Goal: Task Accomplishment & Management: Manage account settings

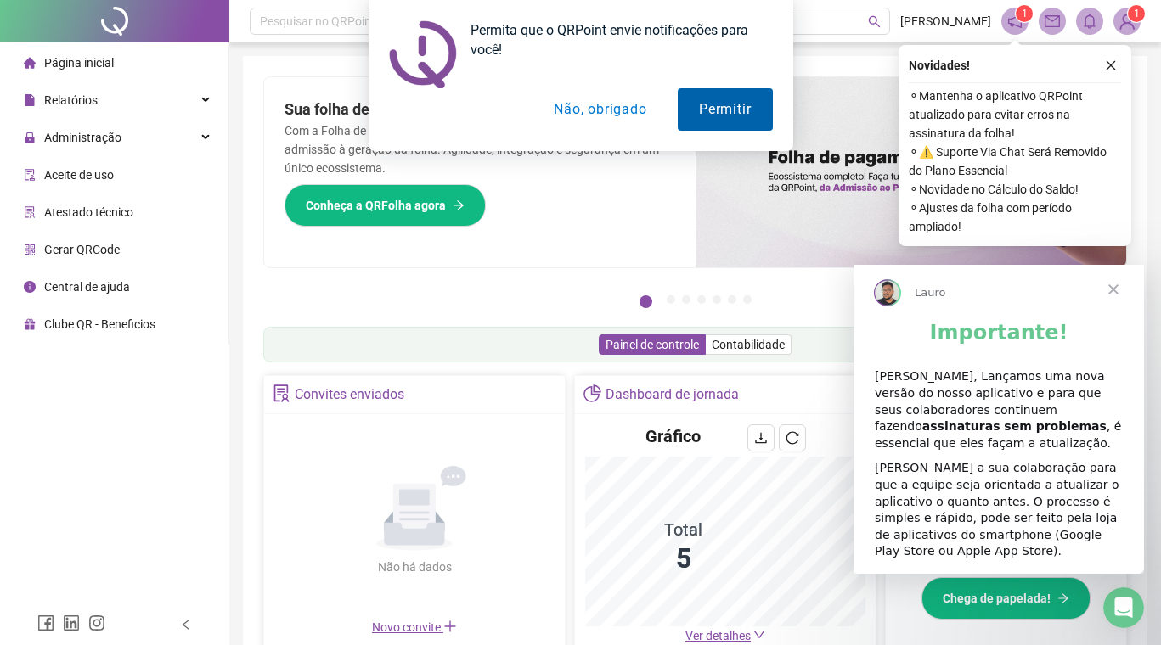
click at [726, 118] on button "Permitir" at bounding box center [725, 109] width 94 height 42
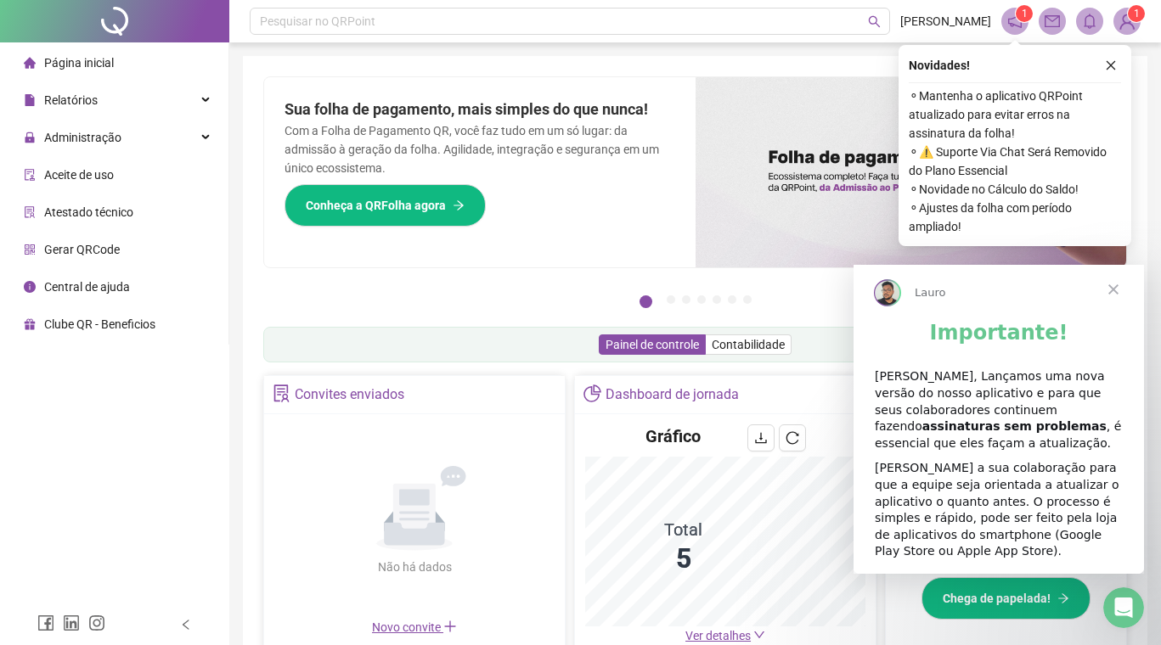
click at [1118, 295] on span "Fechar" at bounding box center [1112, 289] width 61 height 61
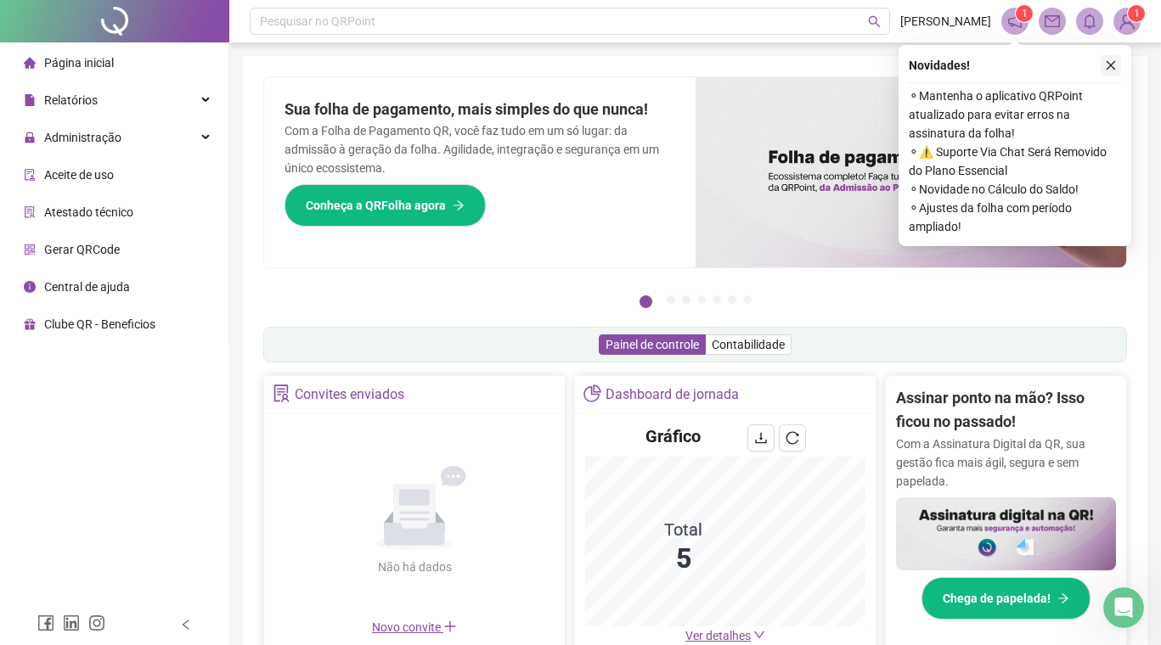
click at [1112, 64] on icon "close" at bounding box center [1110, 65] width 9 height 9
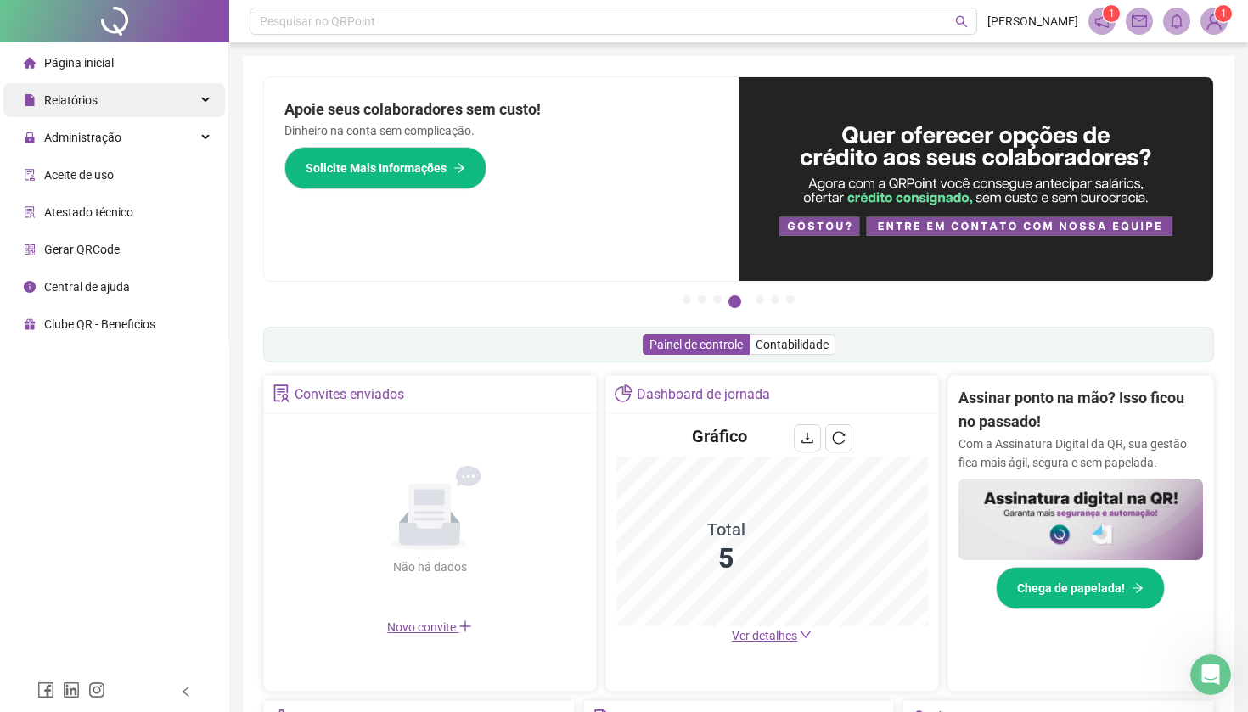
click at [70, 105] on span "Relatórios" at bounding box center [70, 100] width 53 height 14
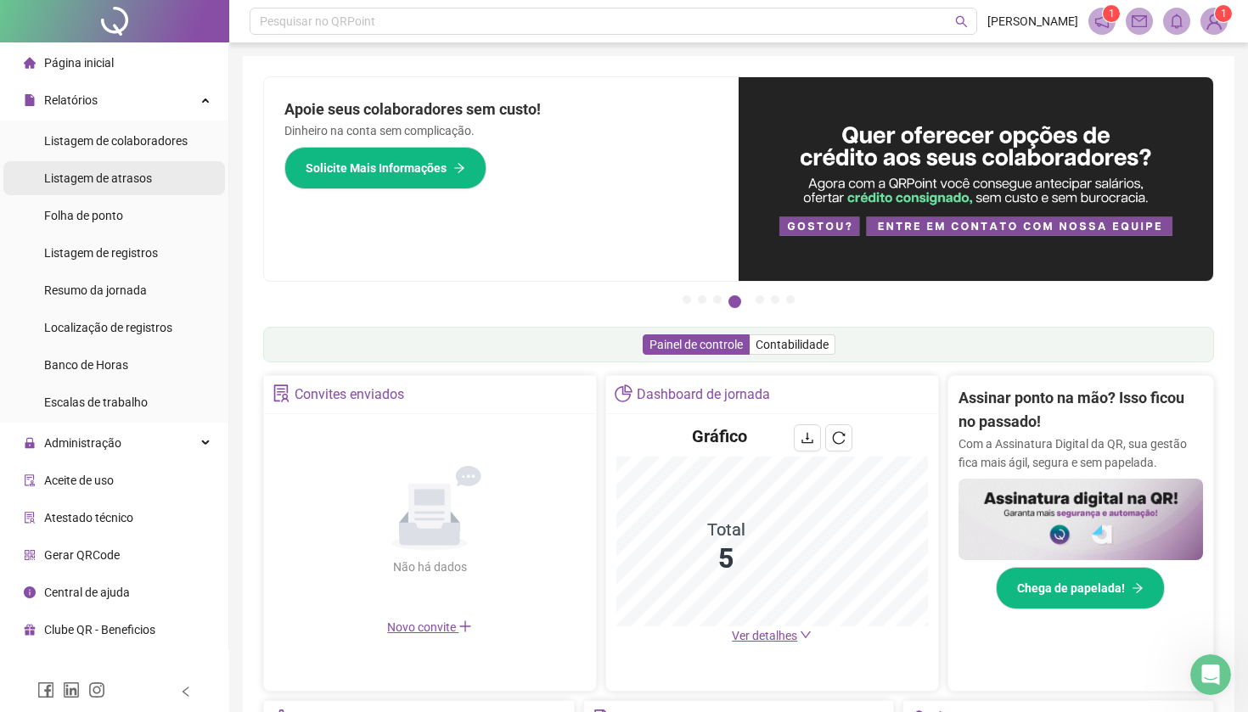
click at [95, 182] on span "Listagem de atrasos" at bounding box center [98, 178] width 108 height 14
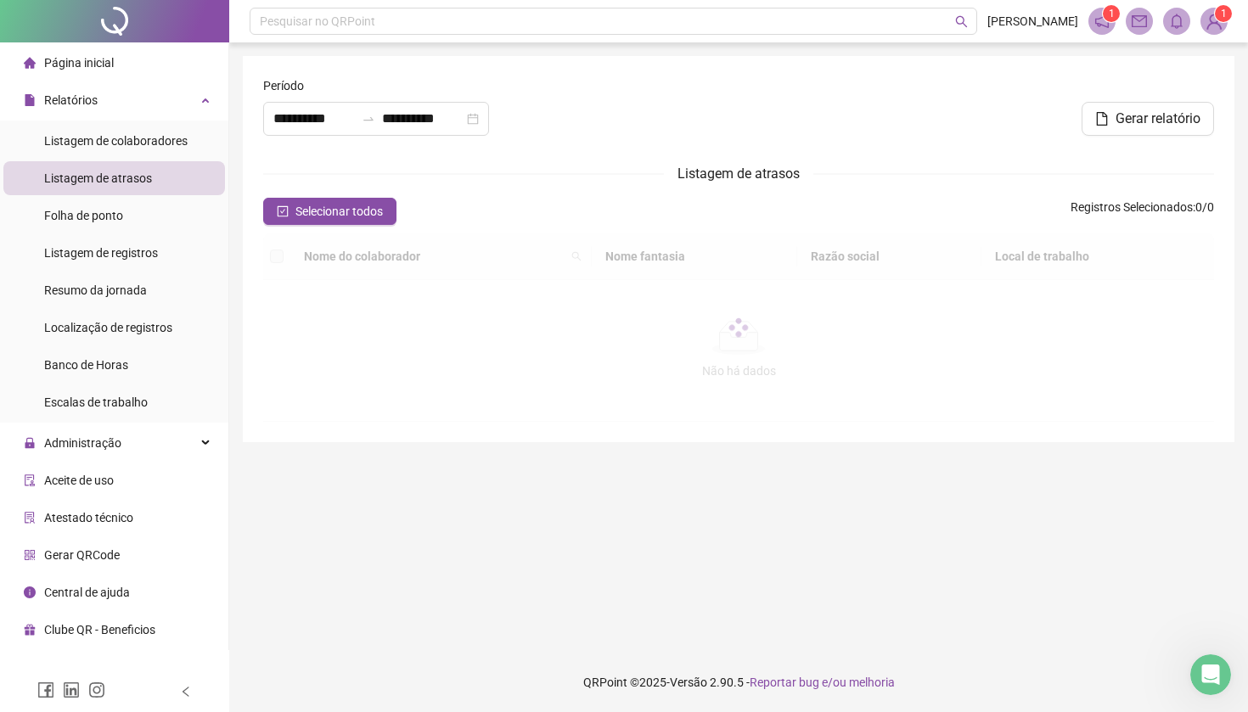
type input "**********"
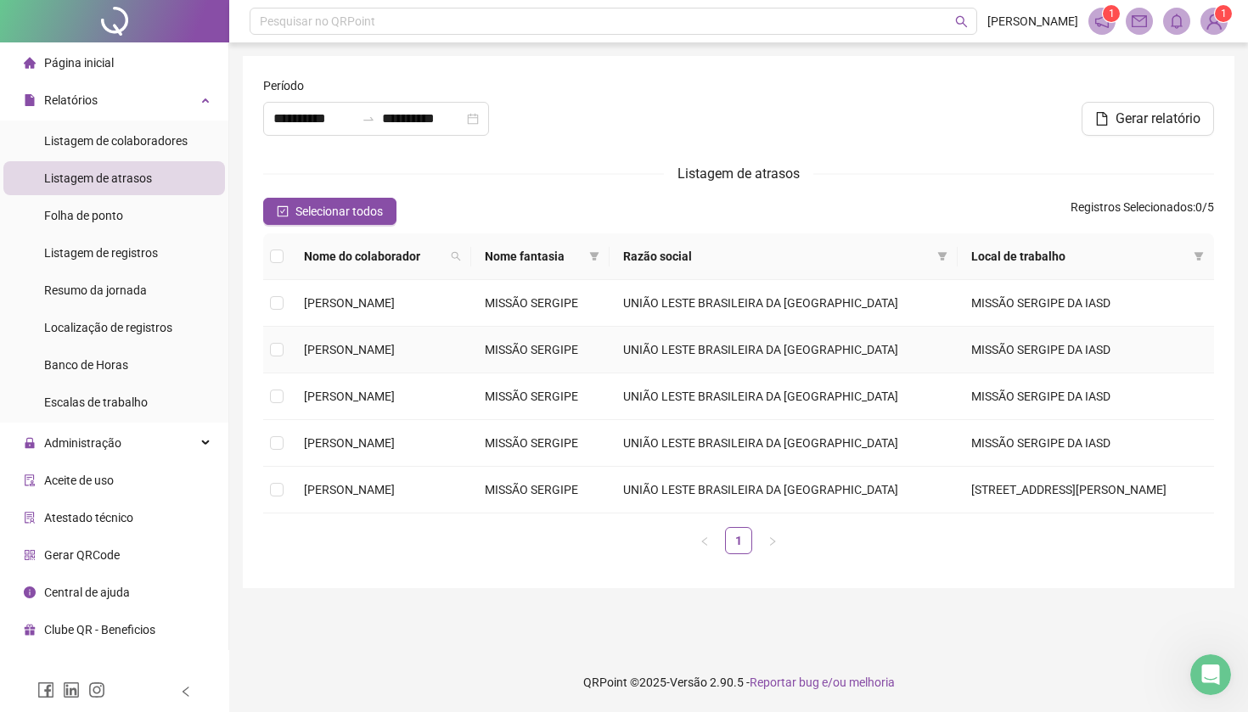
scroll to position [61, 0]
click at [395, 296] on span "[PERSON_NAME]" at bounding box center [349, 303] width 91 height 14
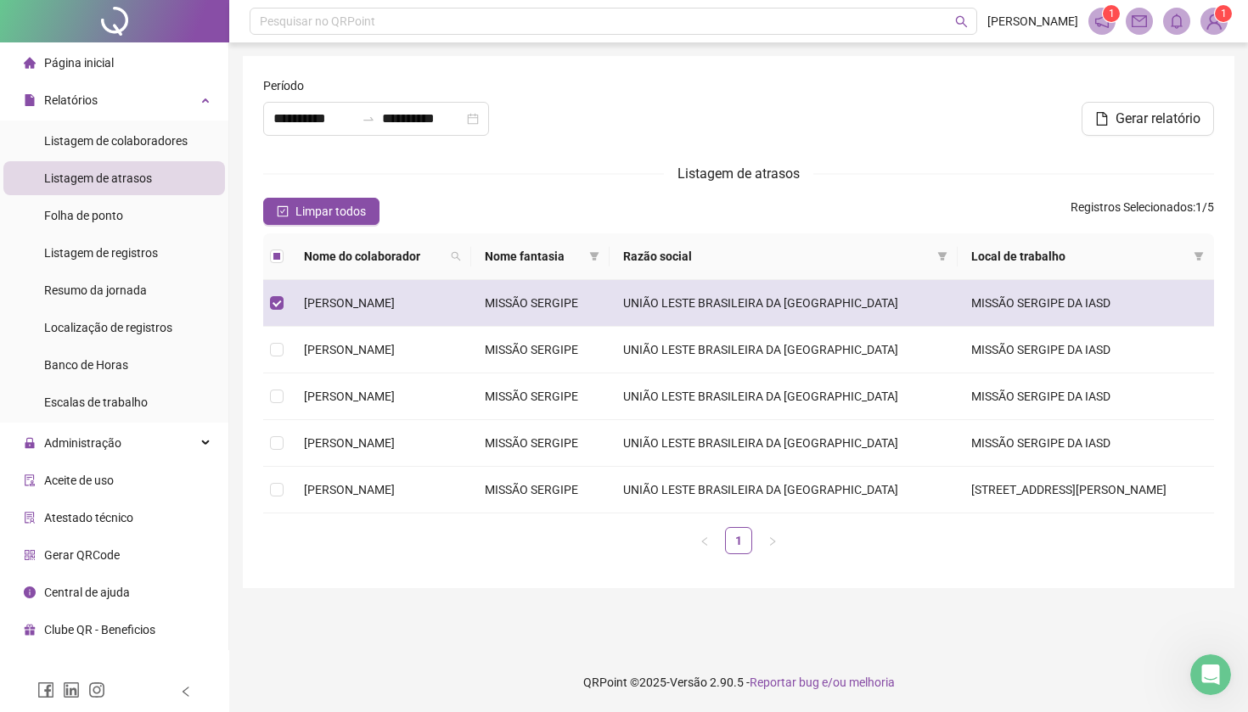
click at [548, 280] on td "MISSÃO SERGIPE" at bounding box center [540, 303] width 138 height 47
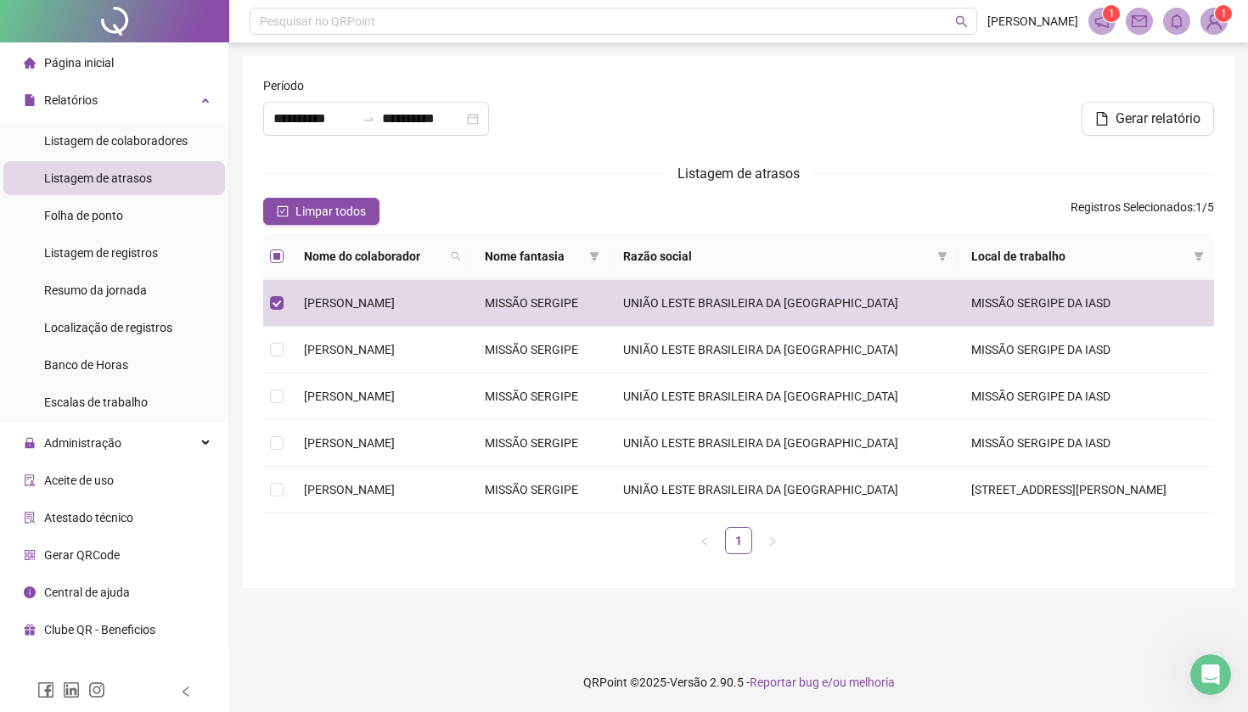
click at [281, 250] on span at bounding box center [277, 257] width 14 height 14
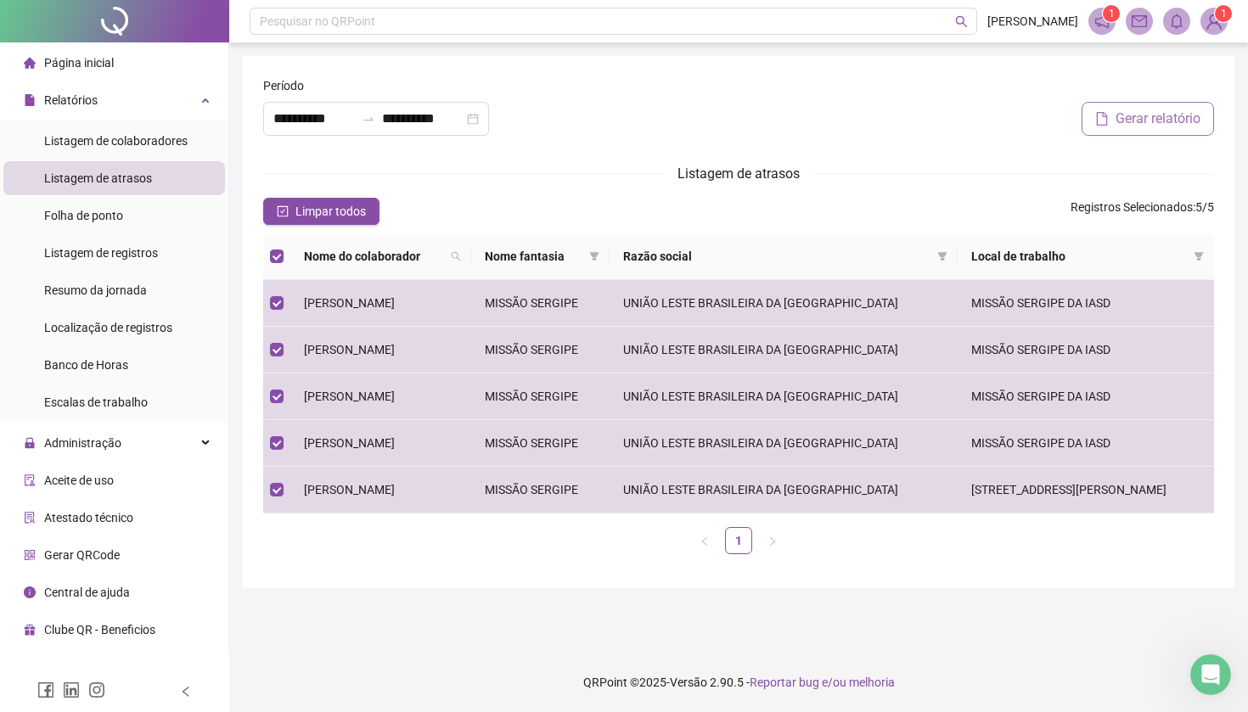
click at [1148, 109] on span "Gerar relatório" at bounding box center [1158, 119] width 85 height 20
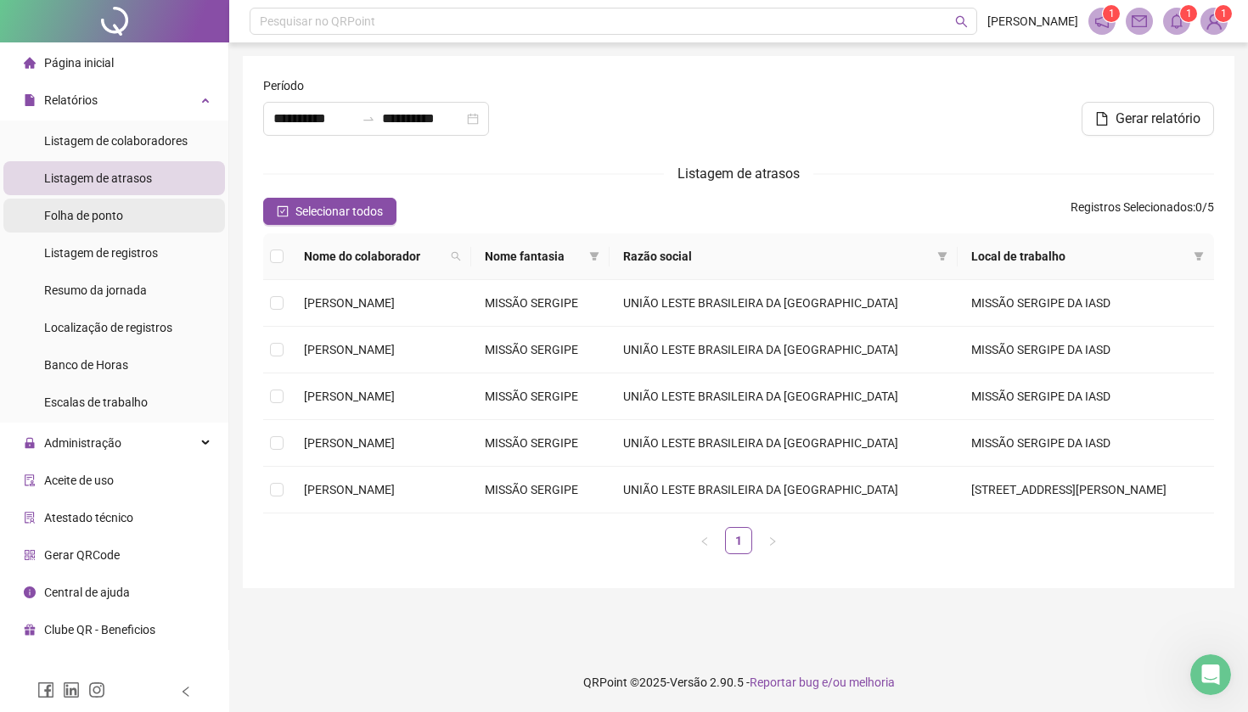
click at [88, 216] on span "Folha de ponto" at bounding box center [83, 216] width 79 height 14
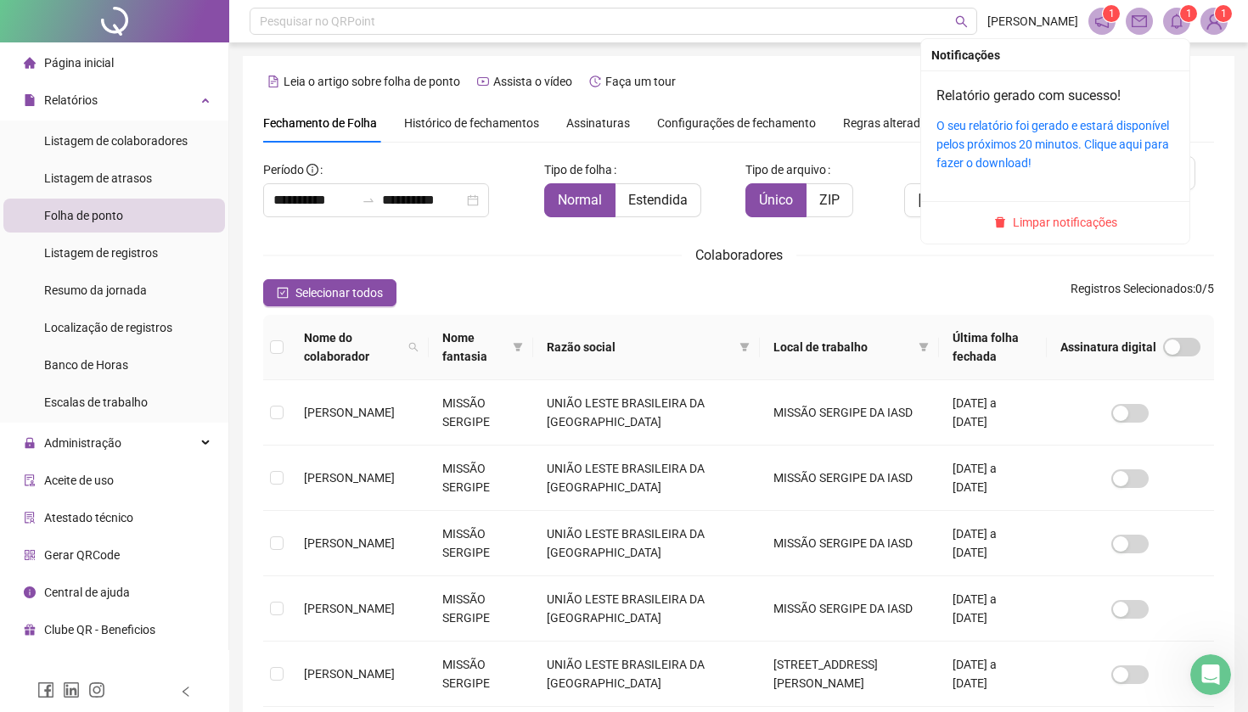
click at [1160, 25] on span at bounding box center [1176, 21] width 27 height 27
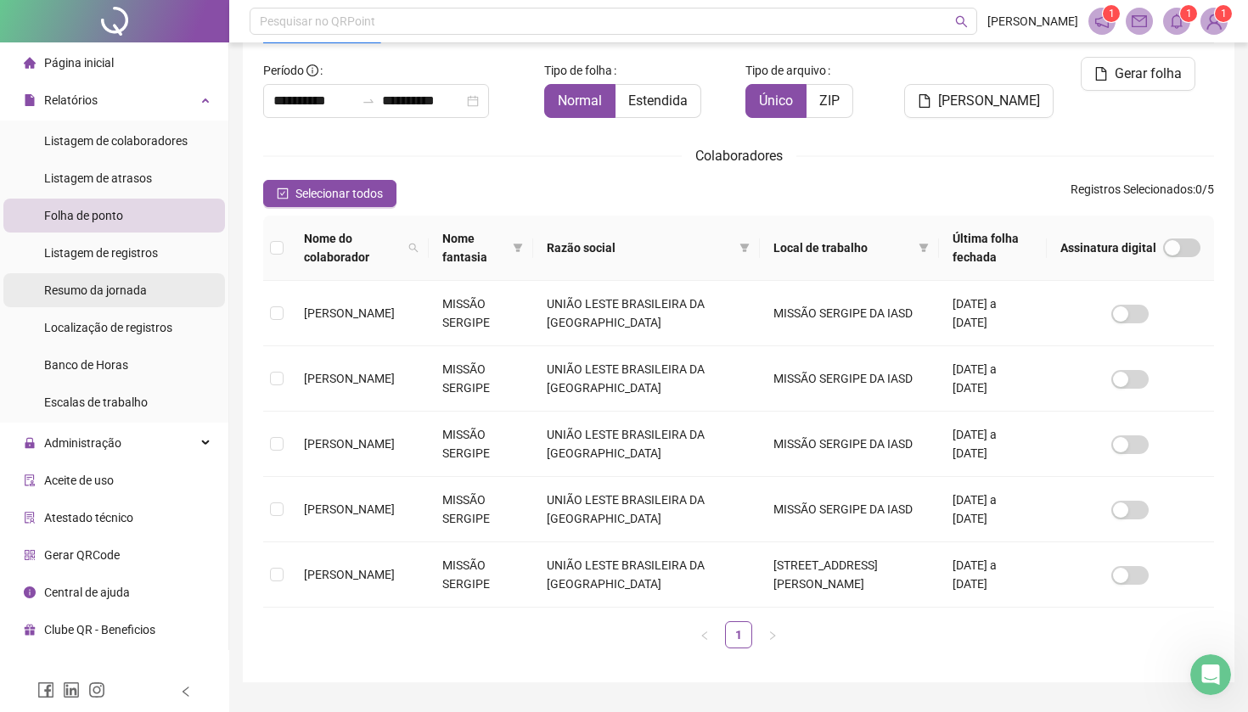
scroll to position [101, 0]
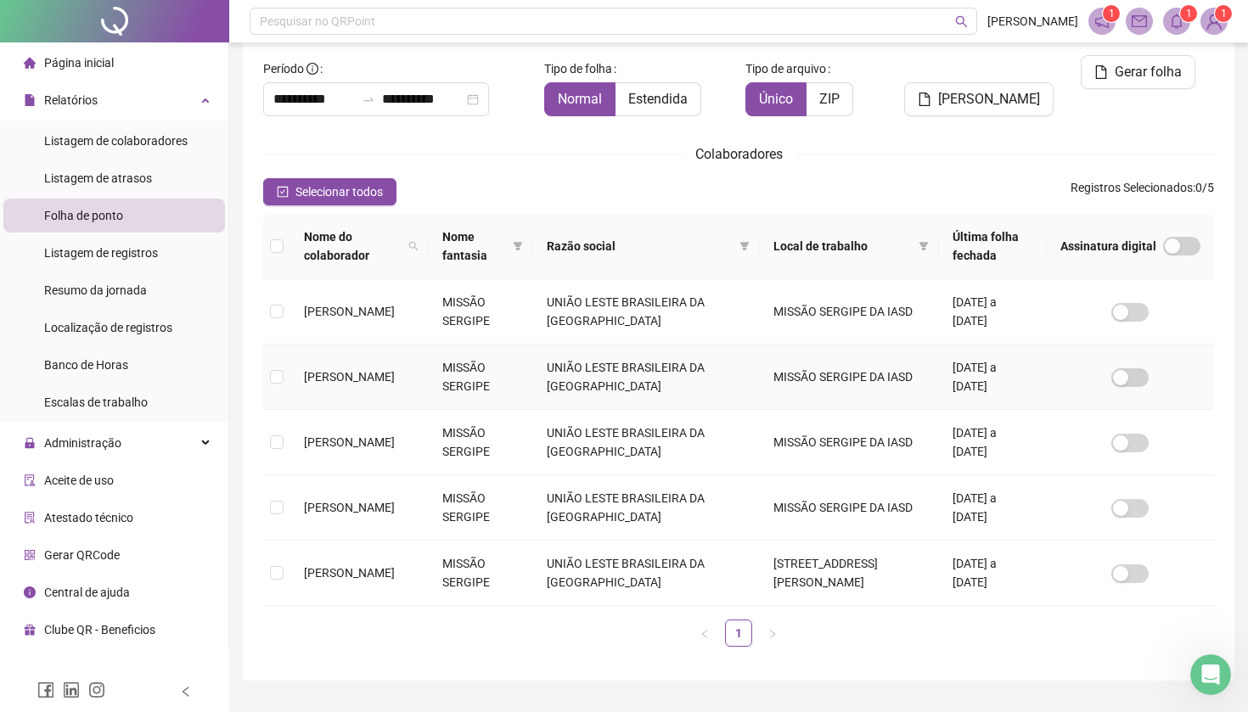
click at [388, 381] on td "[PERSON_NAME]" at bounding box center [359, 377] width 138 height 65
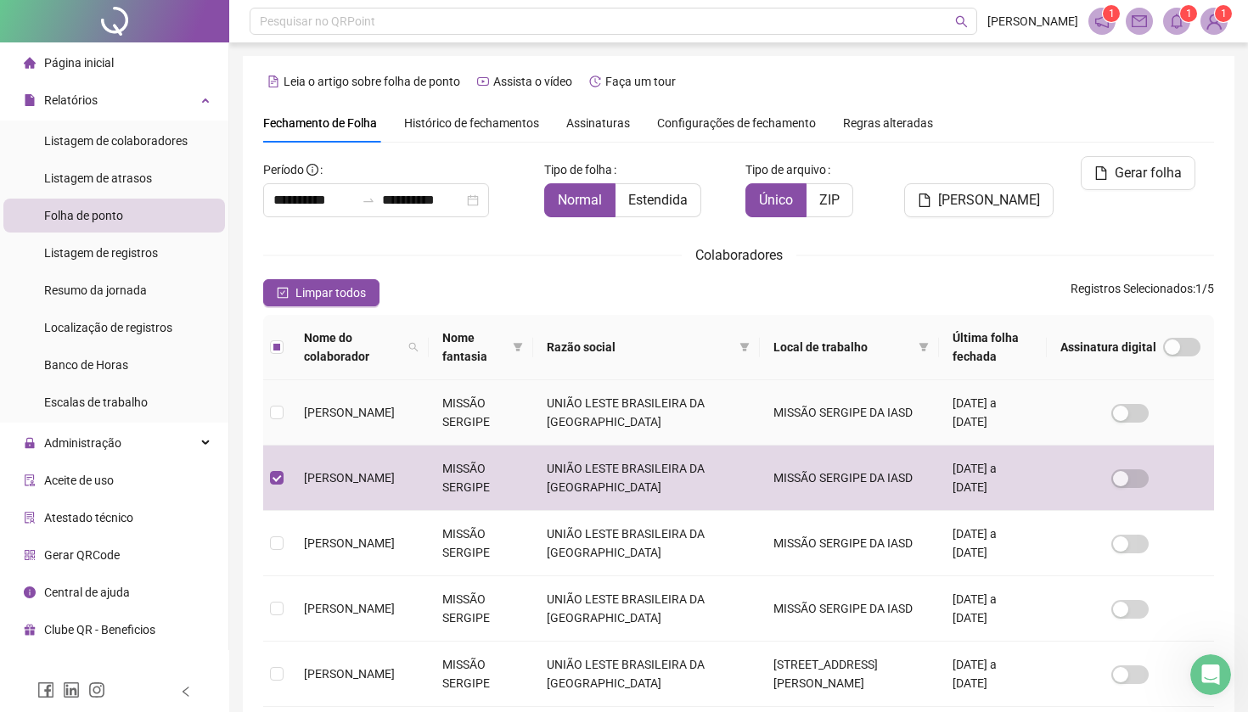
click at [388, 381] on td "[PERSON_NAME]" at bounding box center [359, 412] width 138 height 65
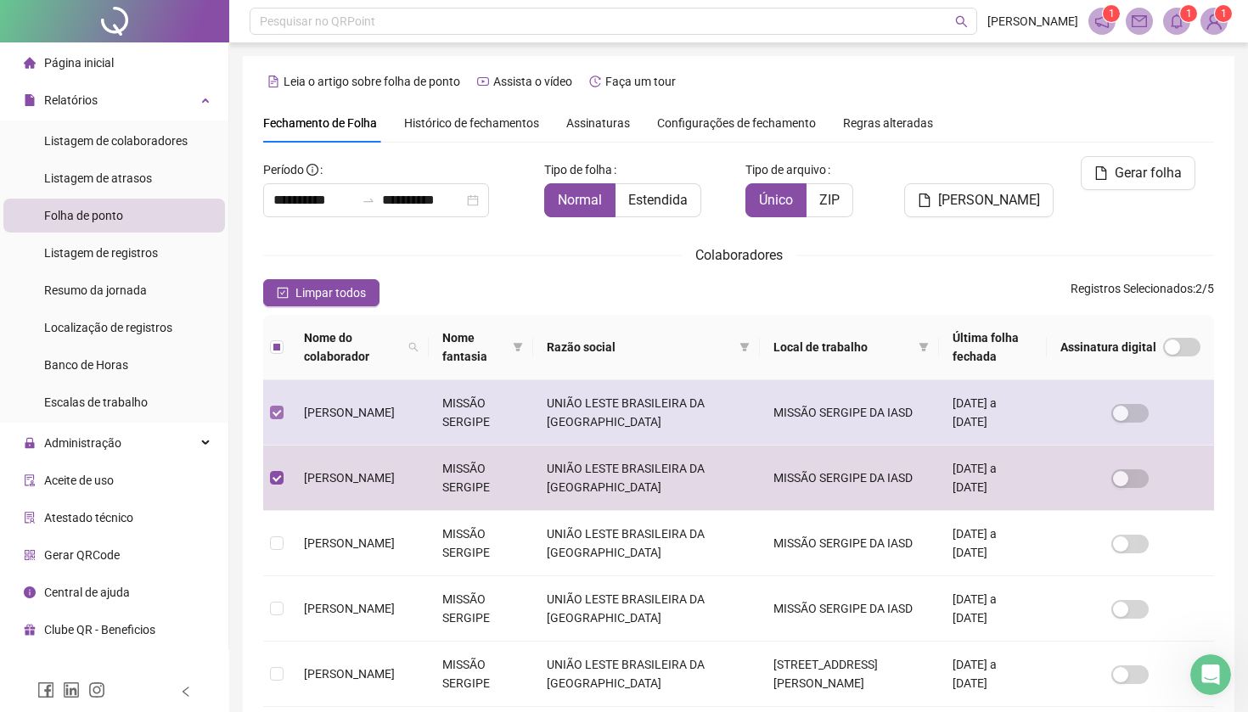
click at [282, 413] on span at bounding box center [277, 413] width 14 height 14
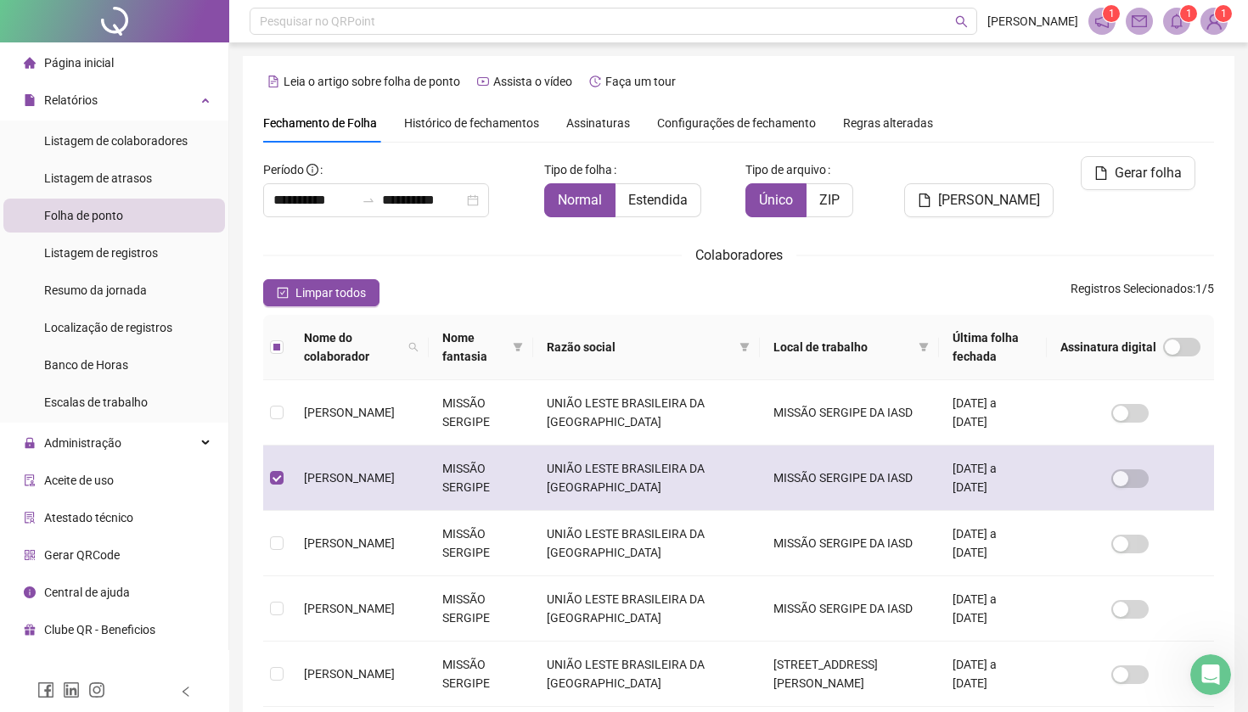
click at [520, 485] on td "MISSÃO SERGIPE" at bounding box center [481, 478] width 104 height 65
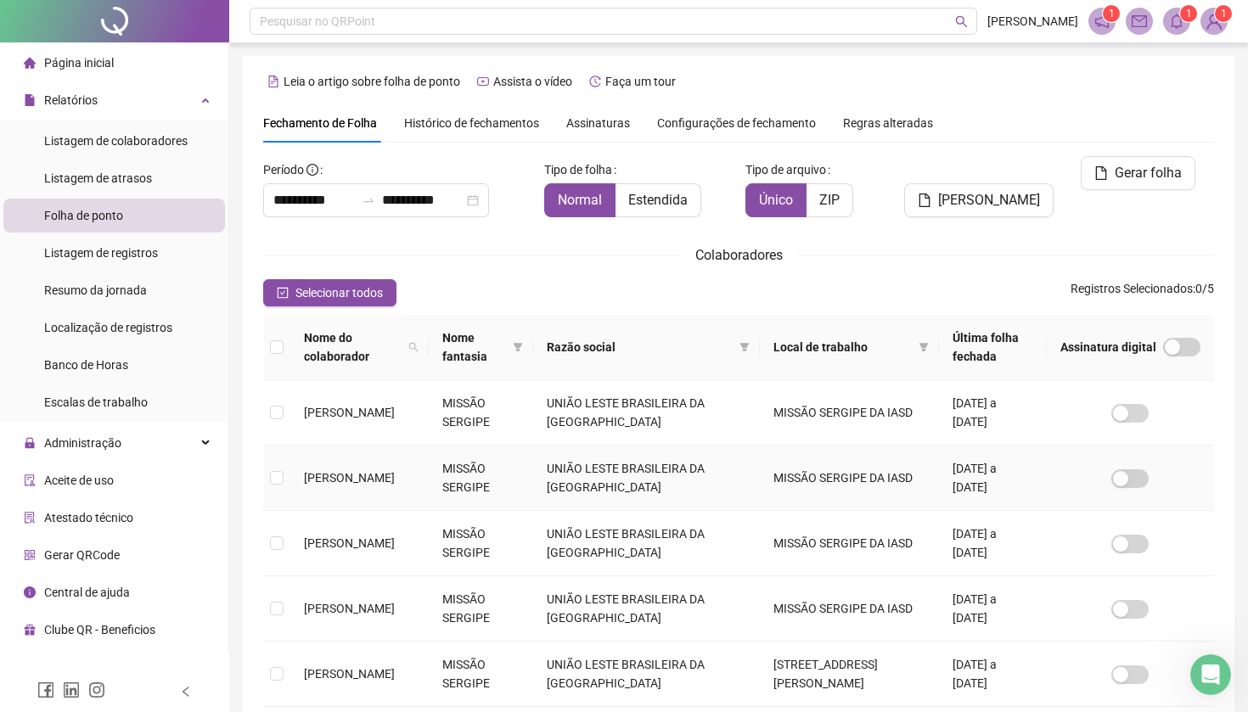
click at [520, 485] on td "MISSÃO SERGIPE" at bounding box center [481, 478] width 104 height 65
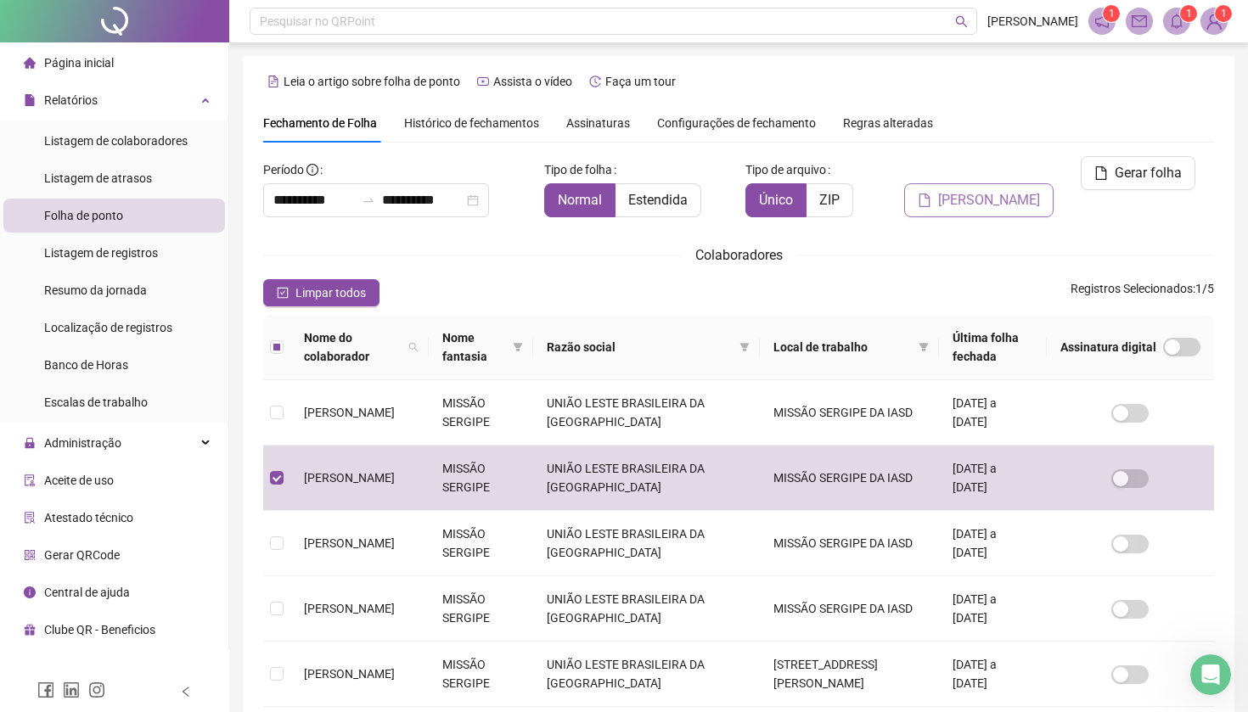
click at [997, 190] on span "[PERSON_NAME]" at bounding box center [989, 200] width 102 height 20
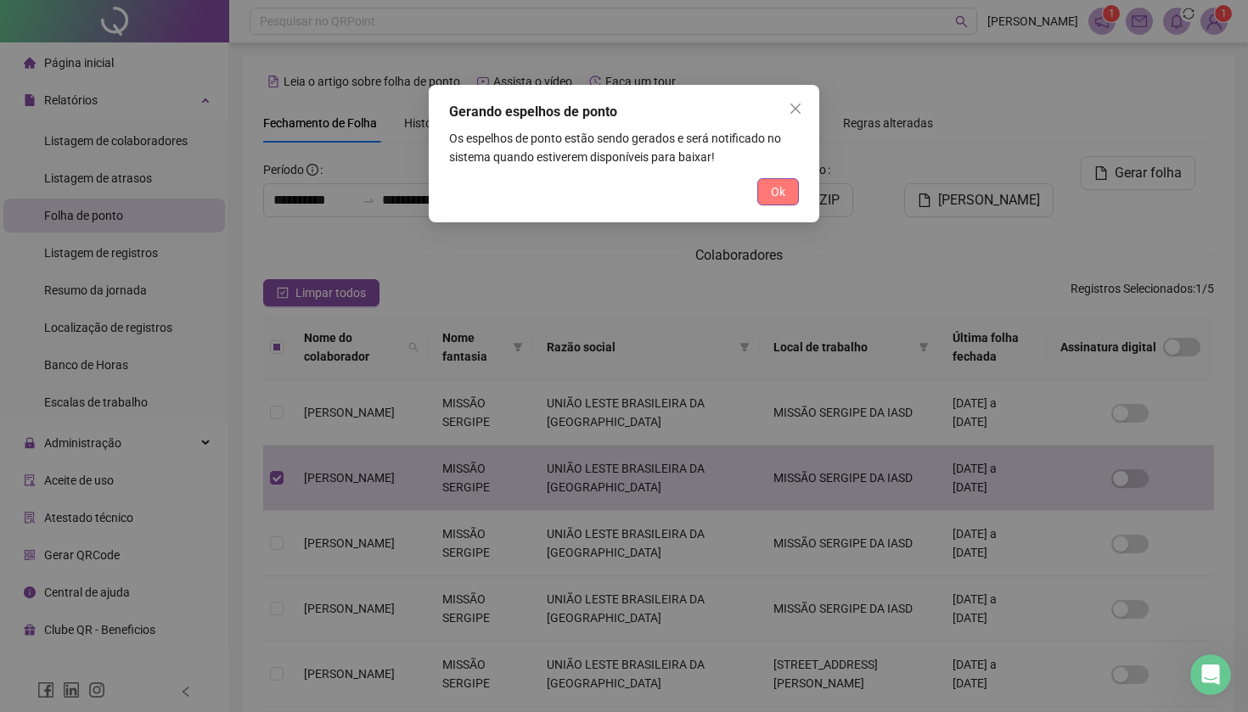
click at [790, 195] on button "Ok" at bounding box center [778, 191] width 42 height 27
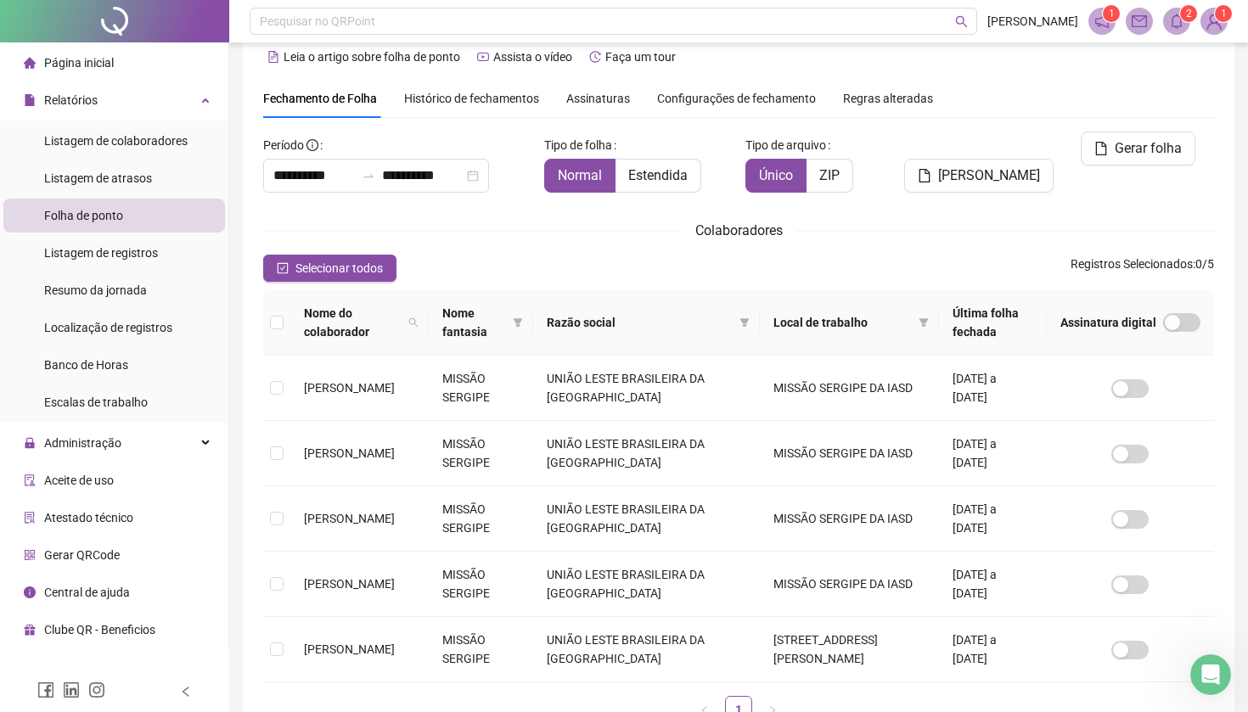
scroll to position [21, 0]
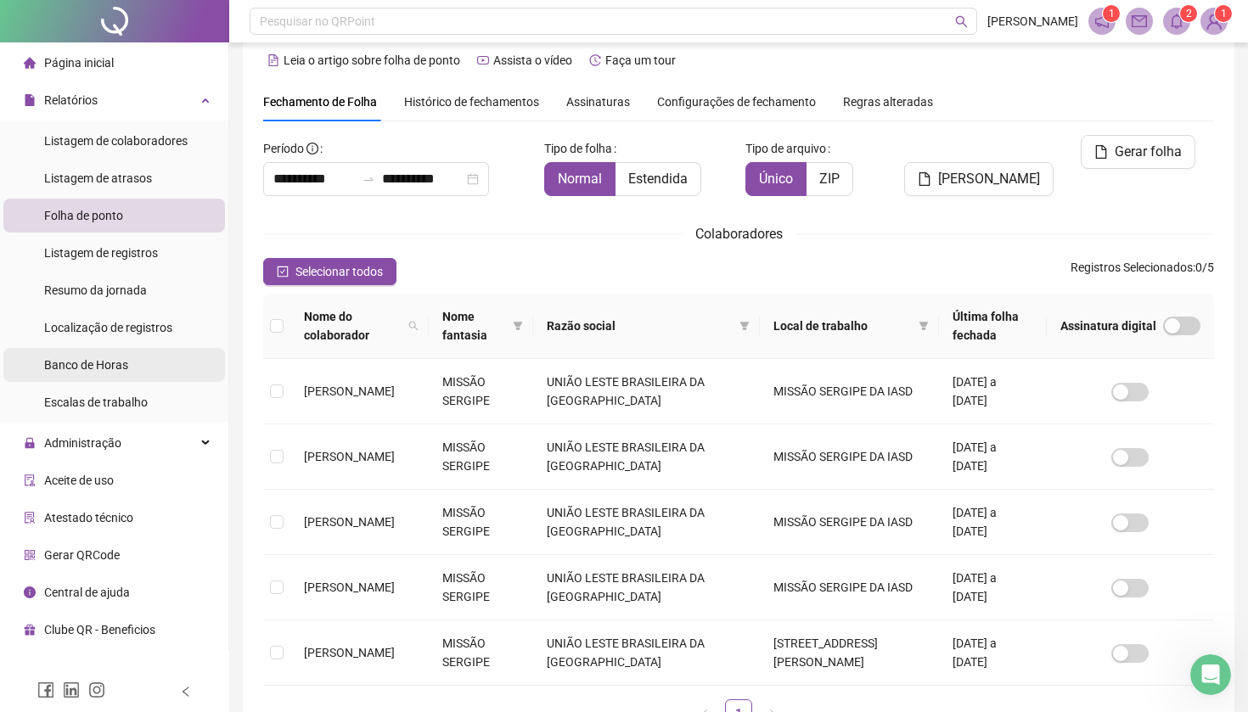
click at [79, 364] on span "Banco de Horas" at bounding box center [86, 365] width 84 height 14
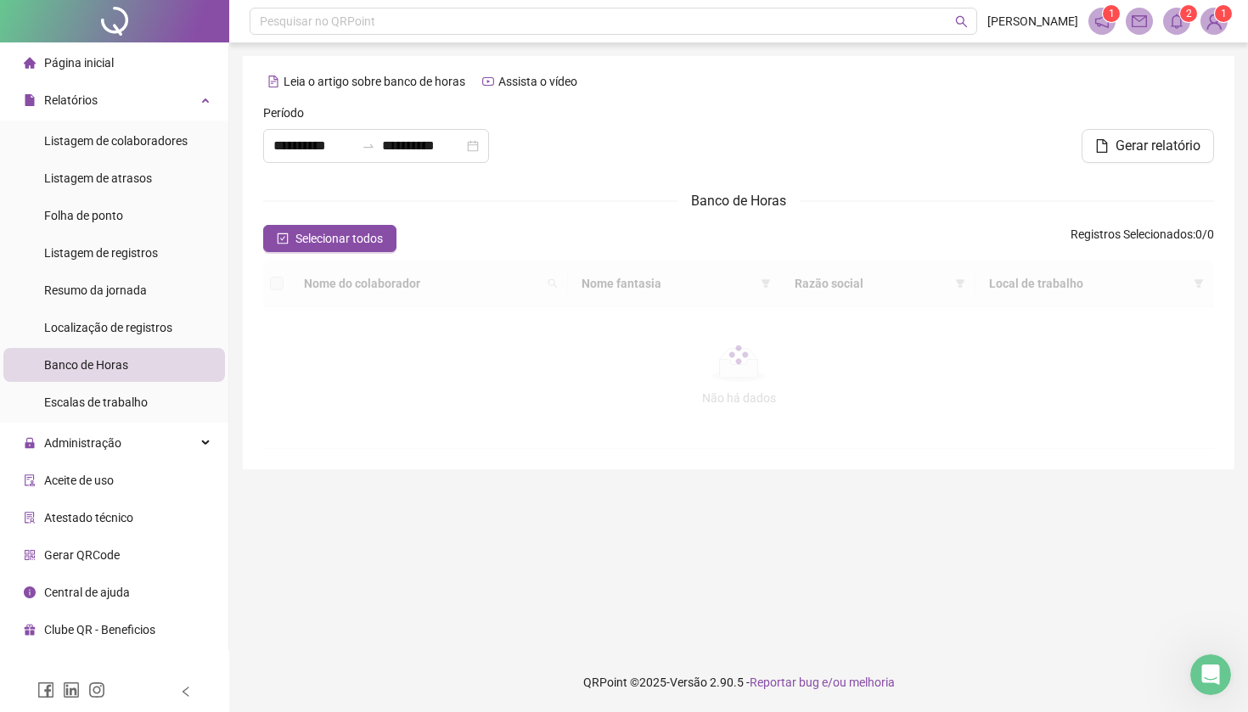
type input "**********"
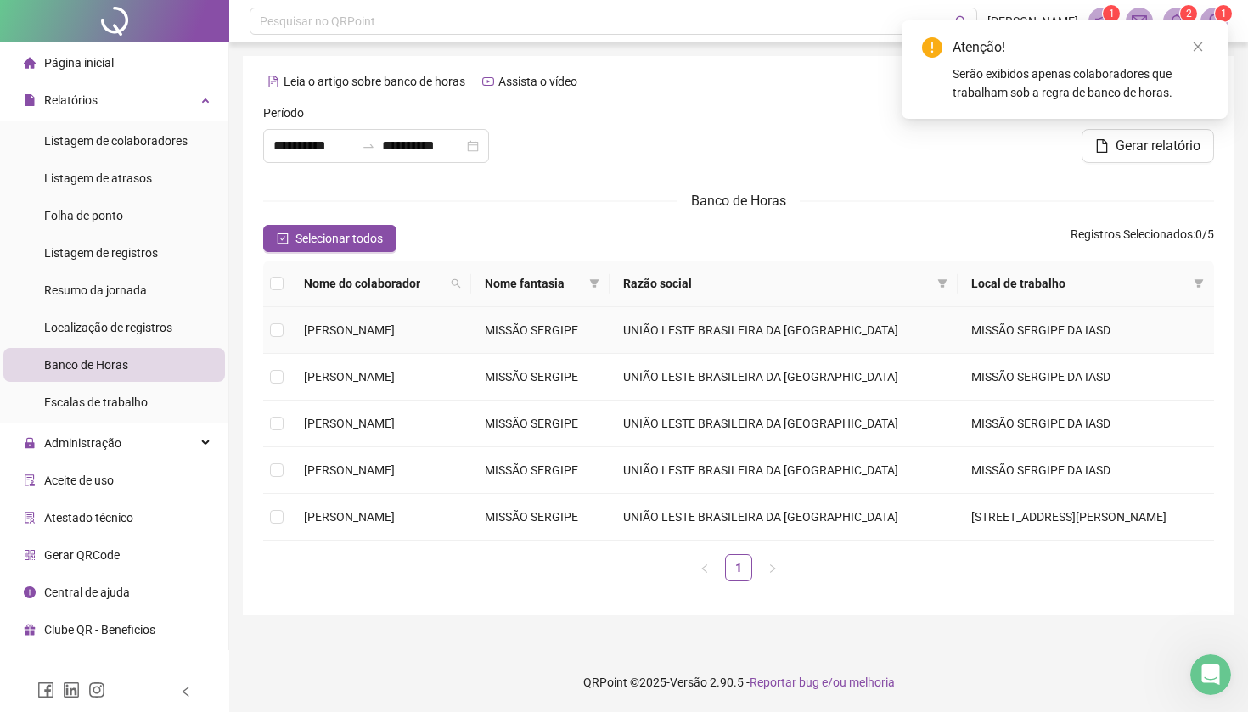
click at [355, 354] on td "[PERSON_NAME]" at bounding box center [380, 330] width 181 height 47
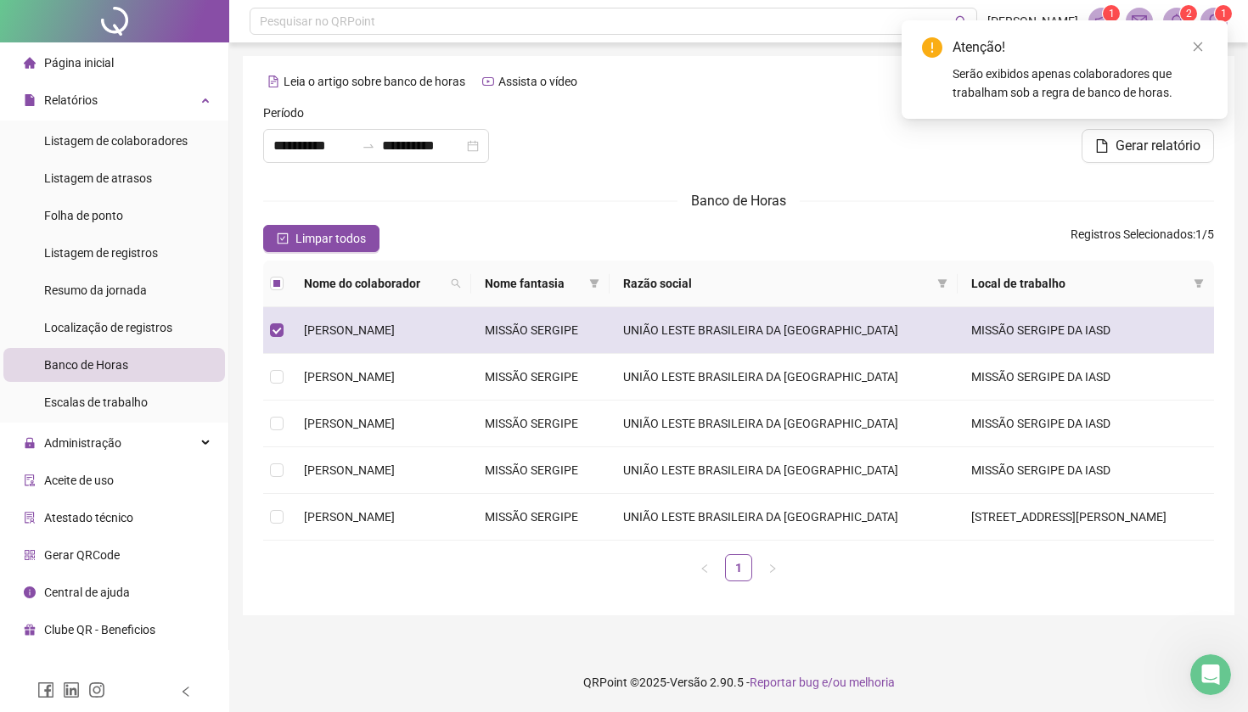
click at [352, 354] on td "[PERSON_NAME]" at bounding box center [380, 330] width 181 height 47
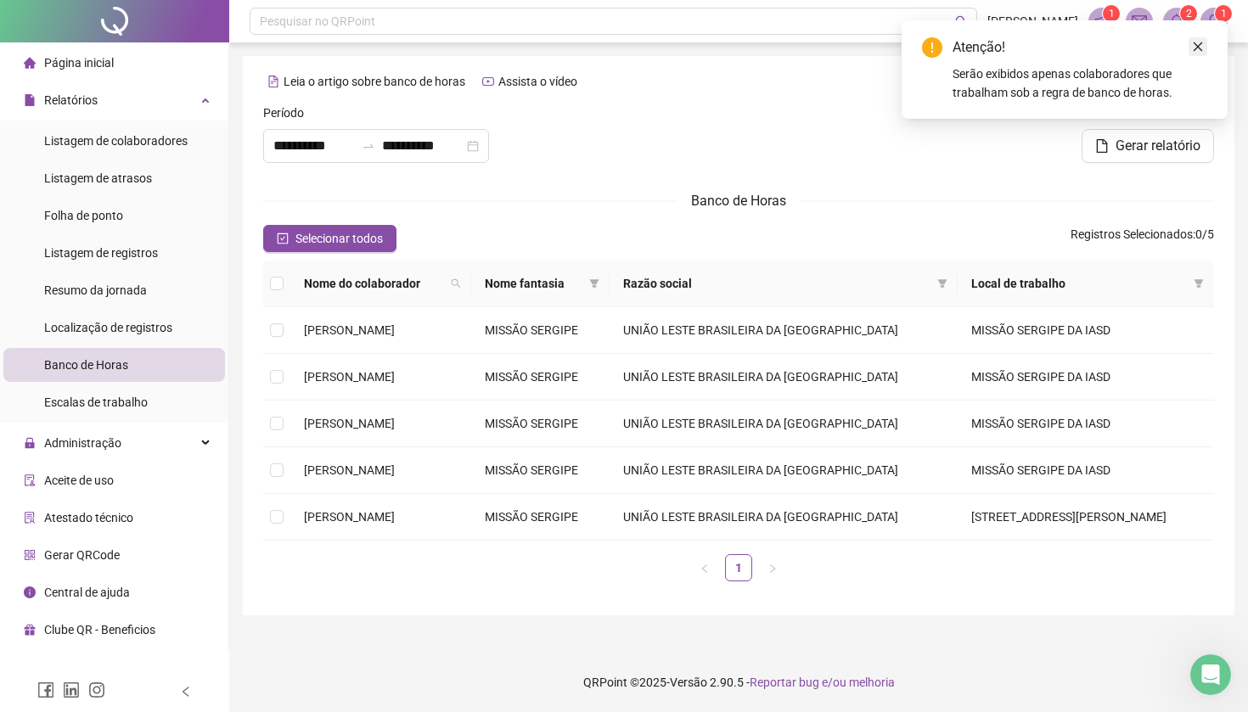
click at [1160, 50] on icon "close" at bounding box center [1198, 47] width 12 height 12
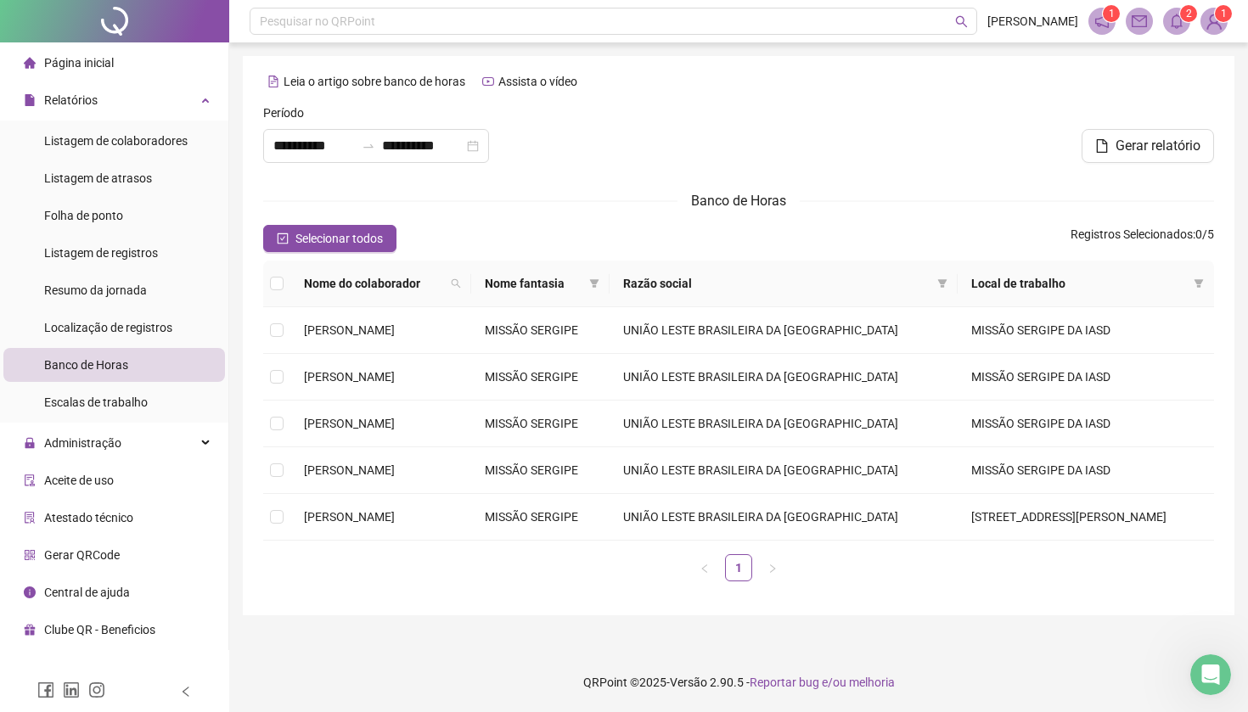
click at [1105, 25] on icon "notification" at bounding box center [1101, 21] width 15 height 15
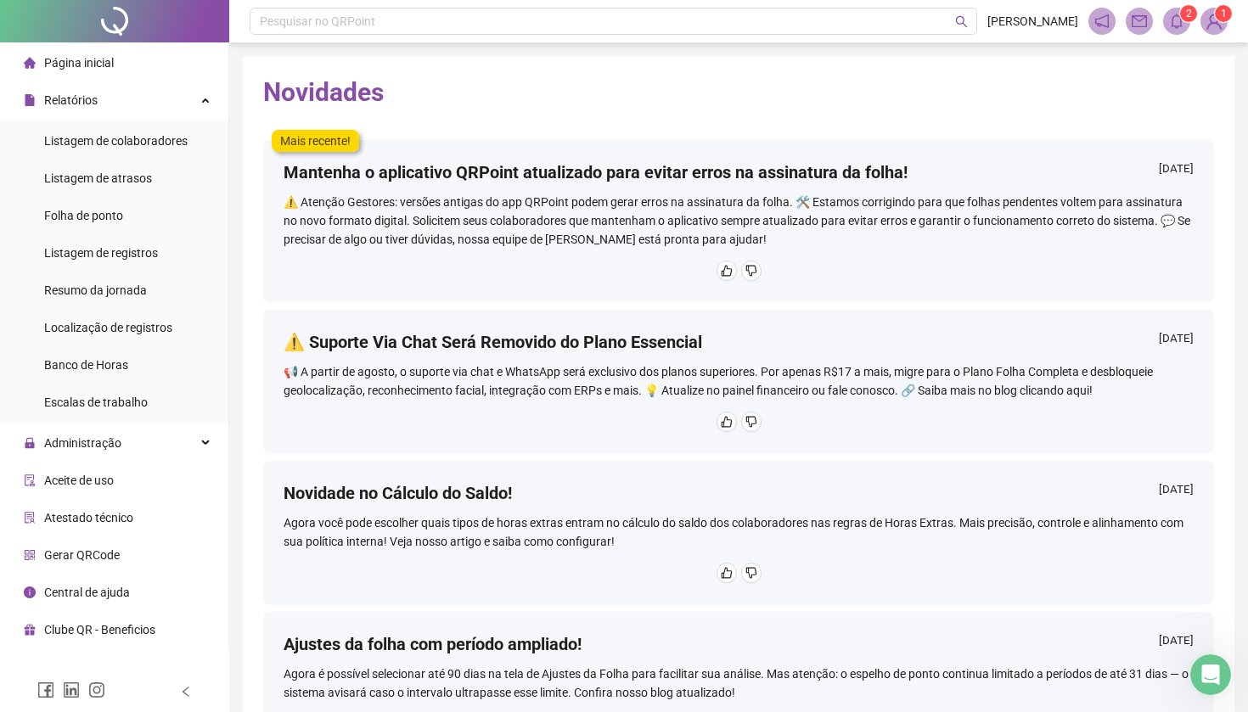
click at [508, 239] on div "⚠️ Atenção Gestores: versões antigas do app QRPoint podem gerar erros na assina…" at bounding box center [739, 221] width 910 height 56
click at [464, 200] on div "⚠️ Atenção Gestores: versões antigas do app QRPoint podem gerar erros na assina…" at bounding box center [739, 221] width 910 height 56
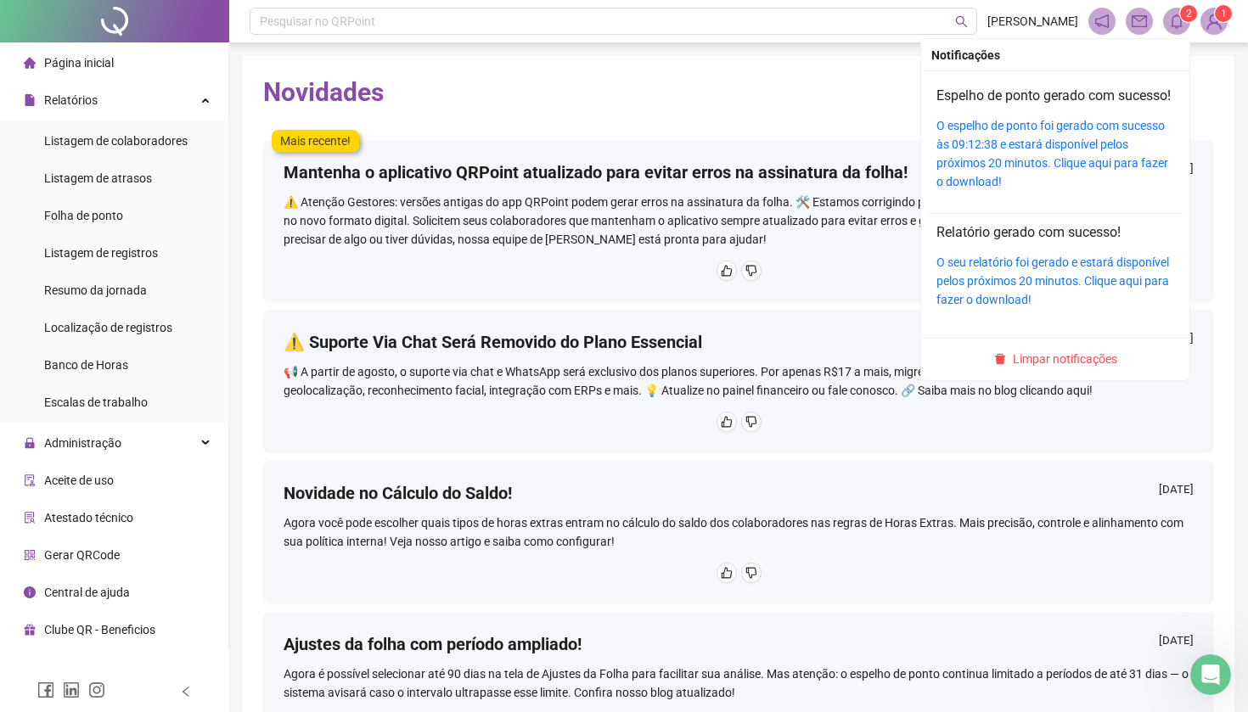
click at [1160, 17] on sup "2" at bounding box center [1188, 13] width 17 height 17
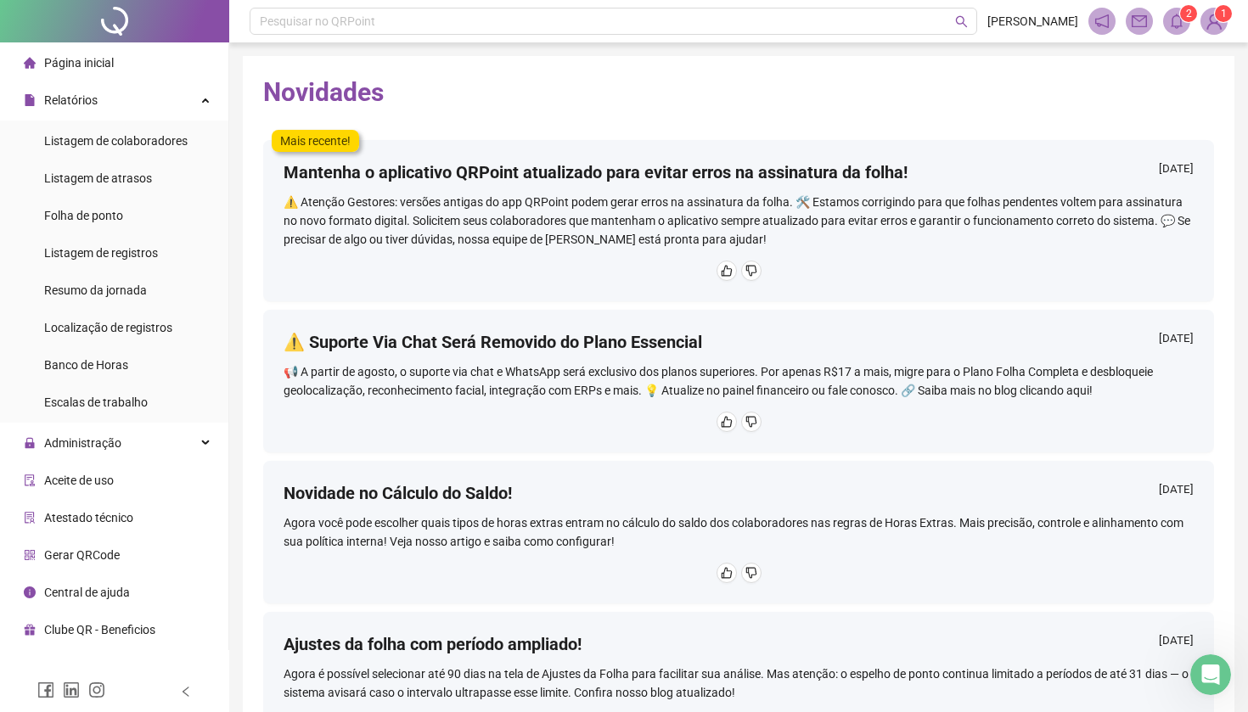
click at [1160, 11] on div "2 1" at bounding box center [1157, 21] width 139 height 27
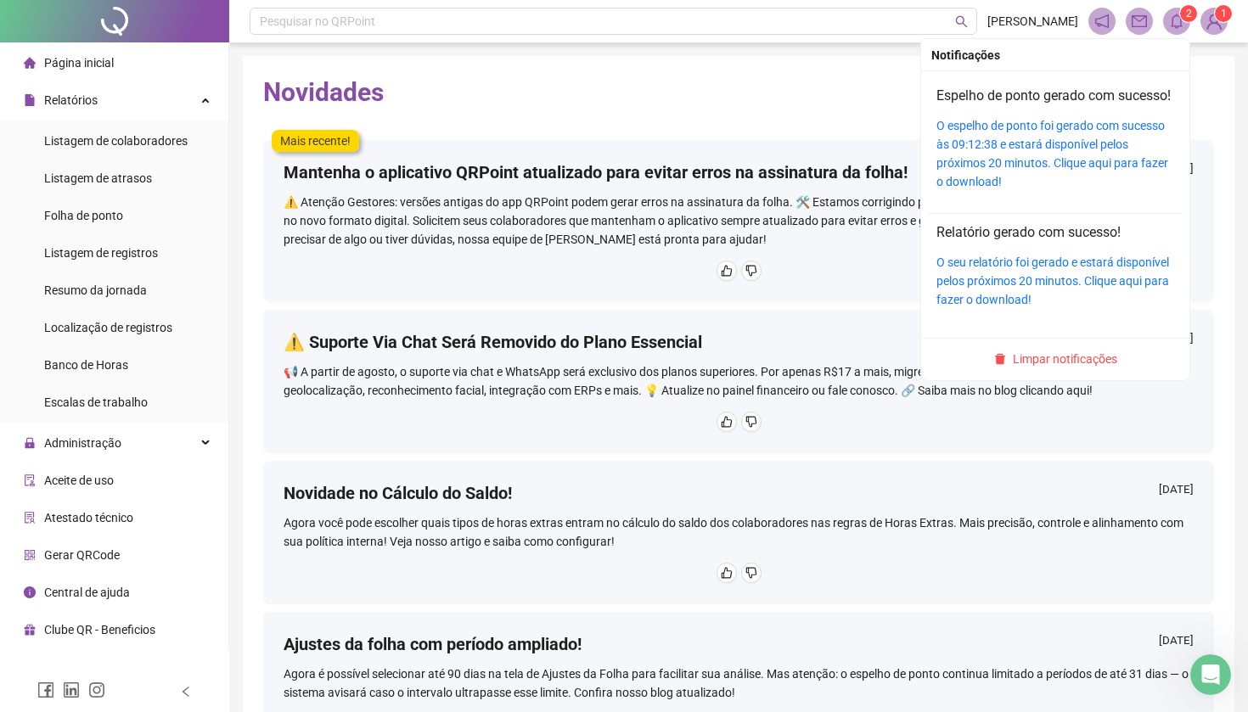
click at [1160, 11] on span "2" at bounding box center [1189, 14] width 6 height 12
click at [1160, 28] on icon "bell" at bounding box center [1176, 21] width 15 height 15
click at [1043, 106] on h4 "Espelho de ponto gerado com sucesso!" at bounding box center [1055, 96] width 238 height 20
click at [1000, 177] on link "O espelho de ponto foi gerado com sucesso às 09:12:38 e estará disponível pelos…" at bounding box center [1052, 154] width 232 height 70
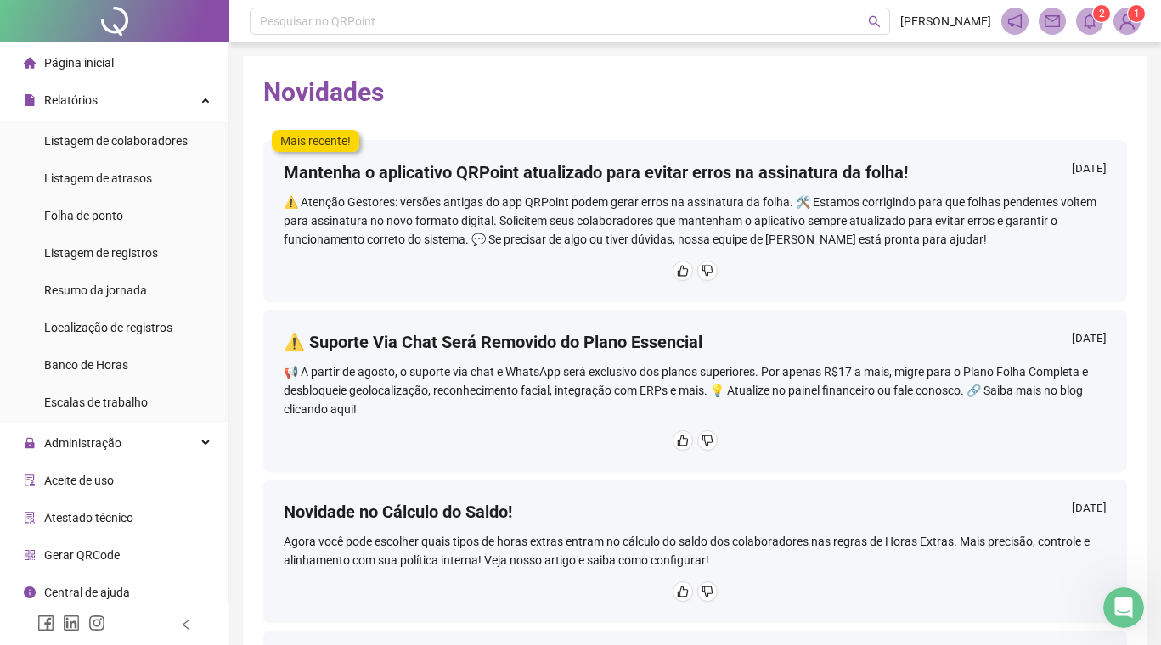
click at [70, 65] on span "Página inicial" at bounding box center [79, 63] width 70 height 14
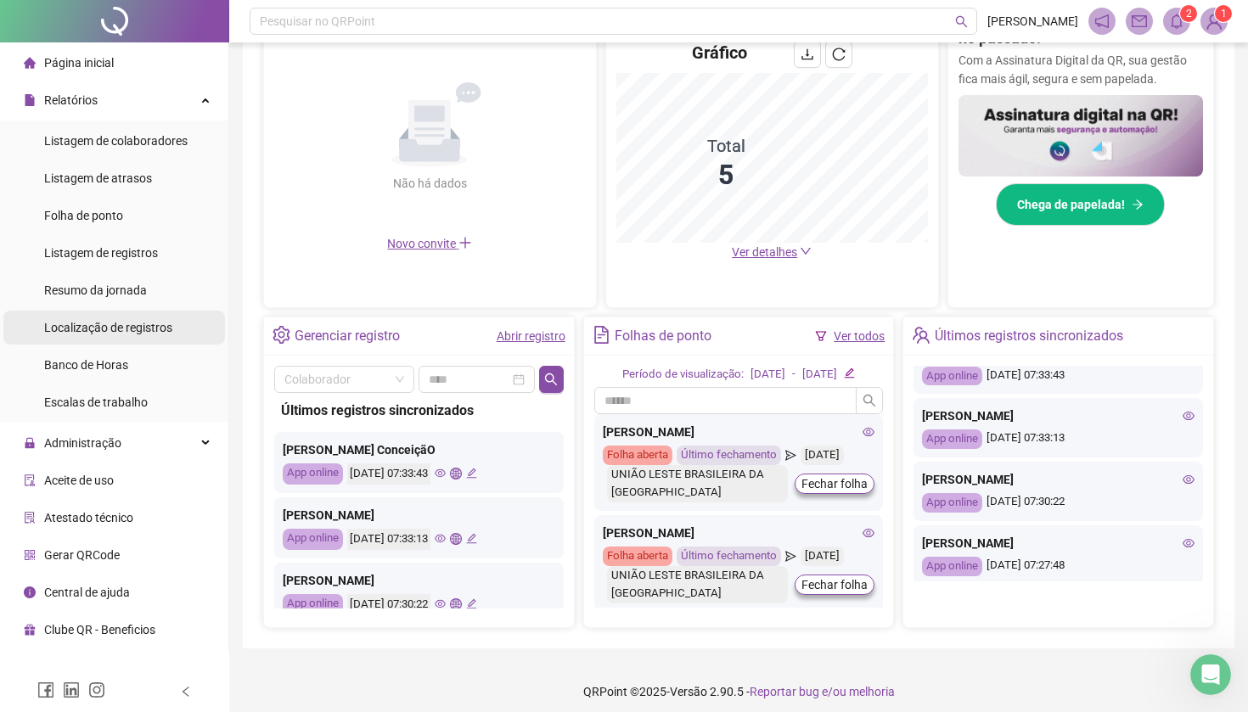
scroll to position [384, 0]
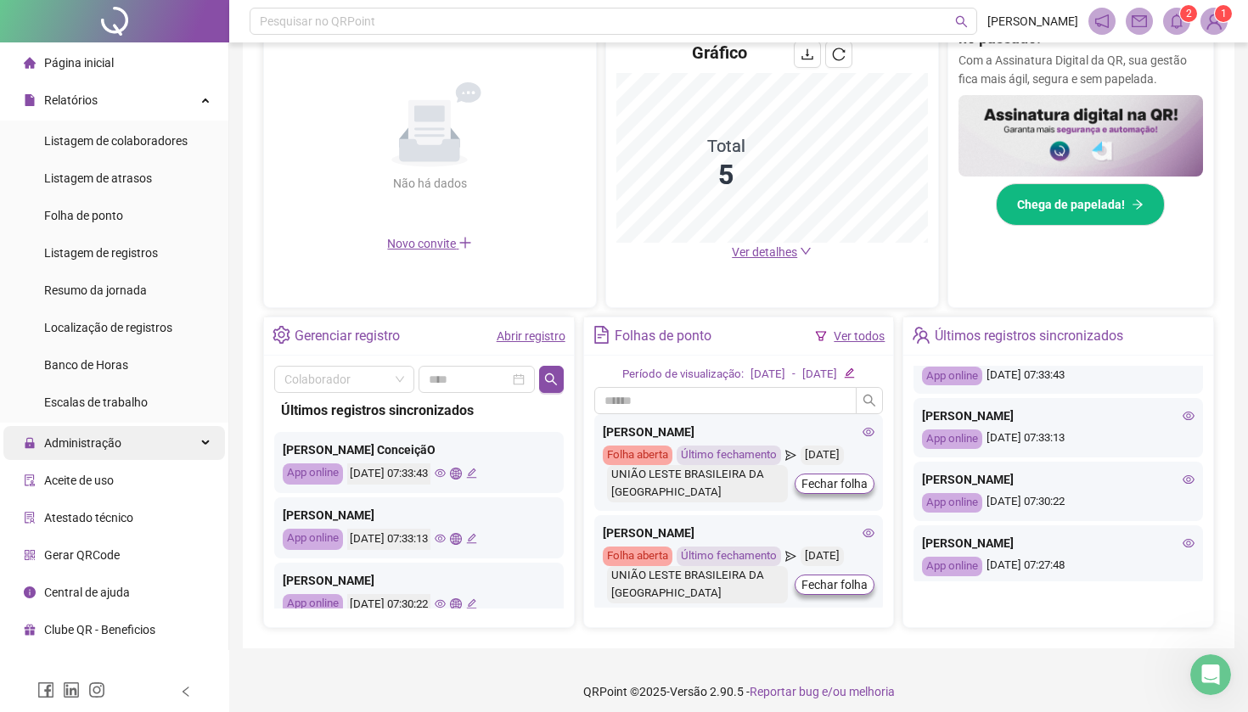
click at [62, 449] on span "Administração" at bounding box center [82, 443] width 77 height 14
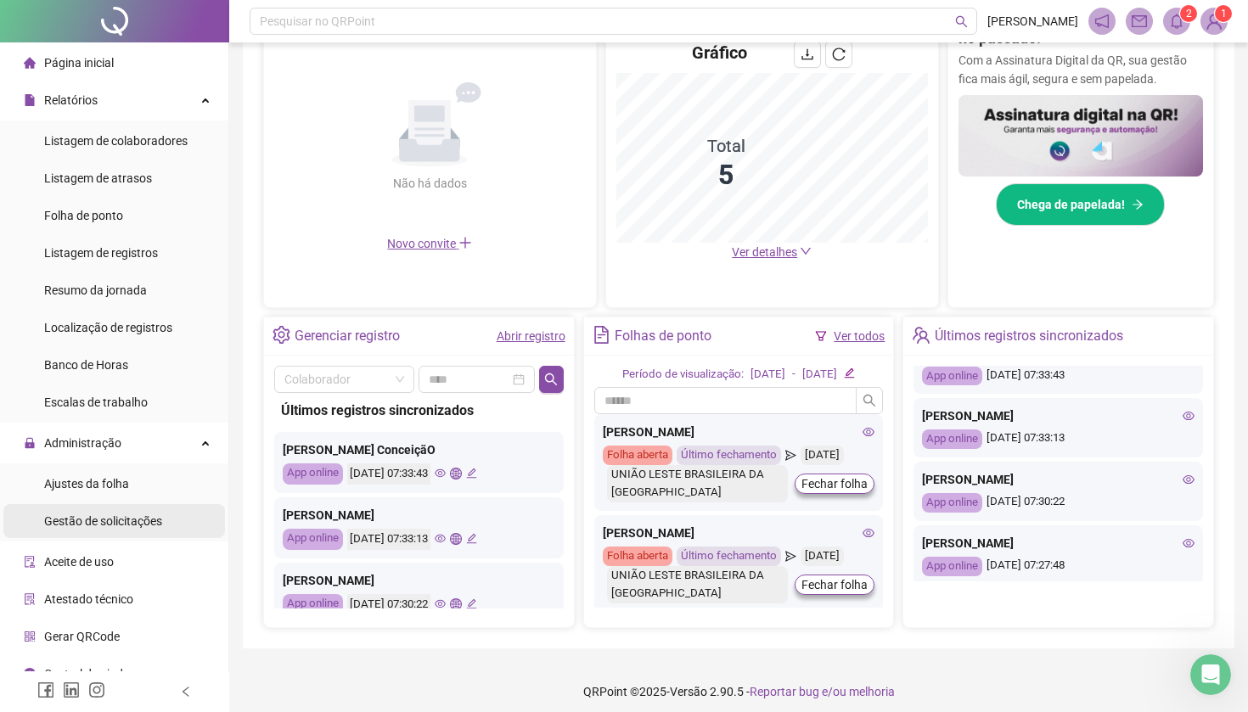
click at [98, 520] on span "Gestão de solicitações" at bounding box center [103, 521] width 118 height 14
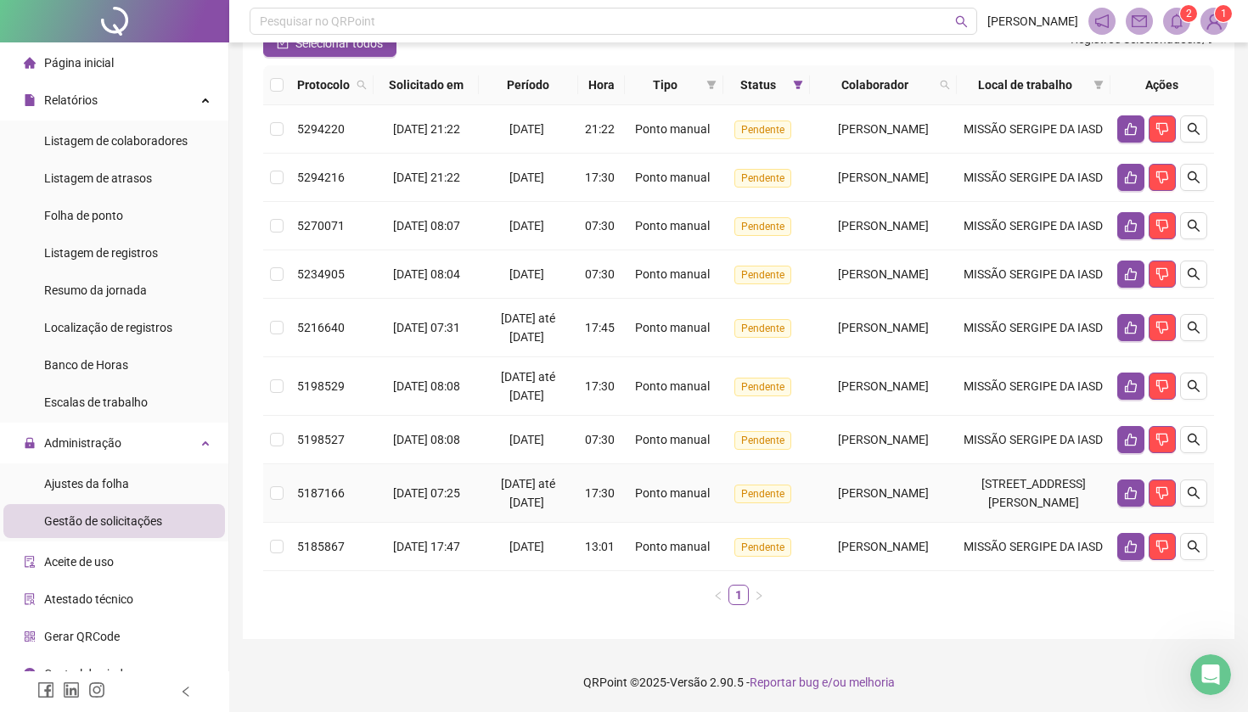
scroll to position [303, 0]
click at [1044, 464] on td "[STREET_ADDRESS][PERSON_NAME]" at bounding box center [1034, 493] width 154 height 59
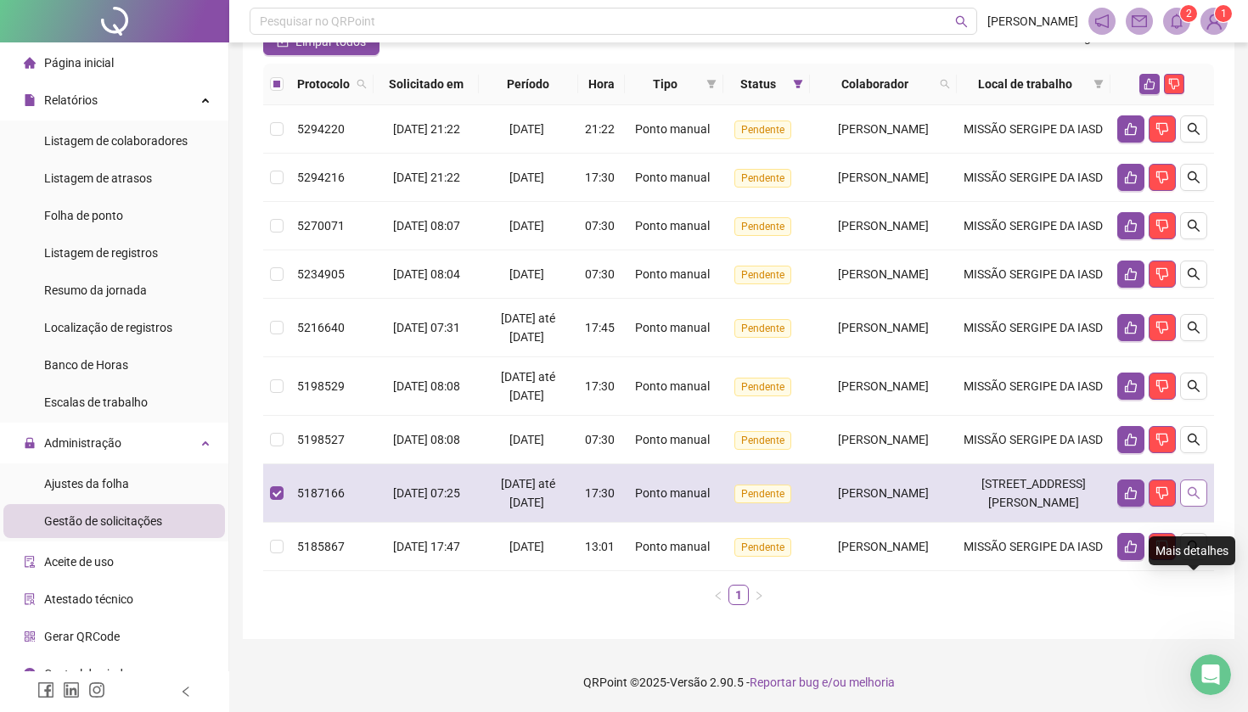
click at [1160, 486] on icon "search" at bounding box center [1194, 493] width 14 height 14
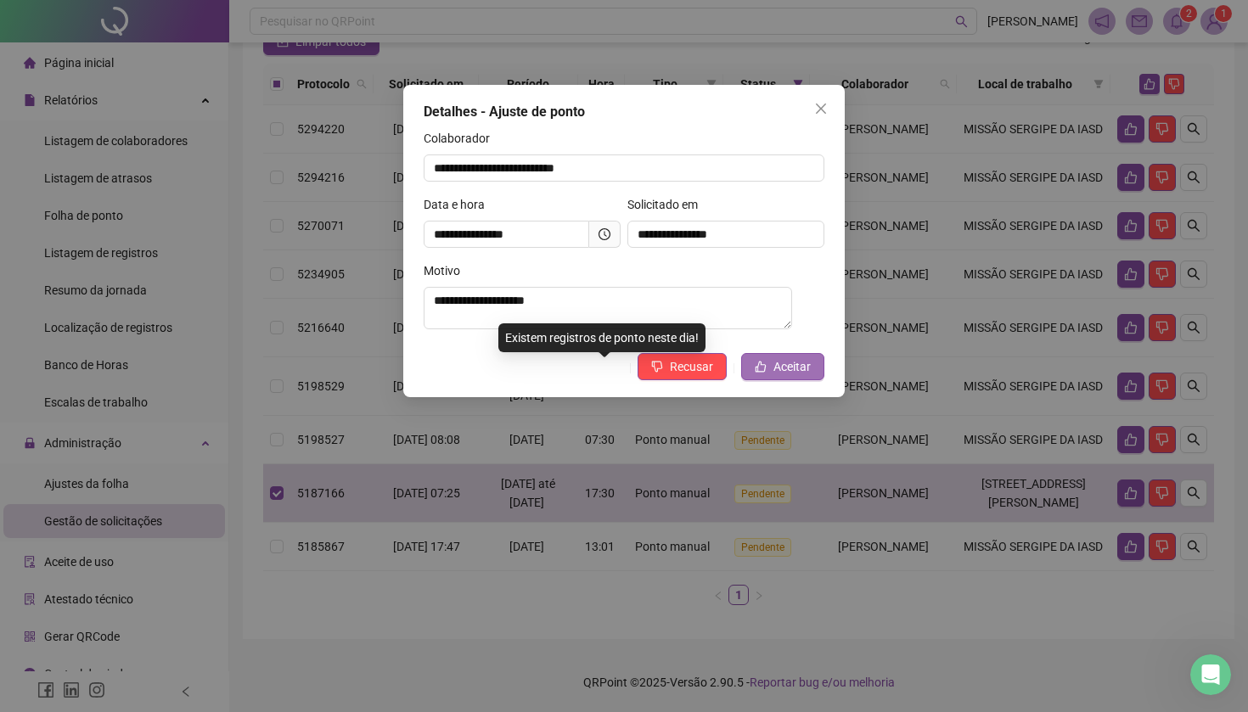
click at [784, 374] on span "Aceitar" at bounding box center [791, 366] width 37 height 19
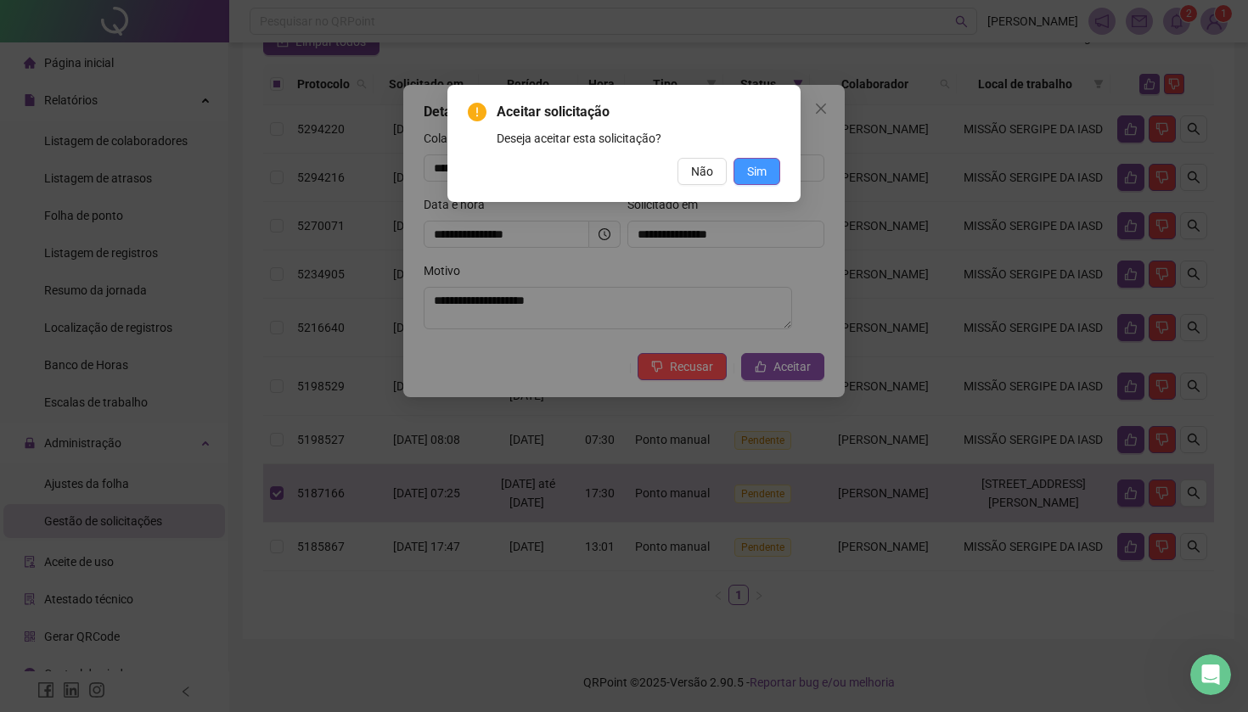
click at [754, 166] on span "Sim" at bounding box center [757, 171] width 20 height 19
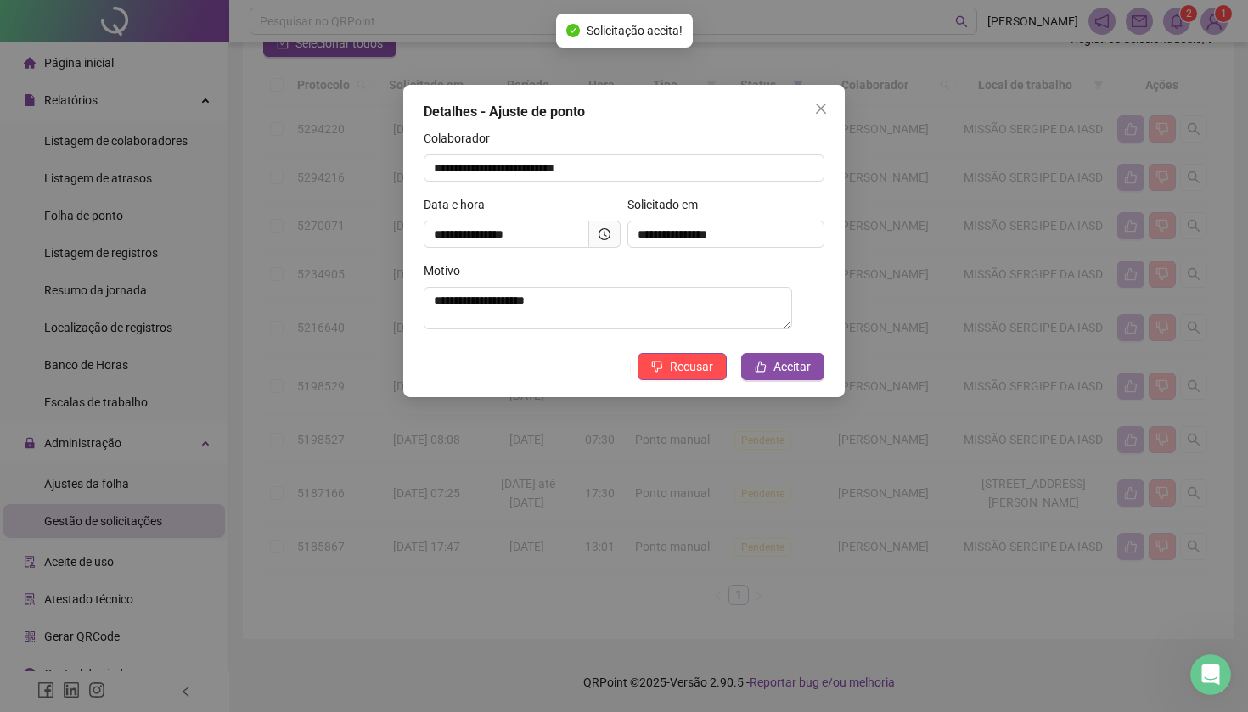
scroll to position [188, 0]
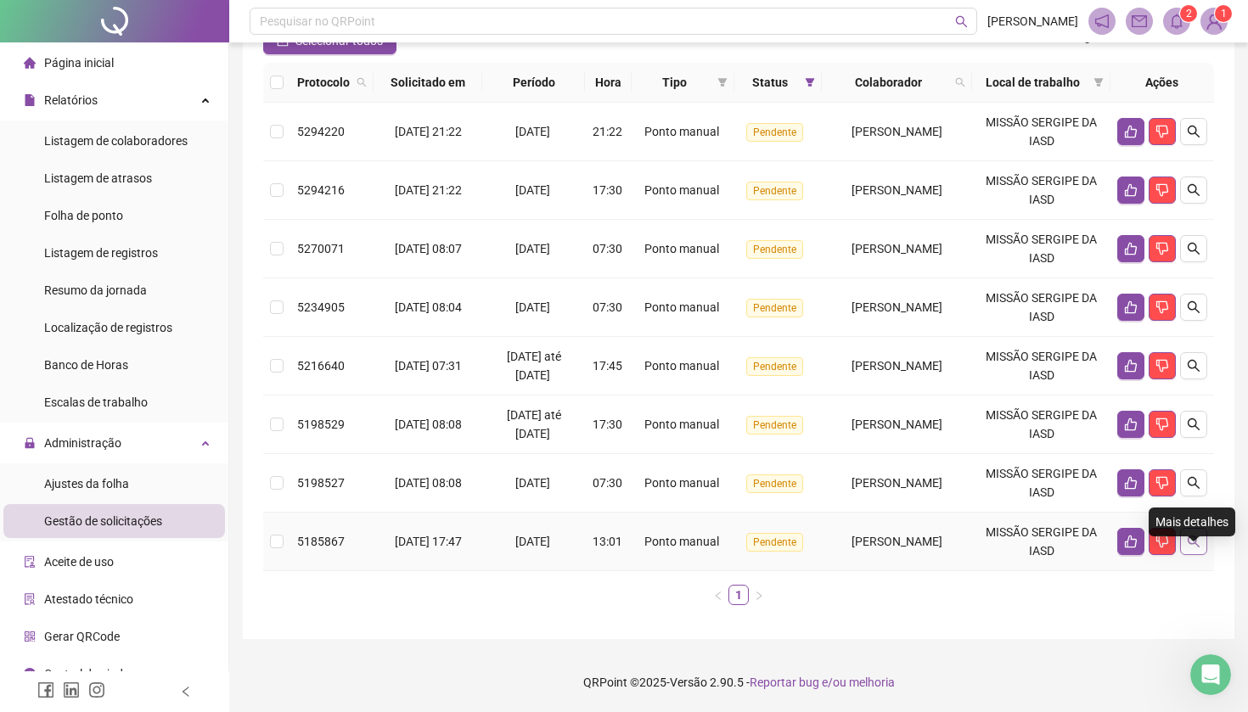
click at [1160, 542] on icon "search" at bounding box center [1194, 542] width 14 height 14
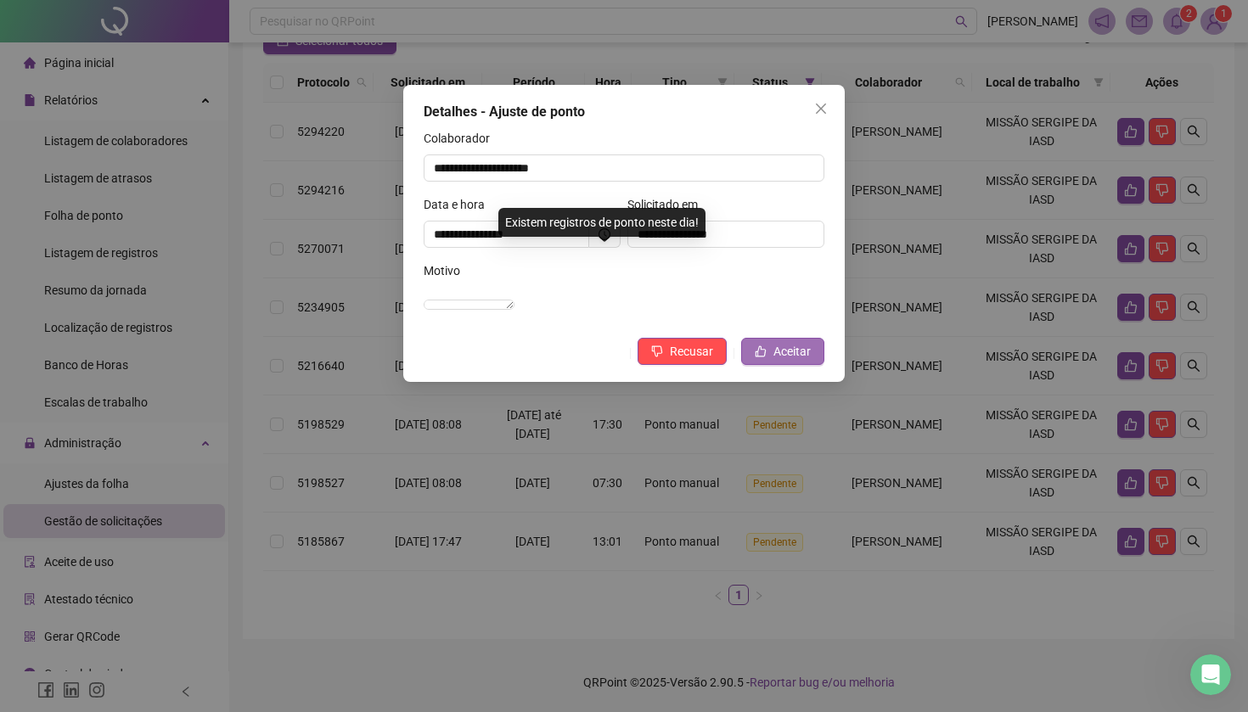
click at [786, 361] on span "Aceitar" at bounding box center [791, 351] width 37 height 19
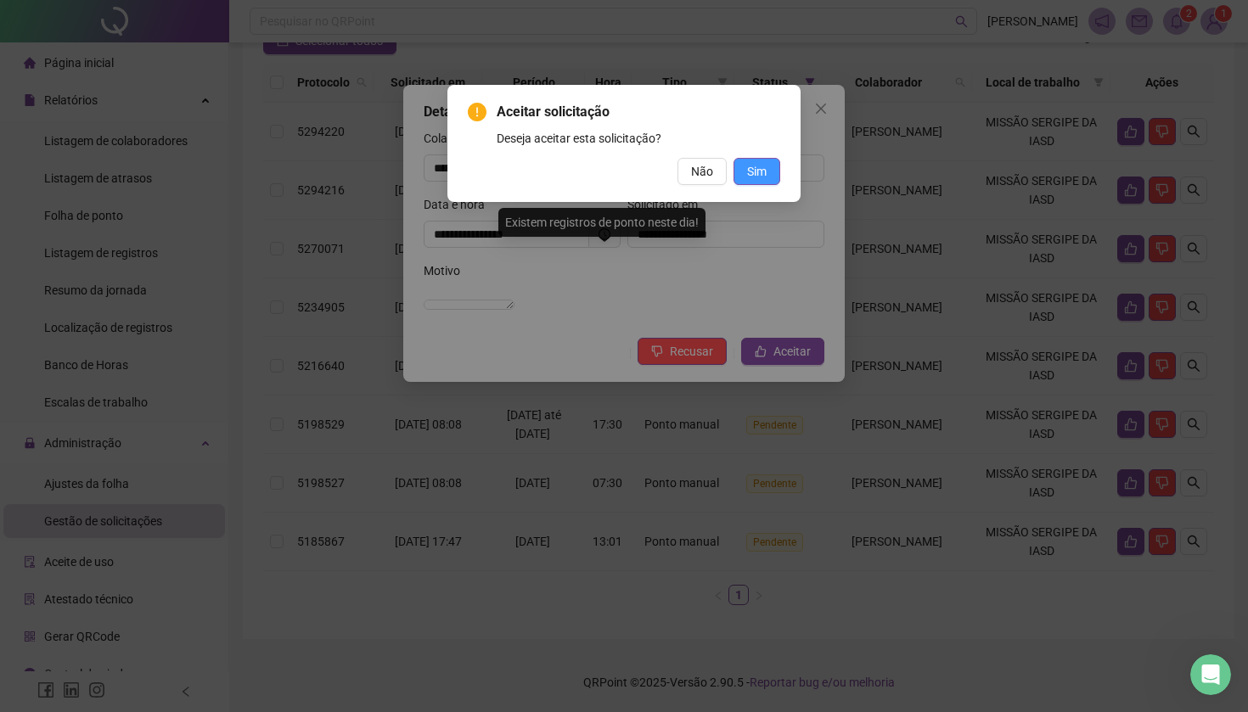
click at [749, 171] on span "Sim" at bounding box center [757, 171] width 20 height 19
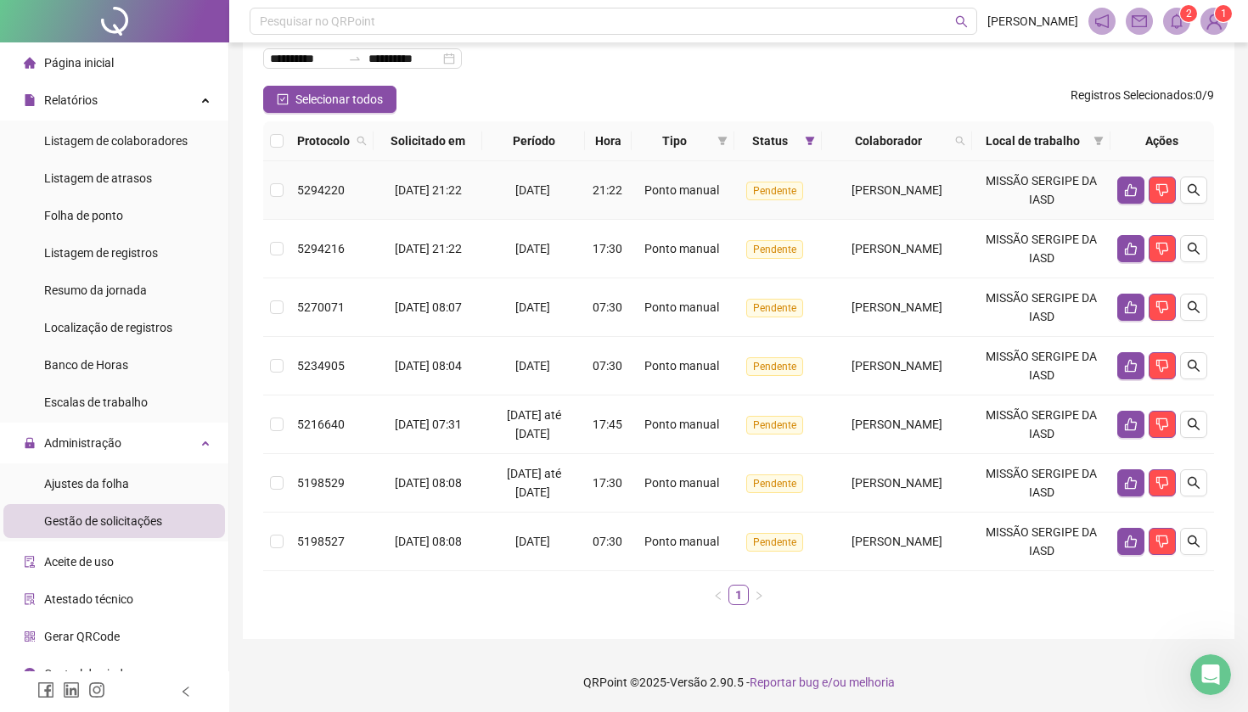
scroll to position [130, 0]
click at [77, 59] on span "Página inicial" at bounding box center [79, 63] width 70 height 14
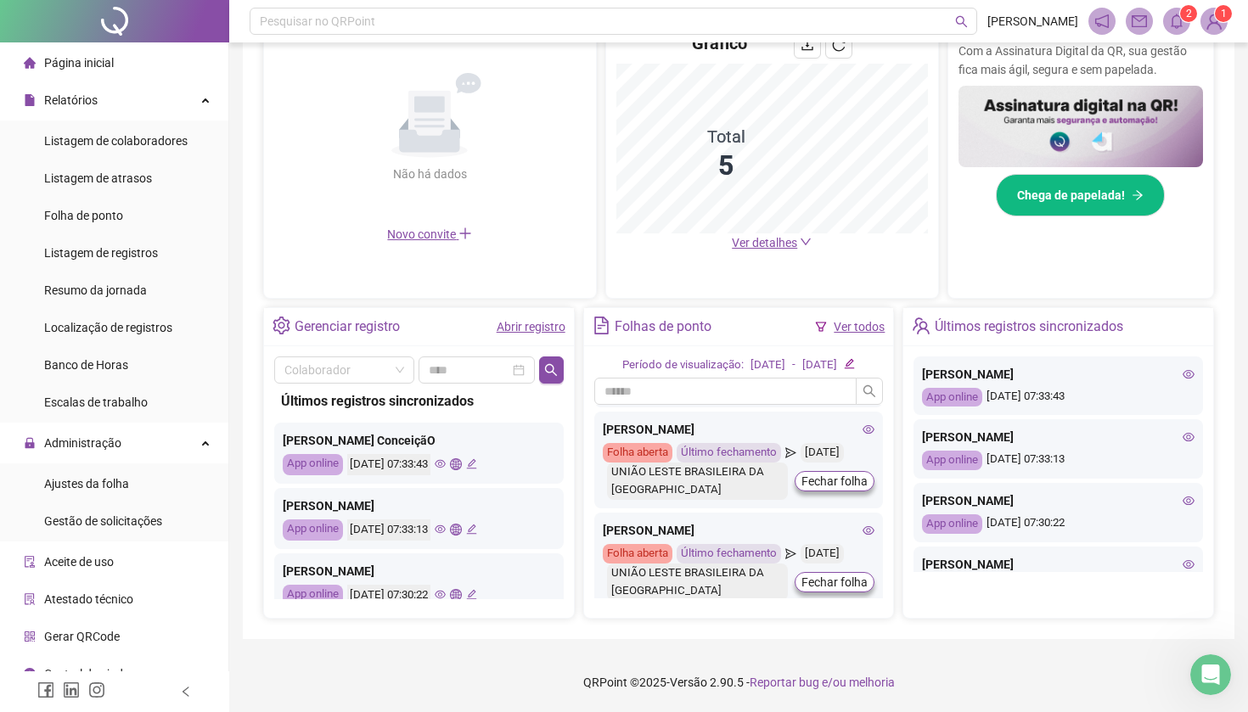
scroll to position [298, 0]
click at [93, 519] on span "Gestão de solicitações" at bounding box center [103, 521] width 118 height 14
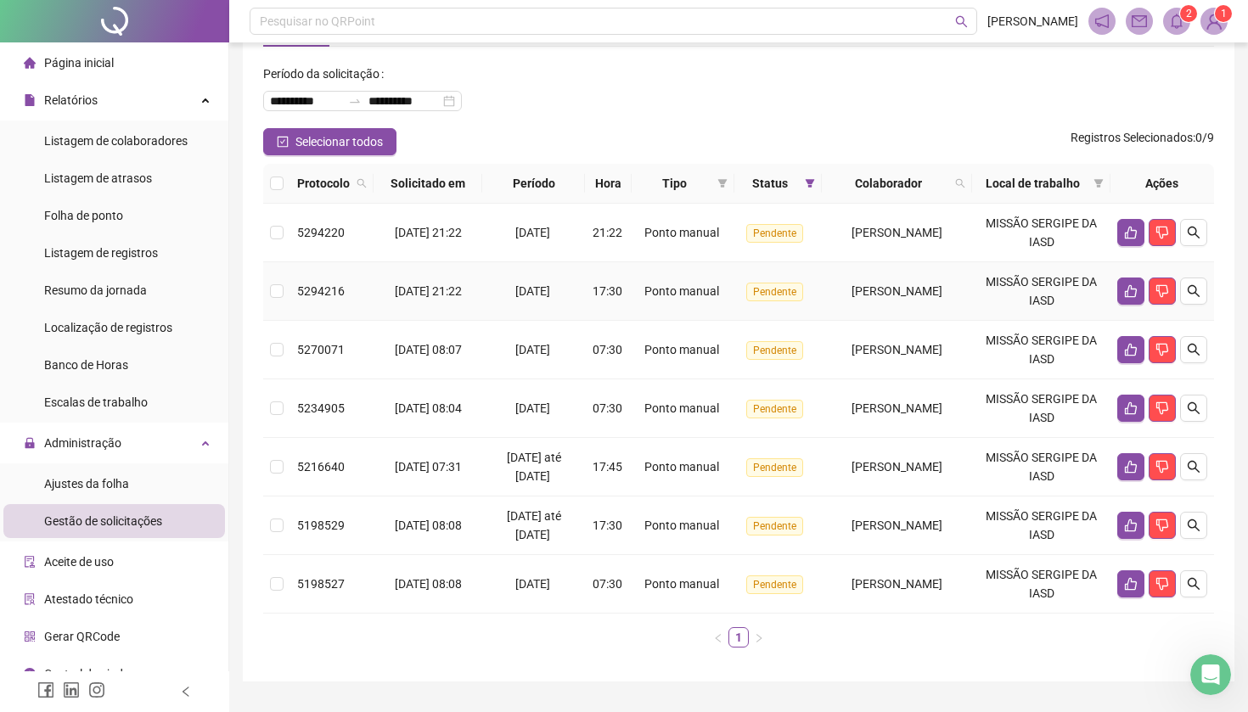
scroll to position [74, 0]
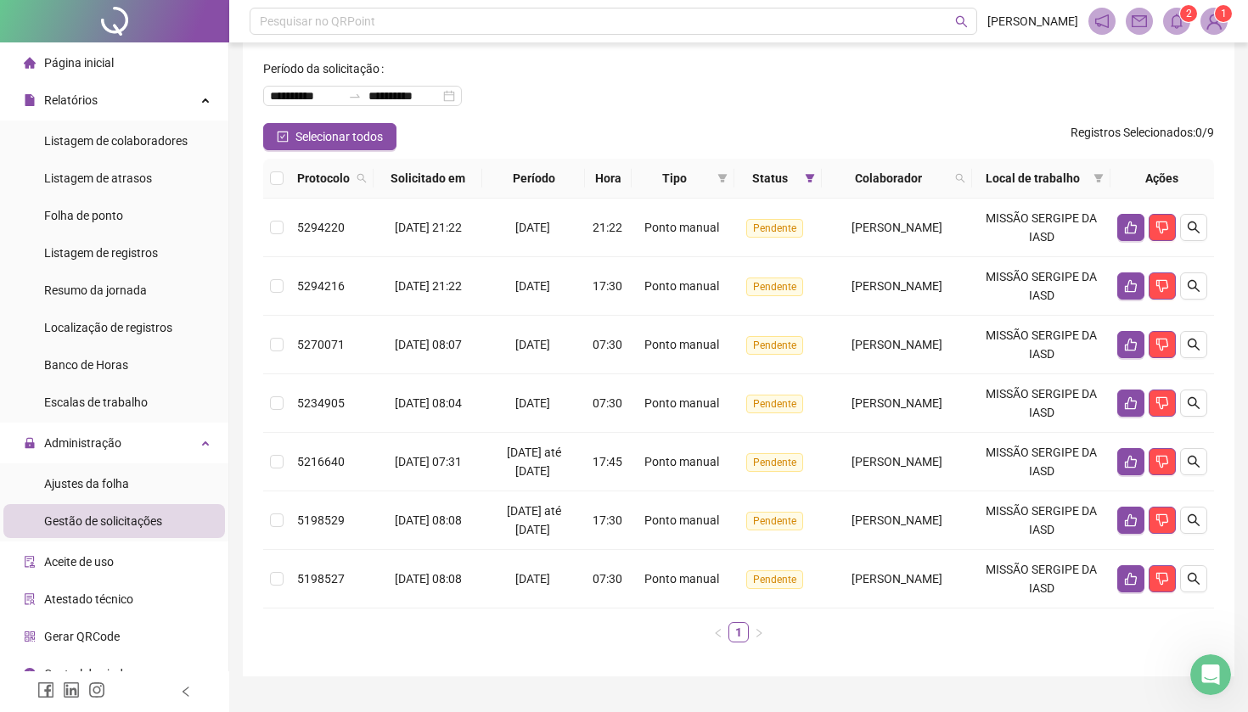
click at [77, 67] on span "Página inicial" at bounding box center [79, 63] width 70 height 14
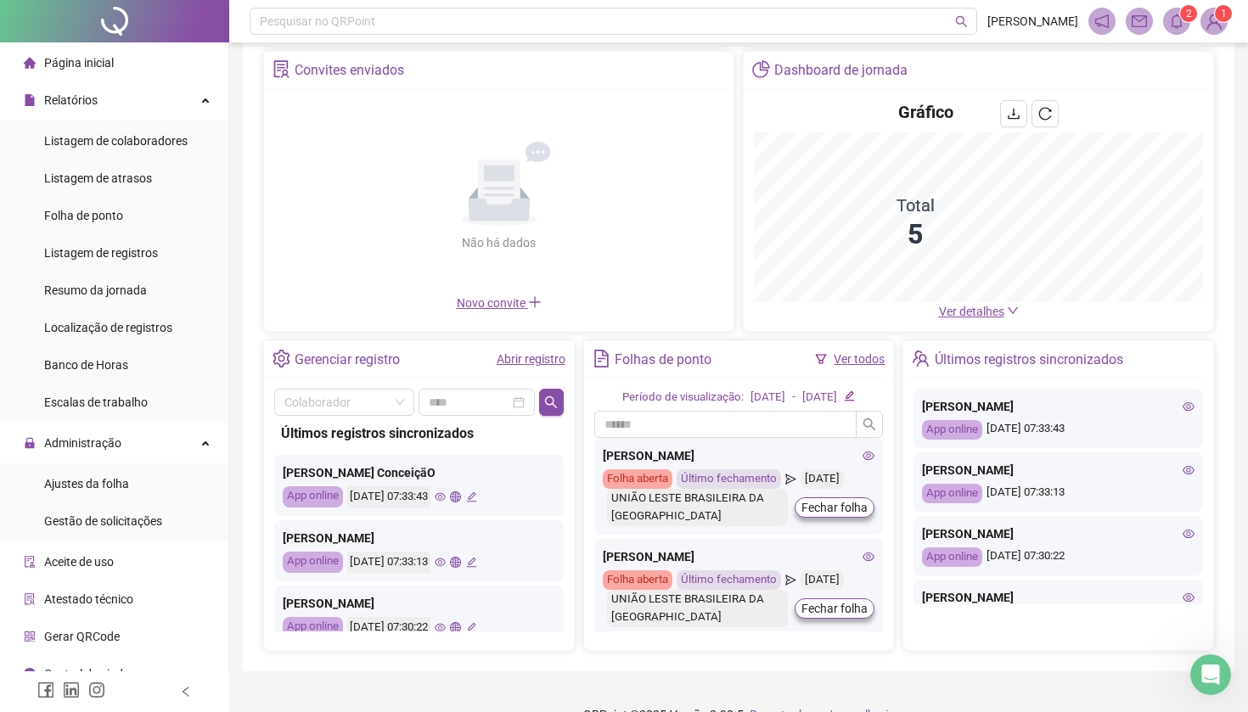
click at [950, 313] on span "Ver detalhes" at bounding box center [971, 312] width 65 height 14
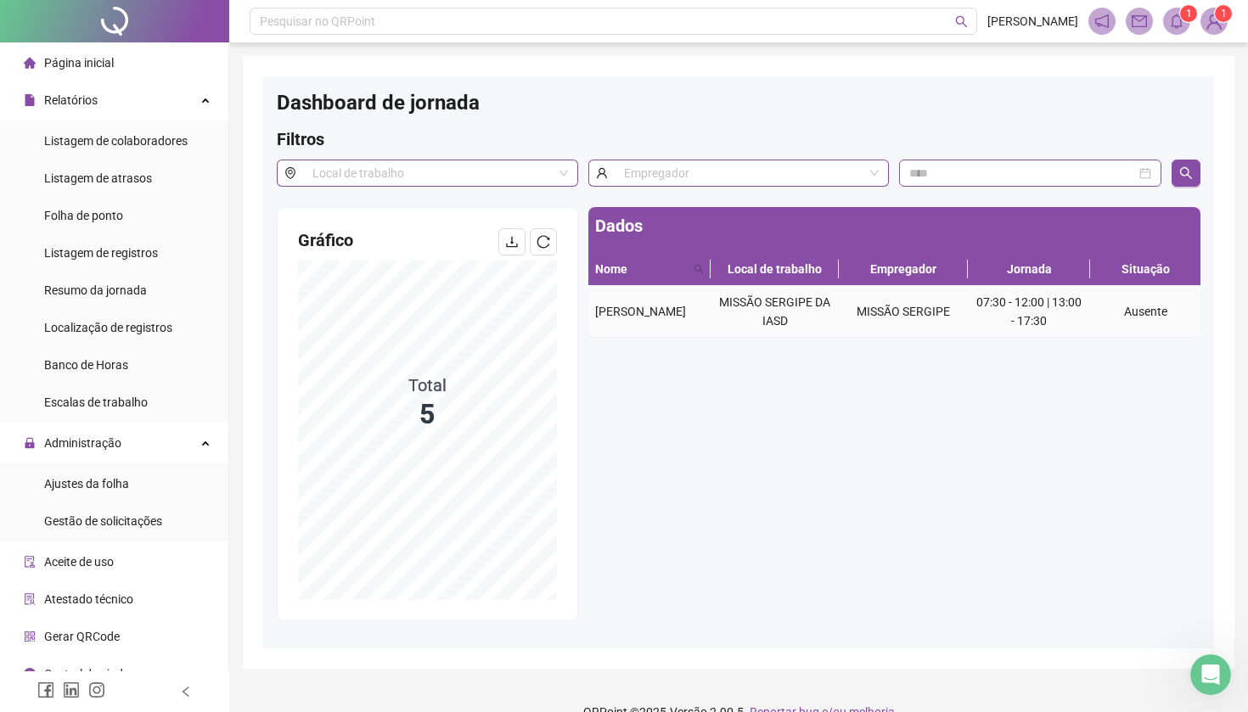
click at [845, 331] on td "MISSÃO SERGIPE" at bounding box center [903, 312] width 128 height 52
click at [1152, 323] on td "Ausente" at bounding box center [1145, 312] width 110 height 52
click at [1150, 322] on td "Ausente" at bounding box center [1145, 312] width 110 height 52
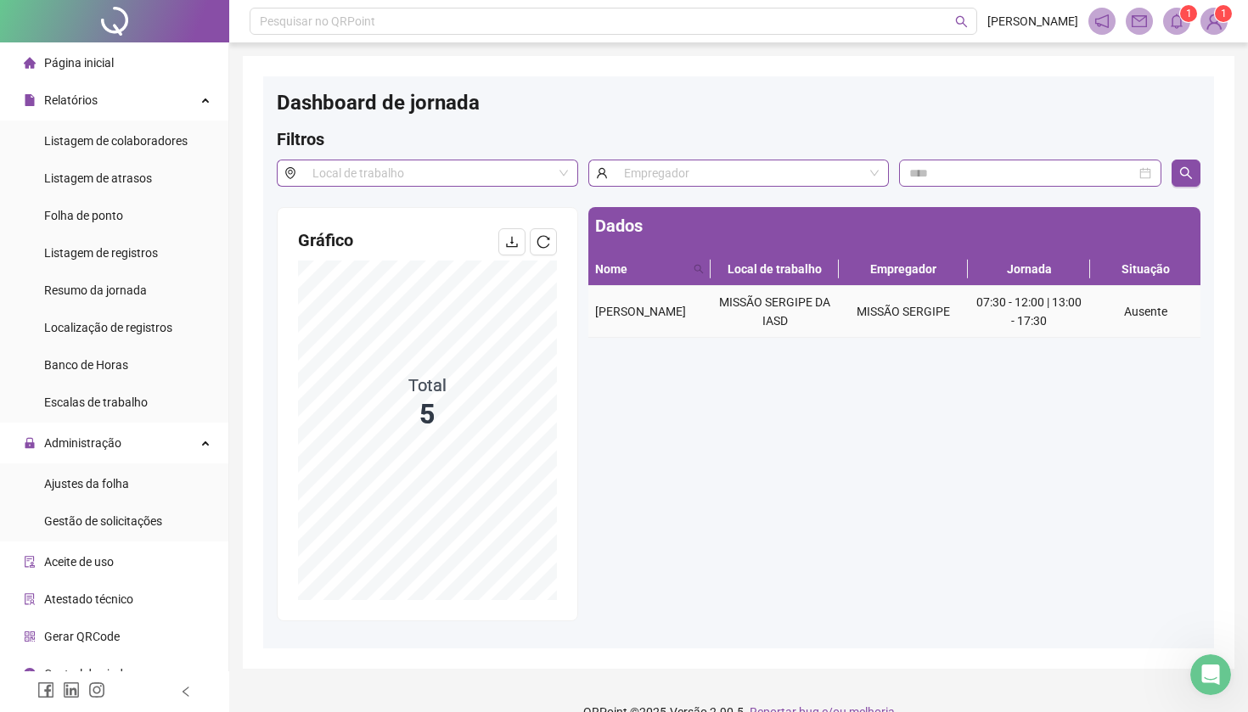
click at [1007, 291] on td "07:30 - 12:00 | 13:00 - 17:30" at bounding box center [1029, 312] width 122 height 52
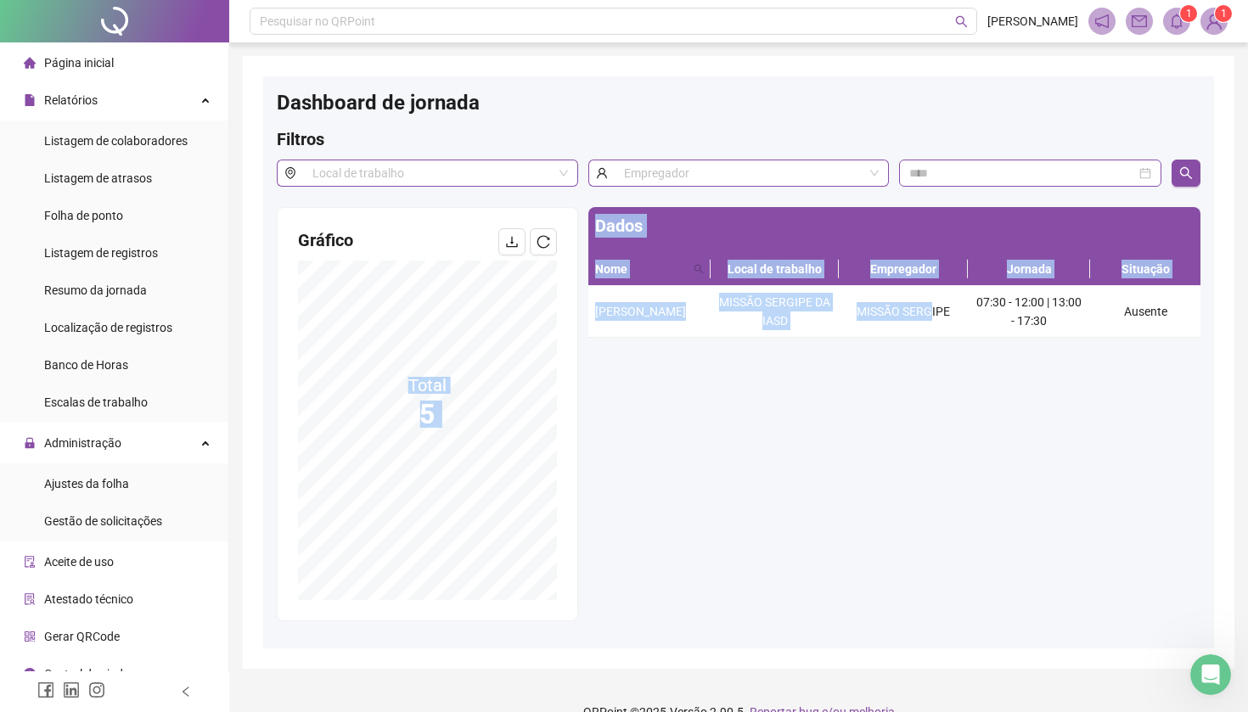
click at [439, 443] on div "Gráfico Total 5 Dados Nome Local de trabalho Empregador Jornada Situação ALINE …" at bounding box center [739, 421] width 934 height 428
click at [876, 513] on div "Dados Nome Local de trabalho Empregador Jornada Situação ALINE MAYRLA DE CARVAL…" at bounding box center [894, 414] width 622 height 414
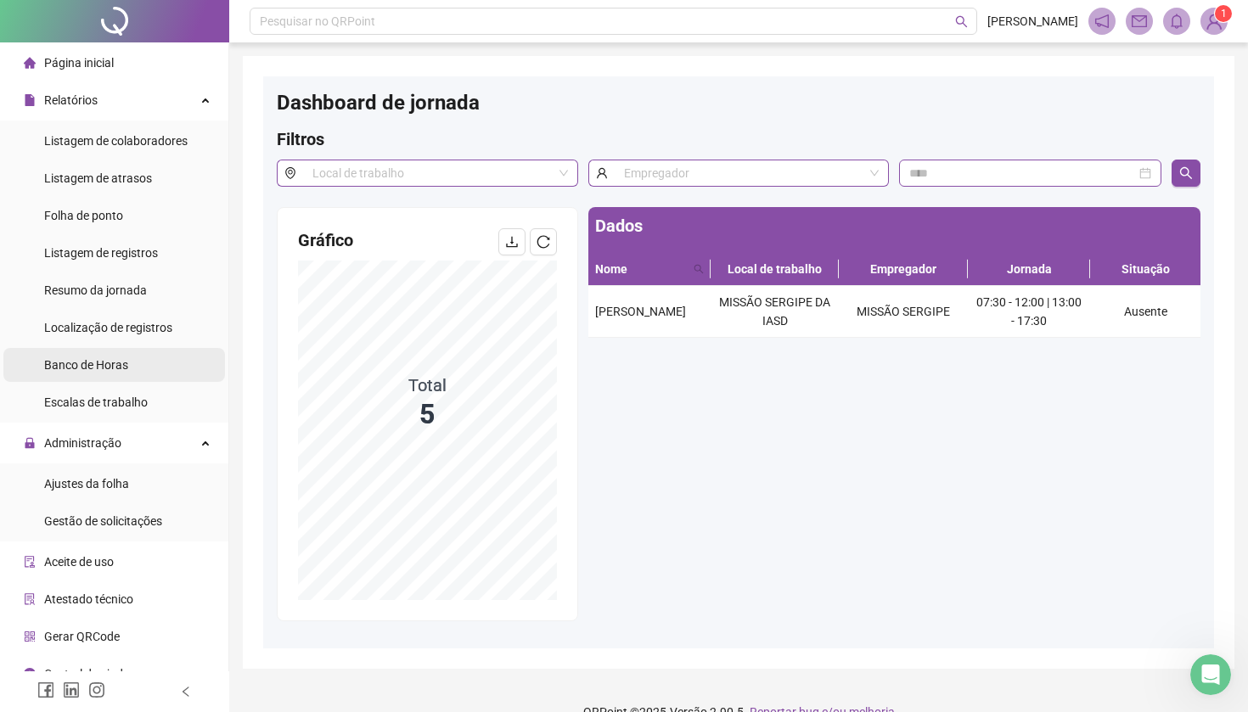
click at [82, 368] on span "Banco de Horas" at bounding box center [86, 365] width 84 height 14
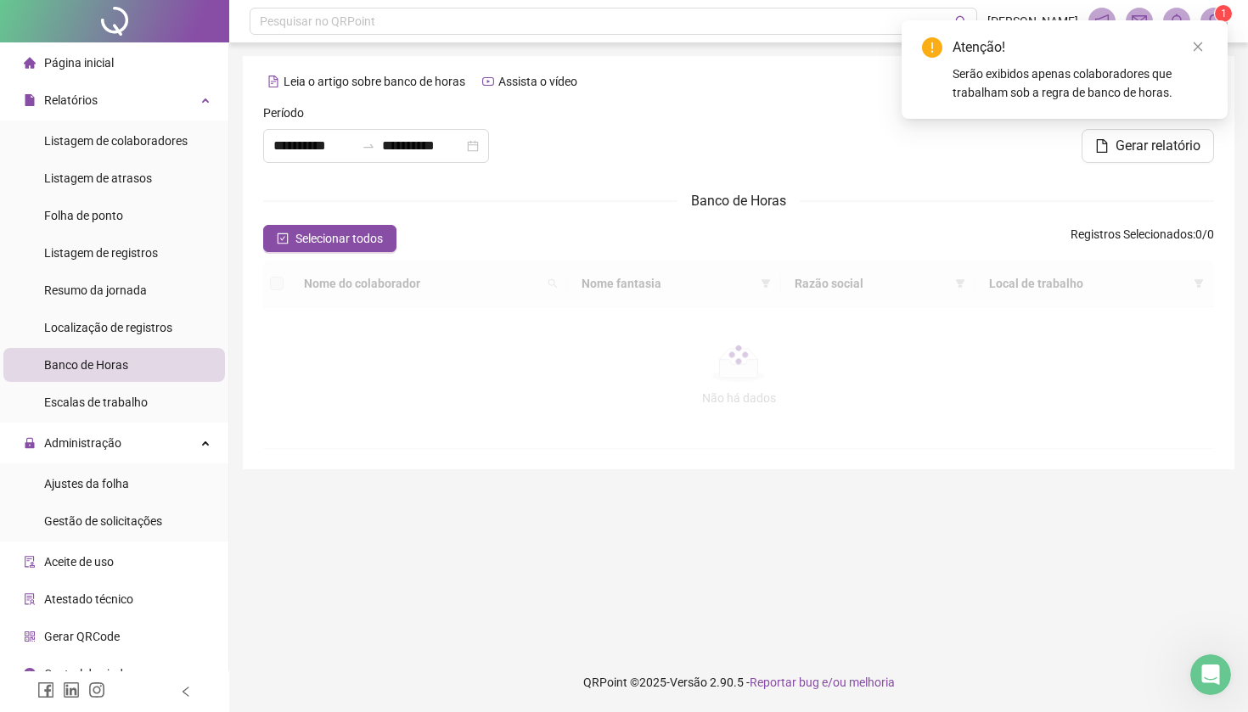
type input "**********"
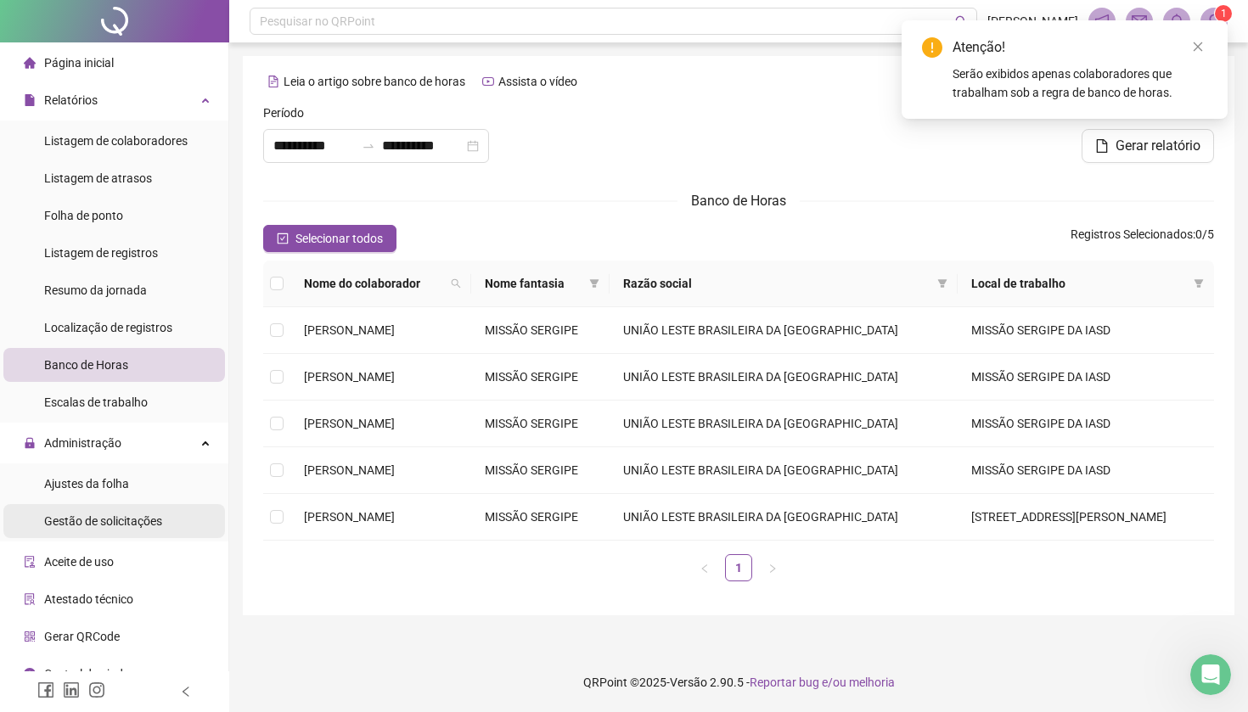
scroll to position [88, 0]
click at [97, 530] on div "Gestão de solicitações" at bounding box center [103, 521] width 118 height 34
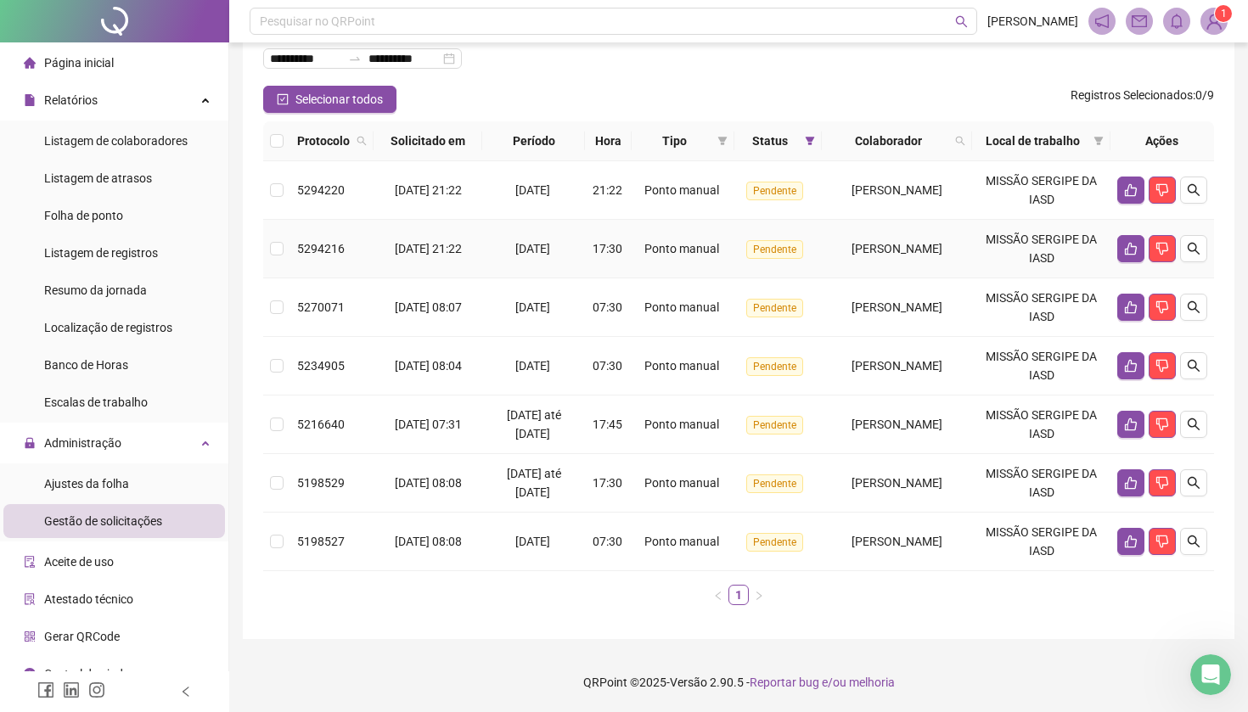
scroll to position [130, 0]
click at [96, 475] on div "Ajustes da folha" at bounding box center [86, 484] width 85 height 34
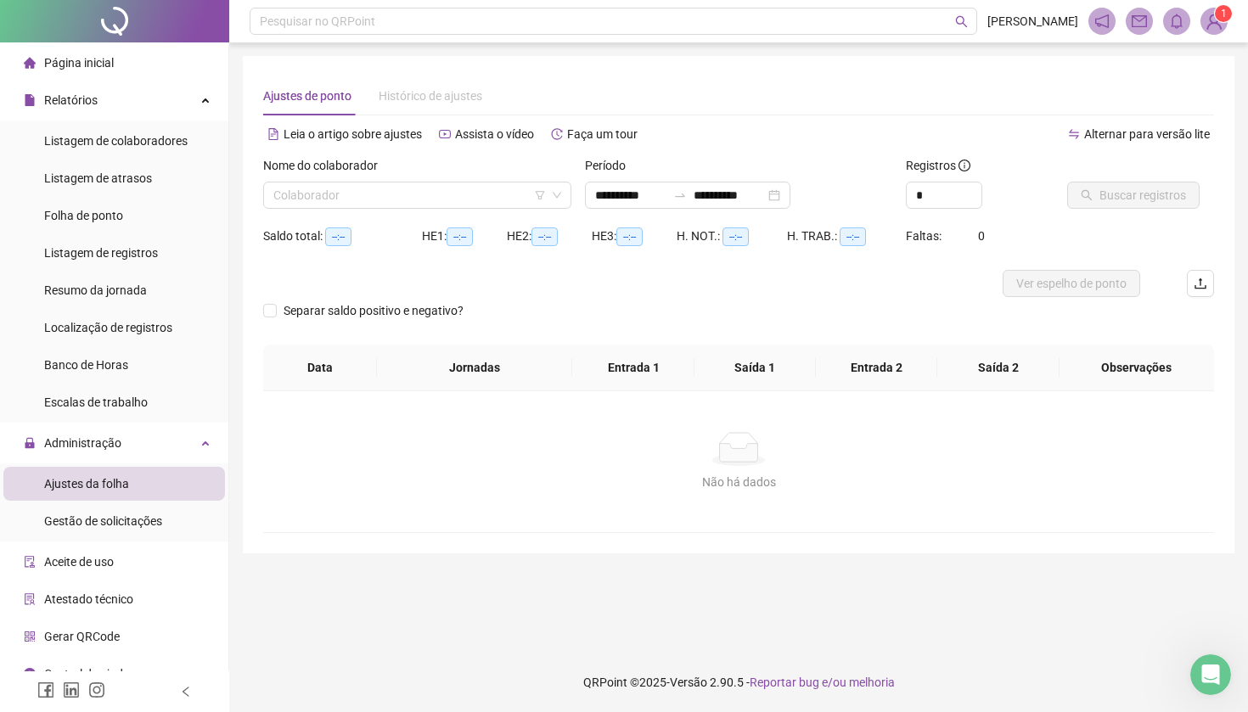
type input "**********"
click at [87, 601] on span "Atestado técnico" at bounding box center [88, 600] width 89 height 14
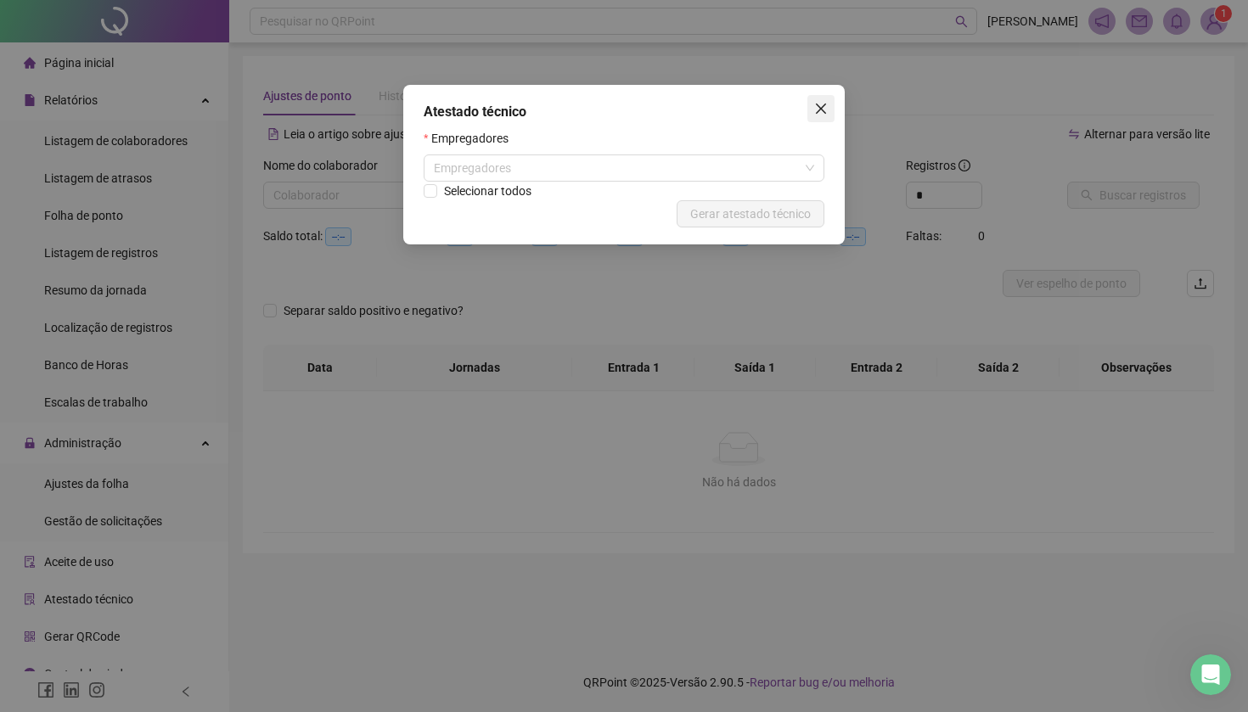
click at [820, 110] on icon "close" at bounding box center [821, 109] width 10 height 10
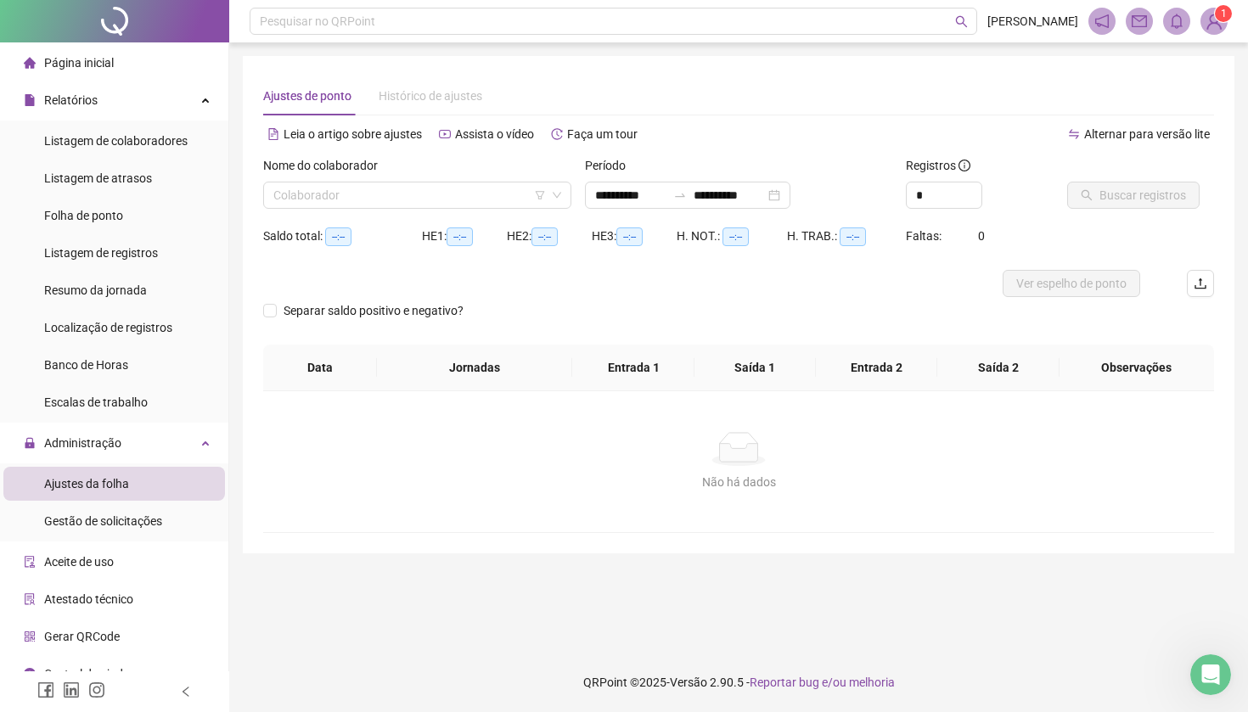
click at [79, 566] on span "Aceite de uso" at bounding box center [79, 562] width 70 height 14
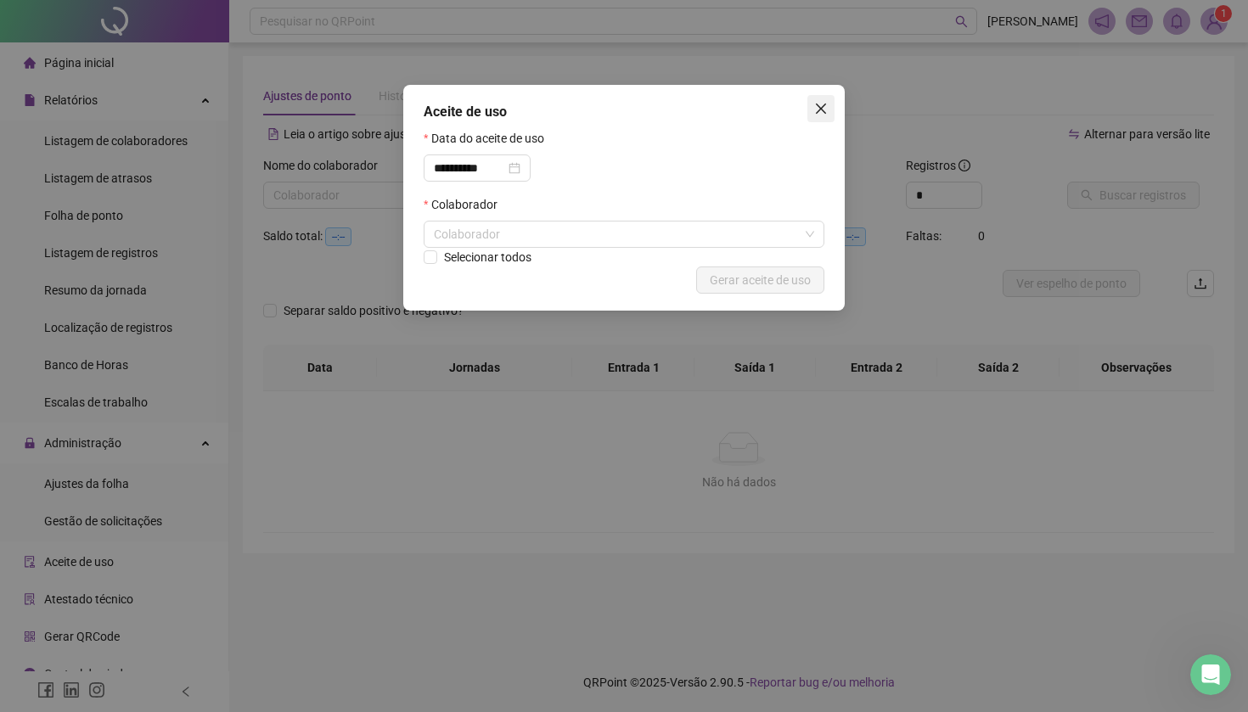
click at [824, 109] on icon "close" at bounding box center [821, 109] width 14 height 14
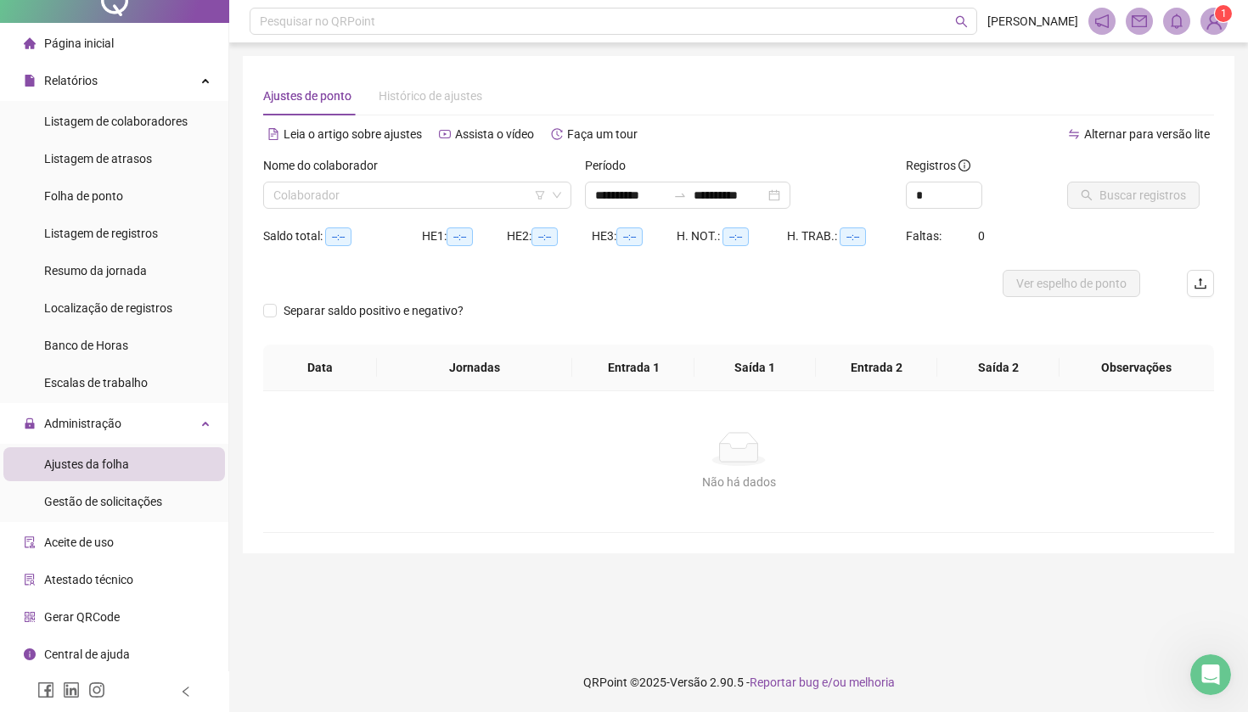
scroll to position [20, 0]
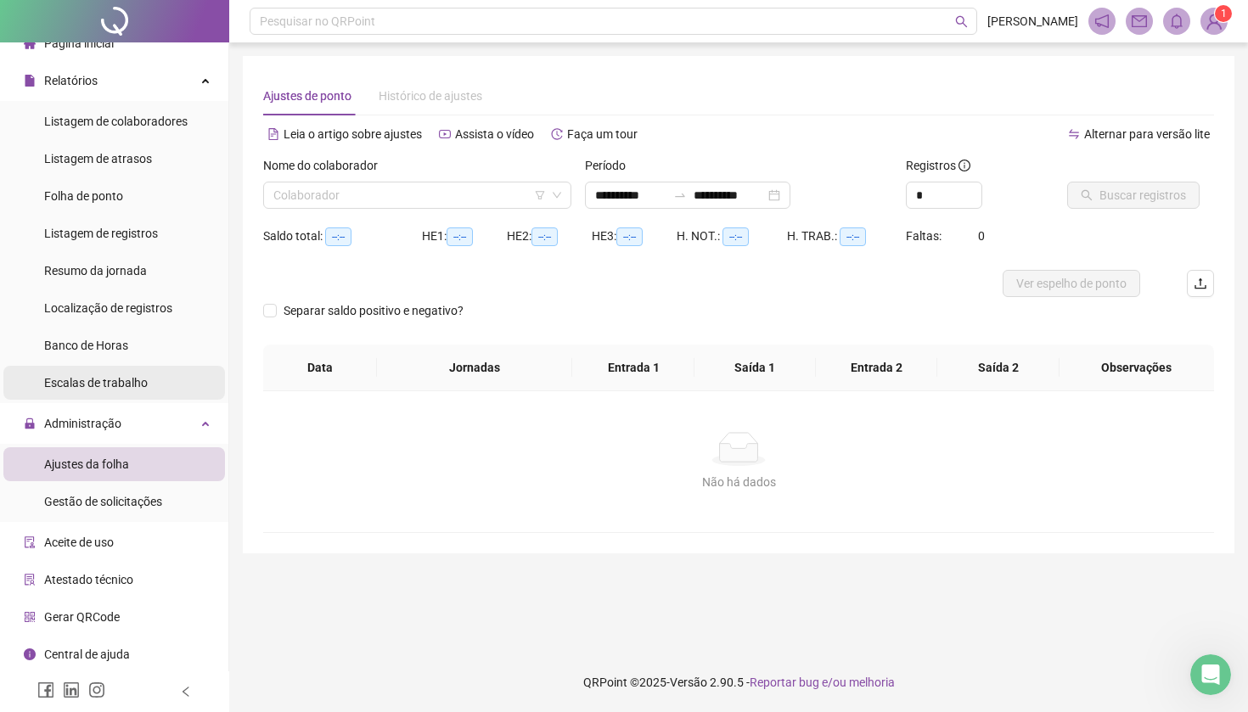
click at [111, 386] on span "Escalas de trabalho" at bounding box center [96, 383] width 104 height 14
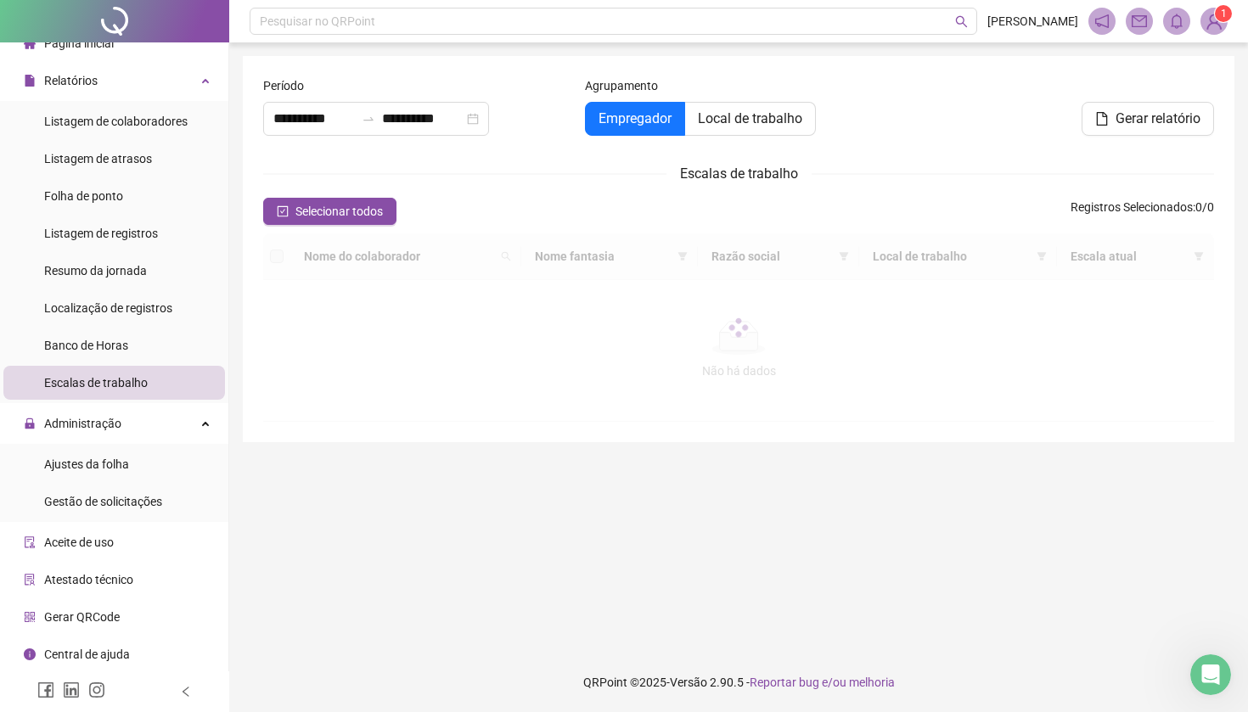
type input "**********"
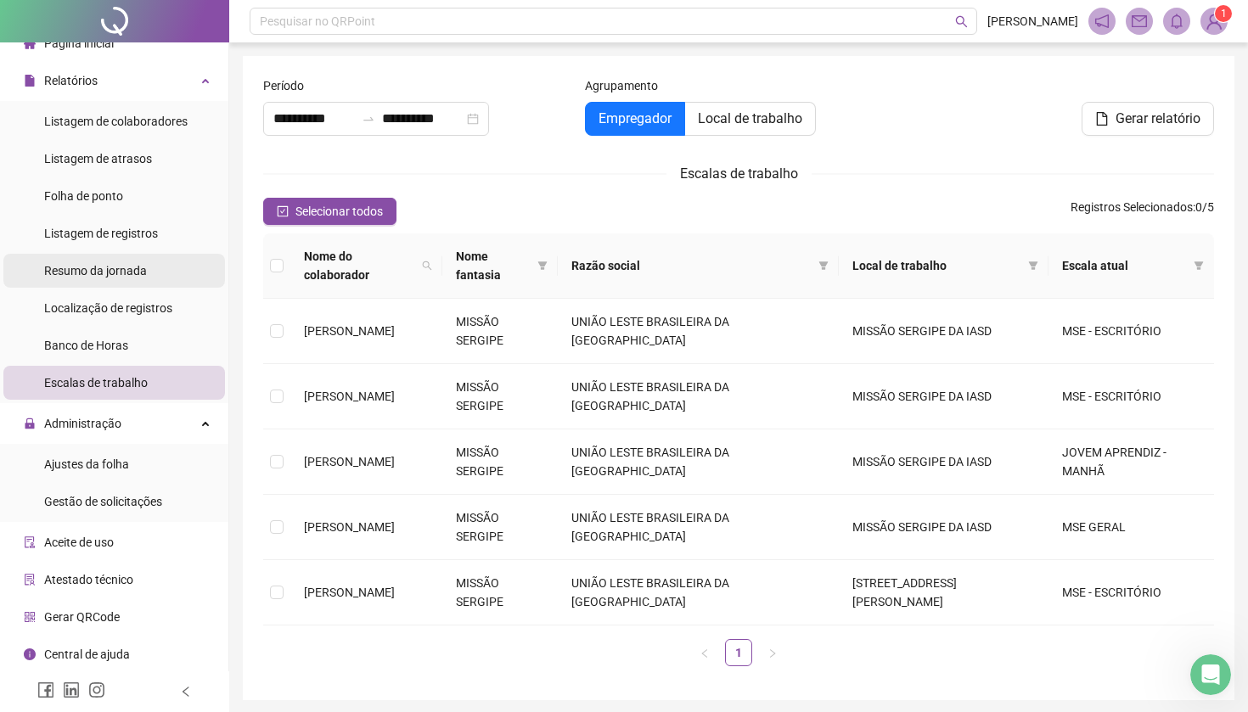
click at [100, 272] on span "Resumo da jornada" at bounding box center [95, 271] width 103 height 14
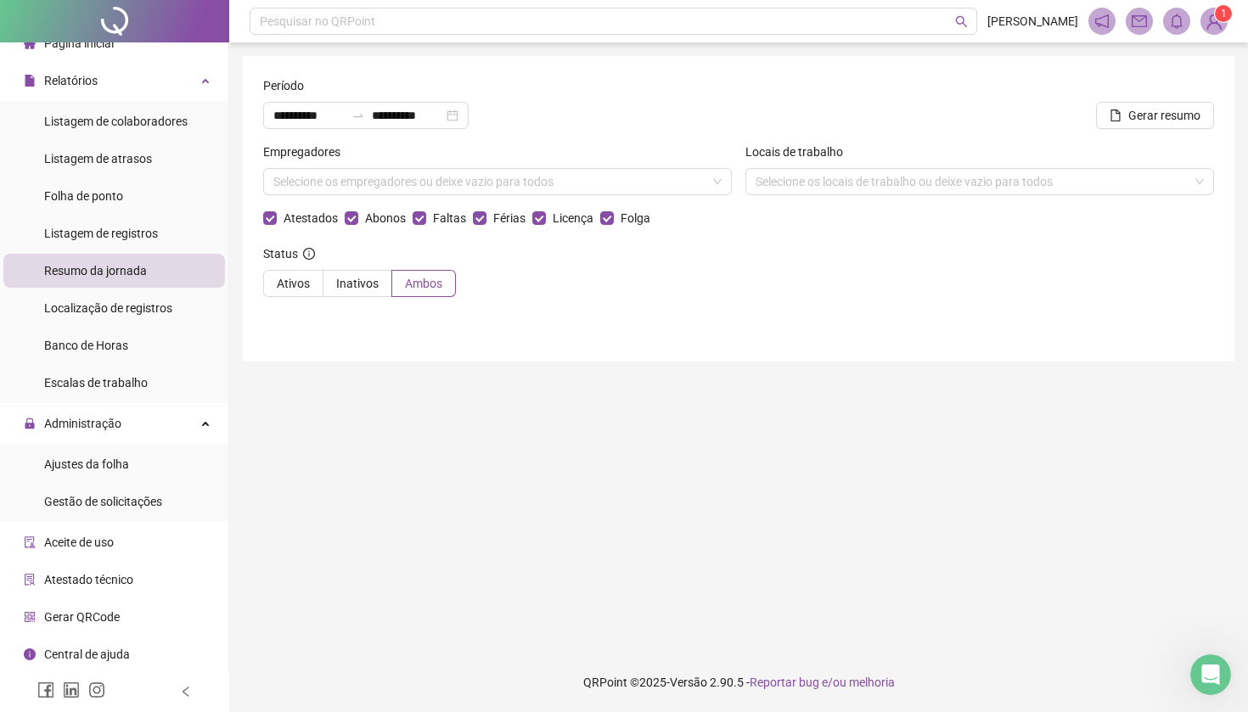
click at [74, 644] on span "Central de ajuda" at bounding box center [87, 655] width 86 height 14
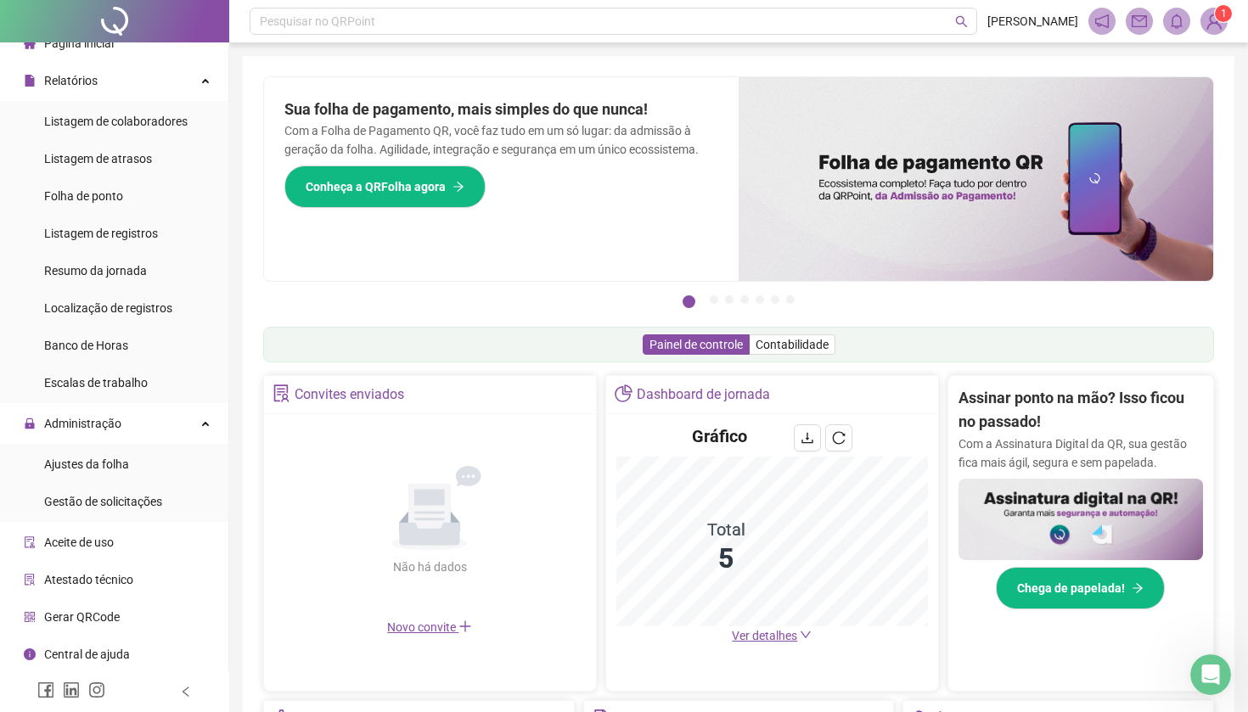
click at [279, 392] on icon "solution" at bounding box center [281, 394] width 15 height 18
click at [676, 397] on div "Dashboard de jornada" at bounding box center [703, 394] width 133 height 29
click at [654, 395] on div "Dashboard de jornada" at bounding box center [703, 394] width 133 height 29
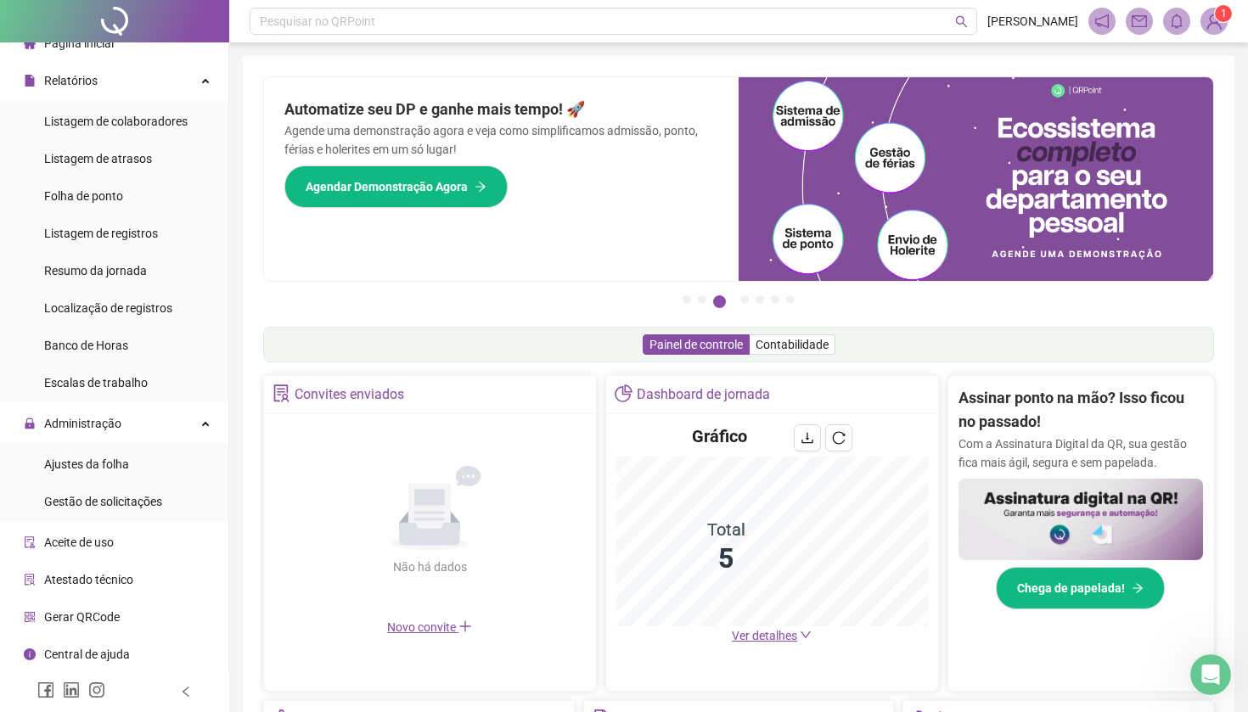
click at [74, 578] on span "Atestado técnico" at bounding box center [88, 580] width 89 height 14
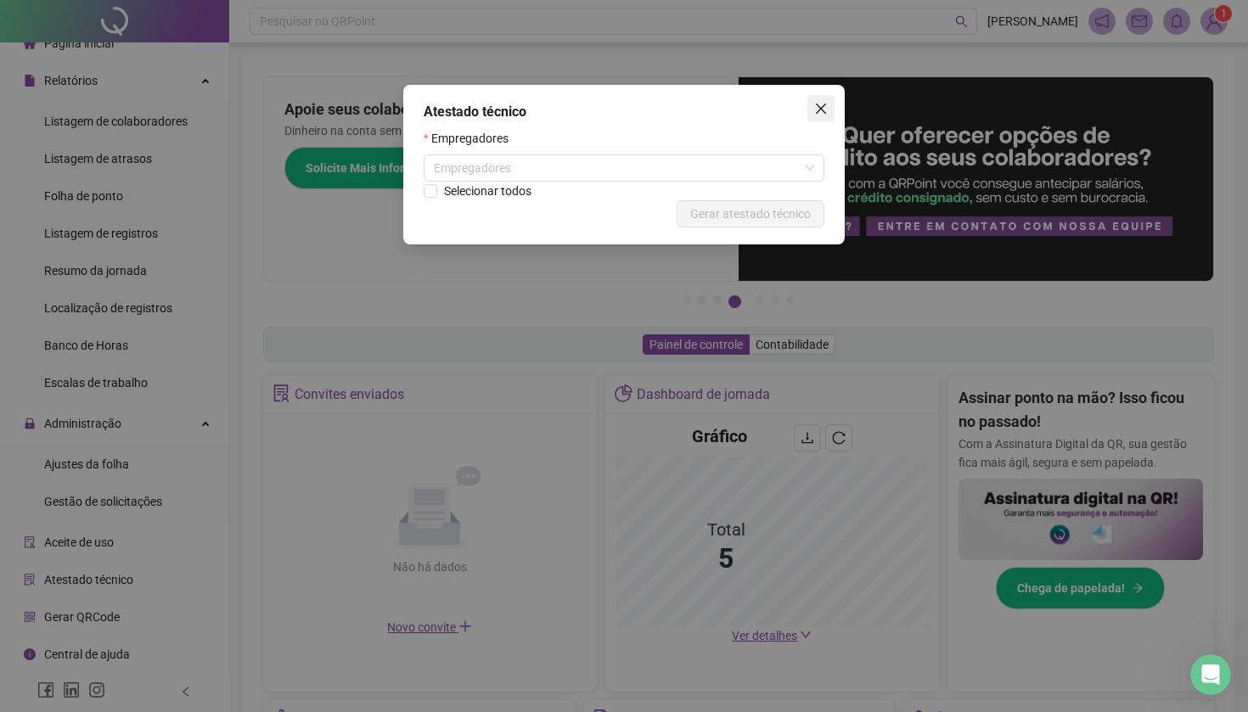
click at [825, 107] on icon "close" at bounding box center [821, 109] width 14 height 14
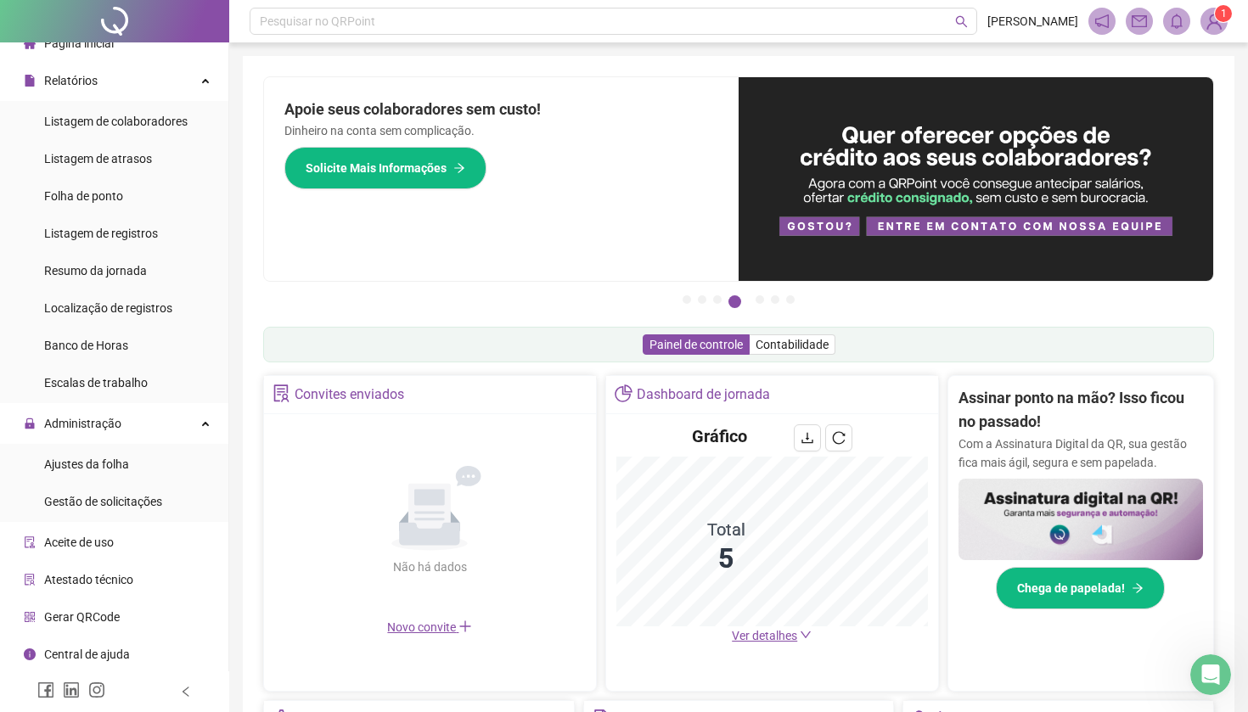
click at [76, 543] on span "Aceite de uso" at bounding box center [79, 543] width 70 height 14
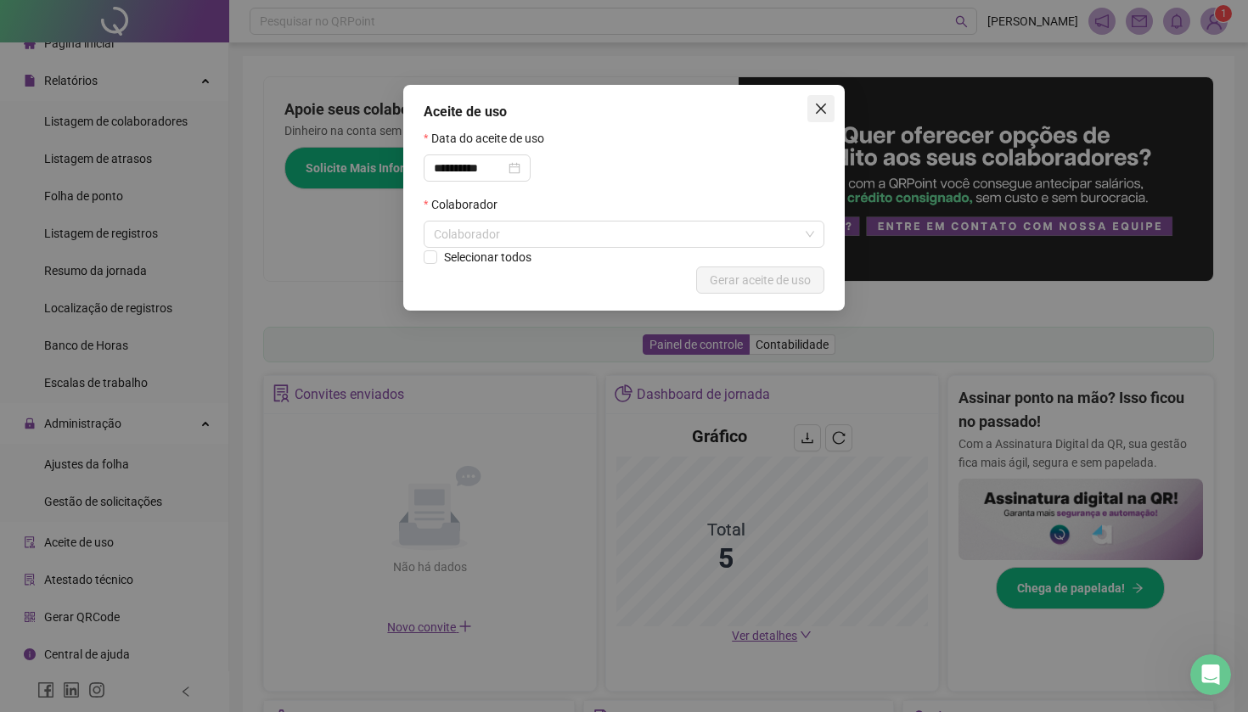
click at [825, 108] on icon "close" at bounding box center [821, 109] width 14 height 14
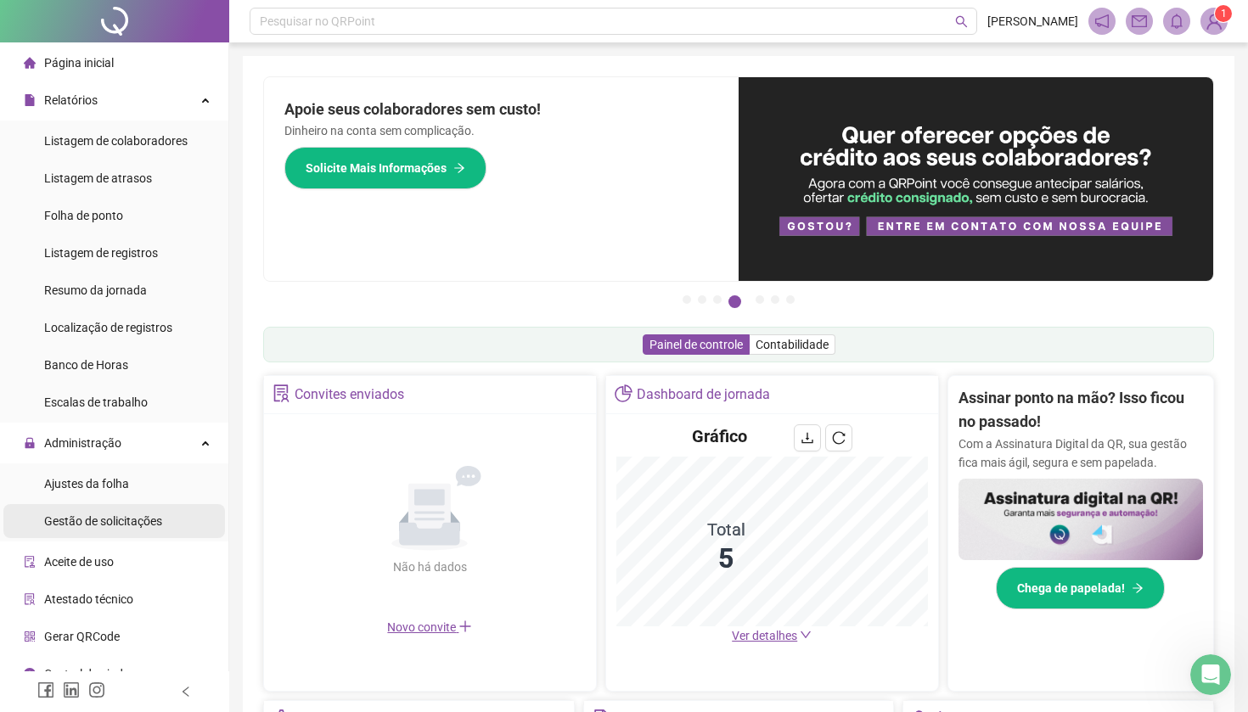
click at [92, 528] on div "Gestão de solicitações" at bounding box center [103, 521] width 118 height 34
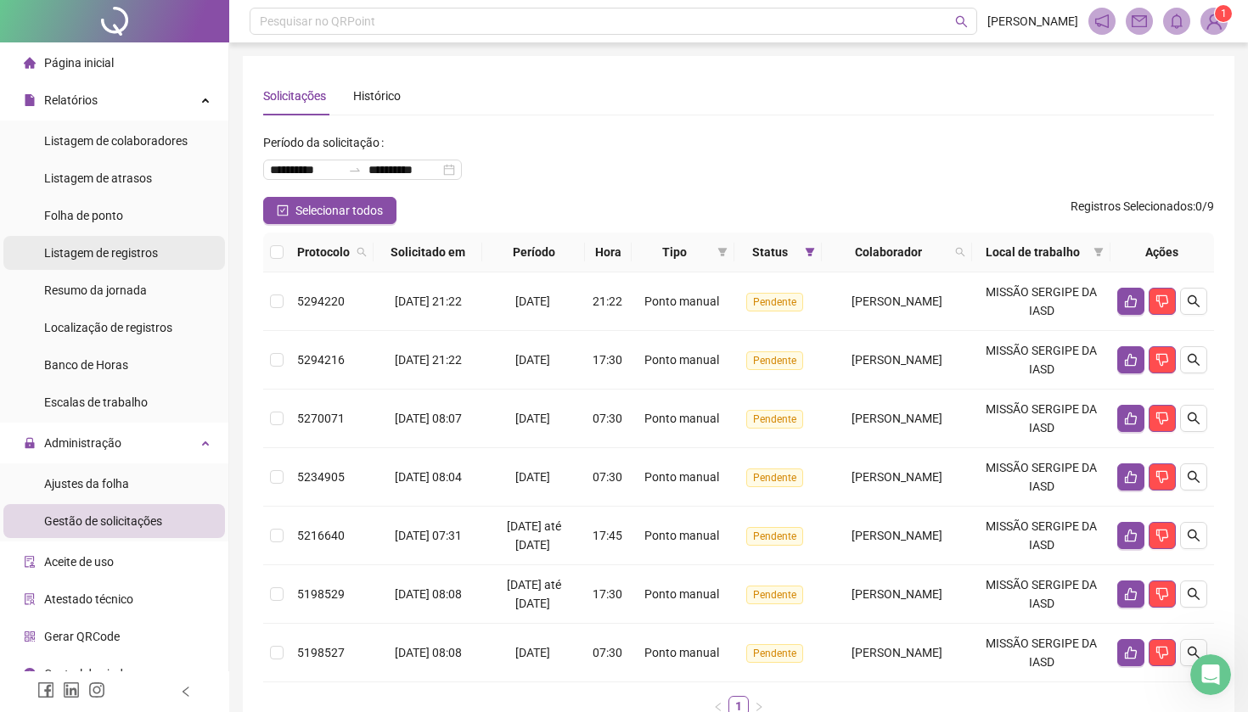
click at [119, 252] on span "Listagem de registros" at bounding box center [101, 253] width 114 height 14
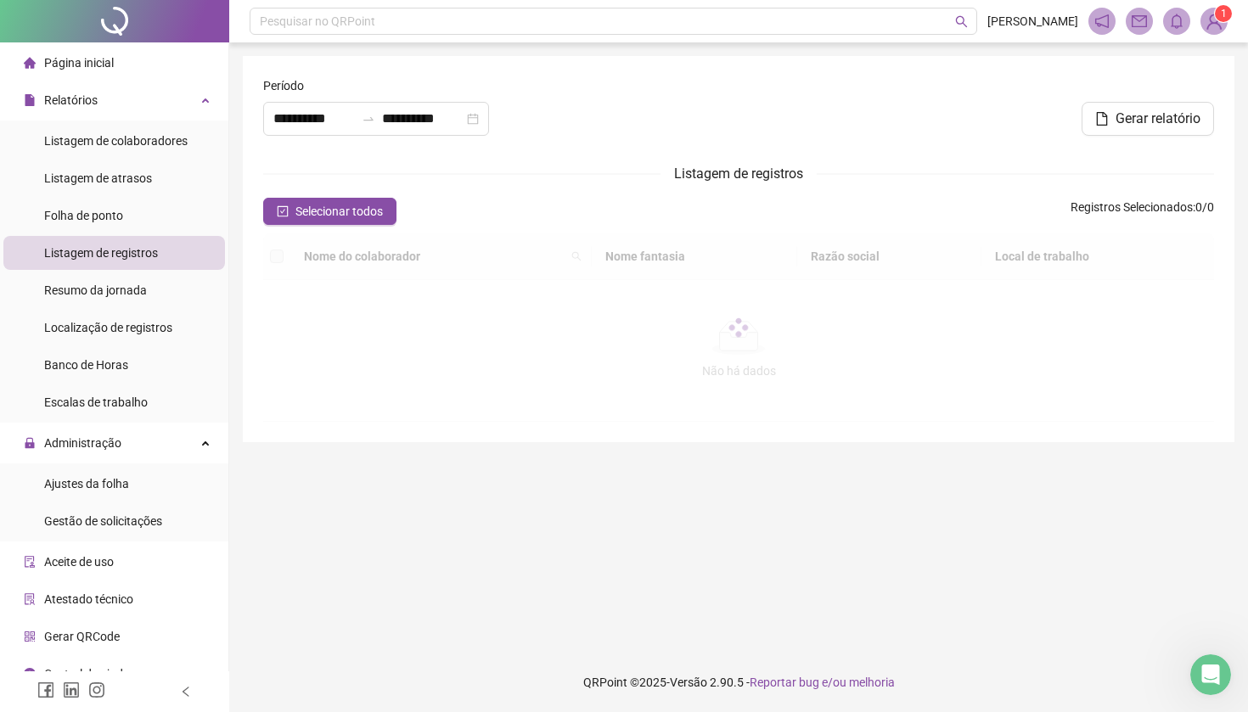
type input "**********"
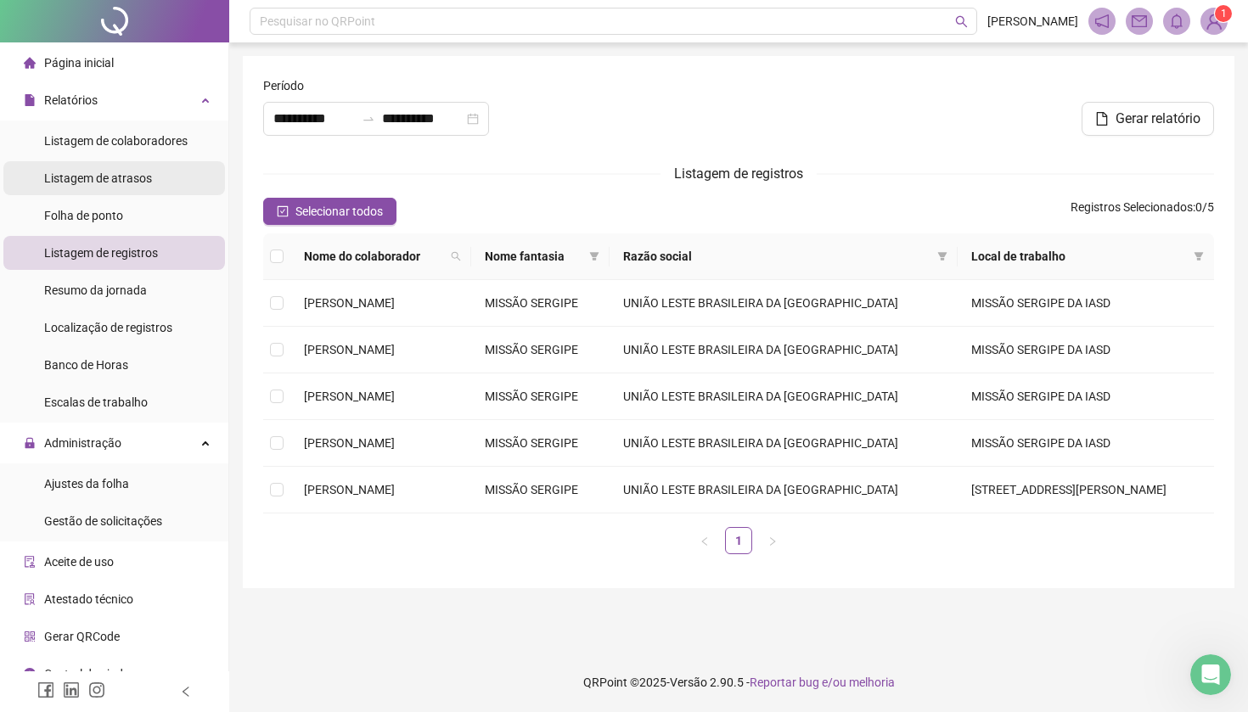
click at [79, 180] on span "Listagem de atrasos" at bounding box center [98, 178] width 108 height 14
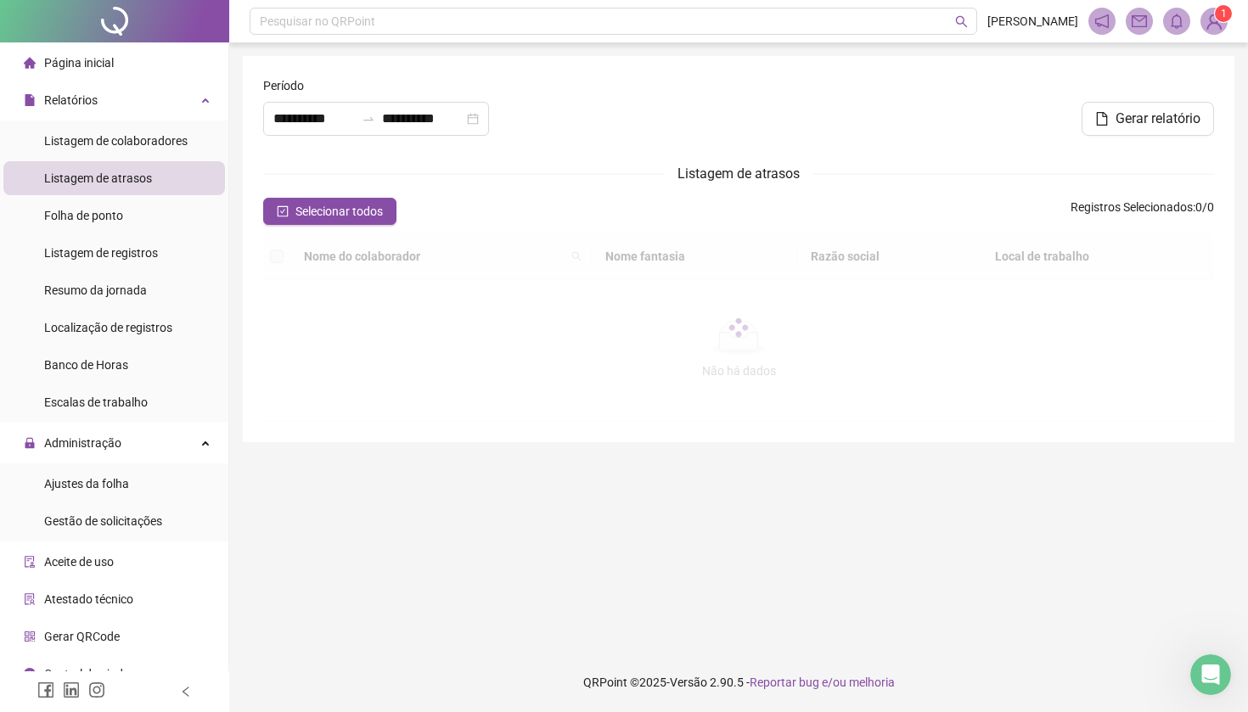
type input "**********"
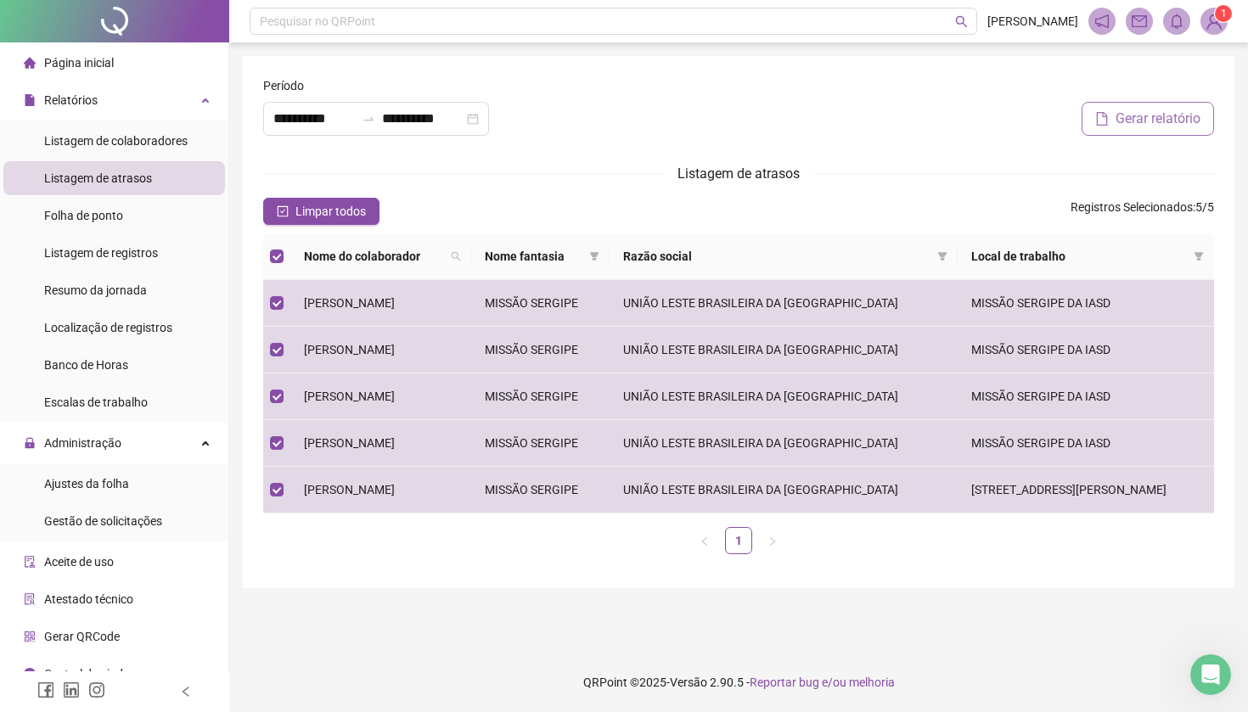
click at [1153, 115] on span "Gerar relatório" at bounding box center [1158, 119] width 85 height 20
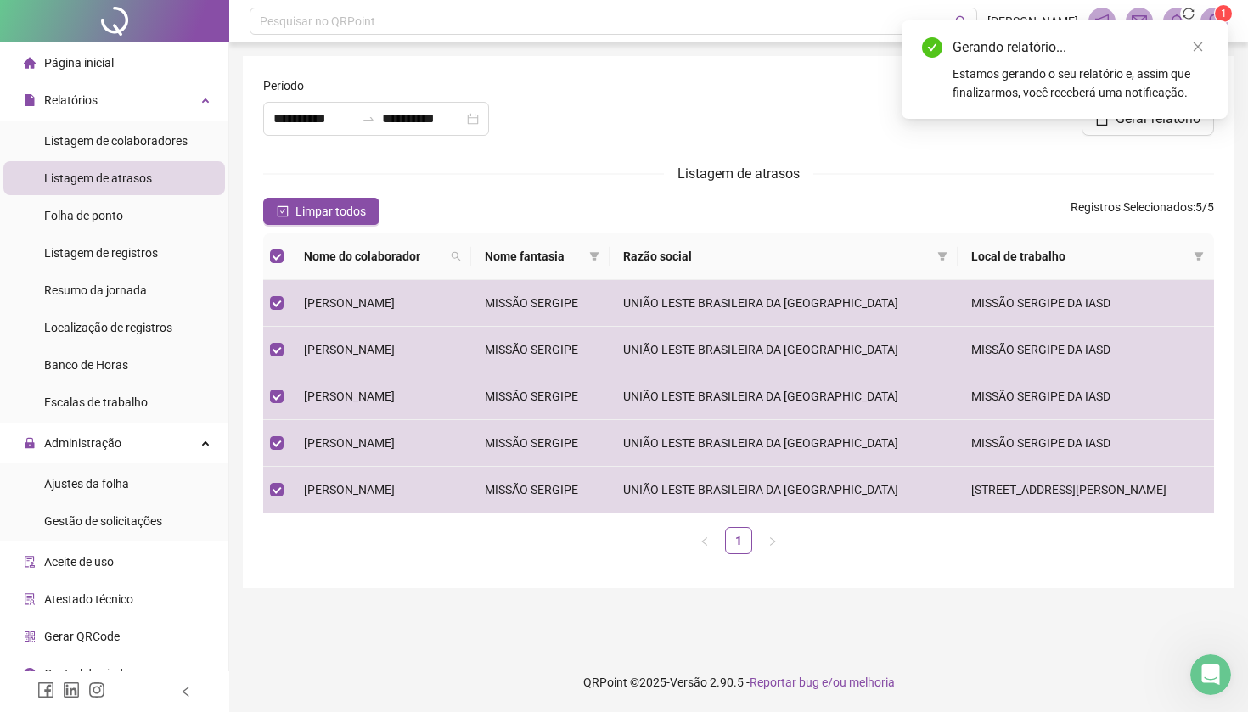
click at [1056, 81] on div "Estamos gerando o seu relatório e, assim que finalizarmos, você receberá uma no…" at bounding box center [1080, 83] width 255 height 37
click at [1160, 644] on icon "Abertura do Messenger da Intercom" at bounding box center [1209, 673] width 28 height 28
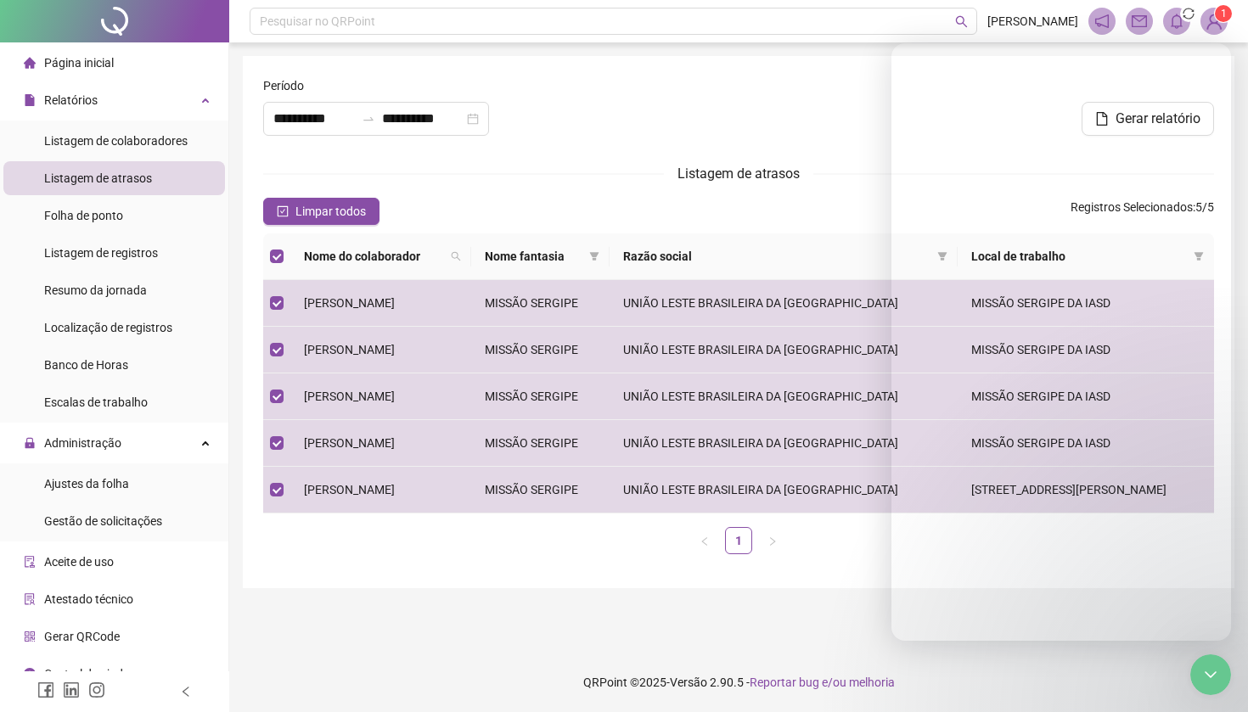
click at [720, 104] on div "Gerar relatório" at bounding box center [899, 119] width 629 height 34
click at [718, 104] on div "Gerar relatório" at bounding box center [899, 119] width 629 height 34
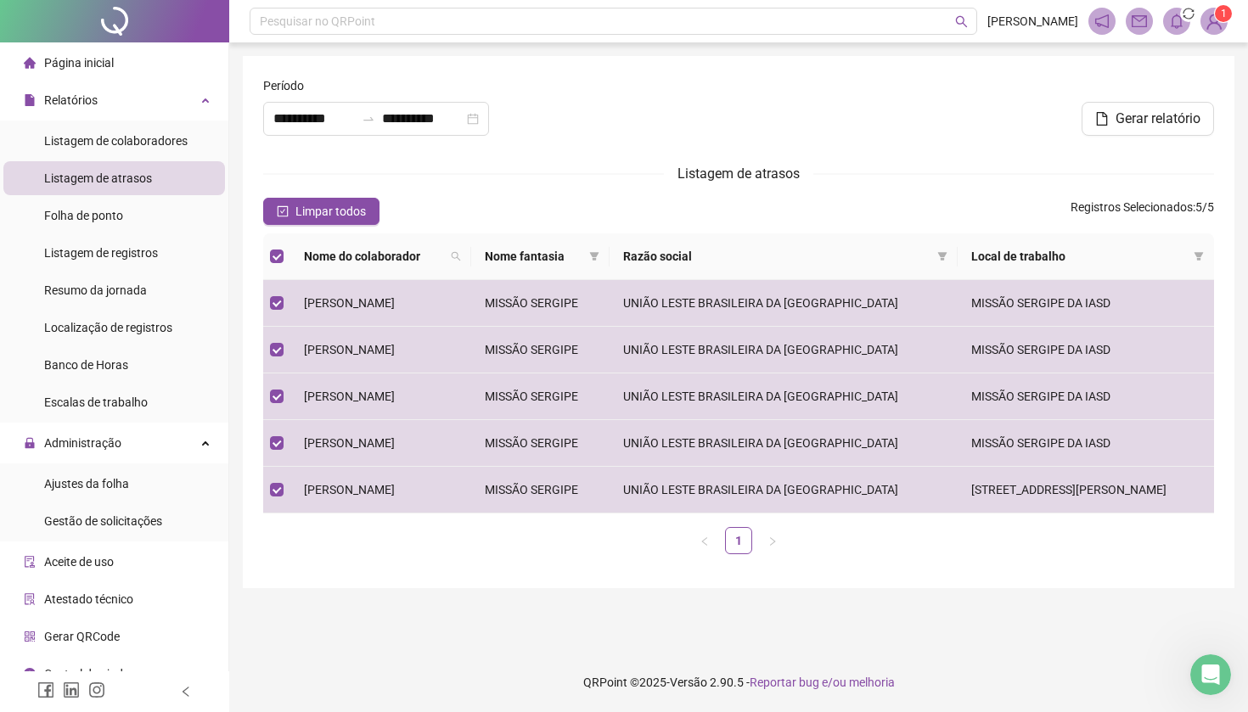
click at [1108, 24] on icon "notification" at bounding box center [1102, 21] width 14 height 14
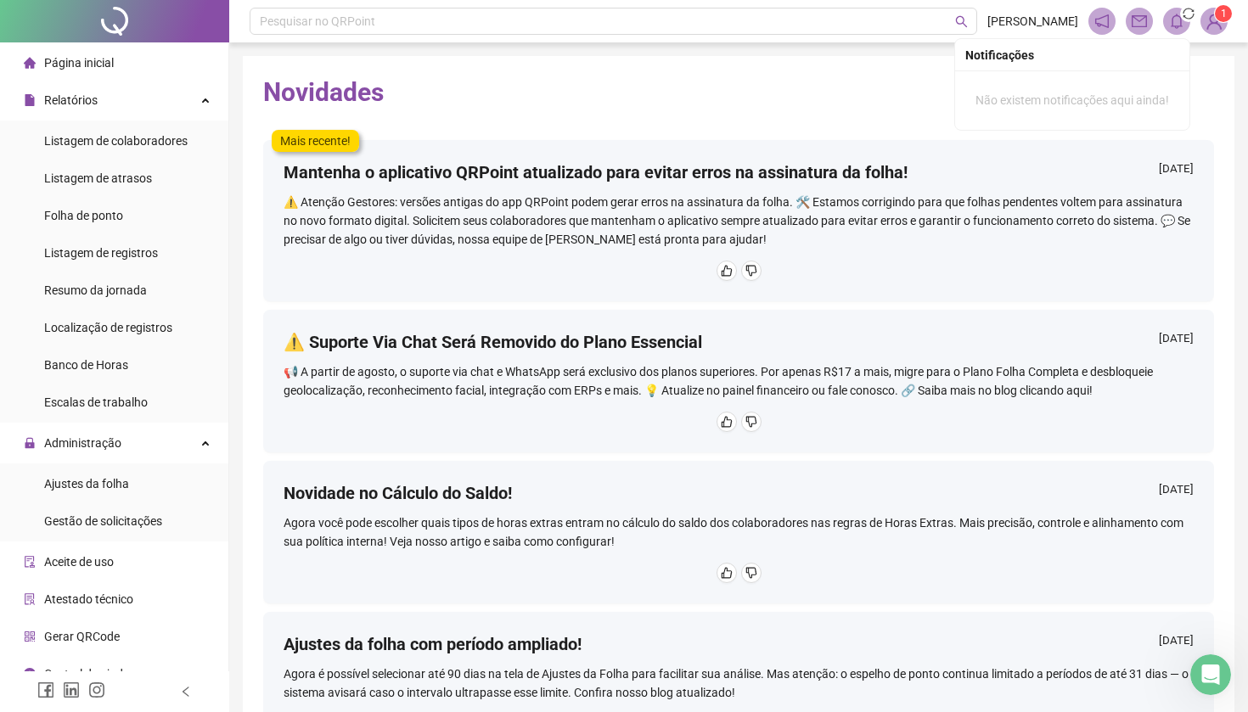
click at [1160, 24] on icon "bell" at bounding box center [1176, 21] width 15 height 15
click at [1160, 23] on span at bounding box center [1176, 21] width 27 height 27
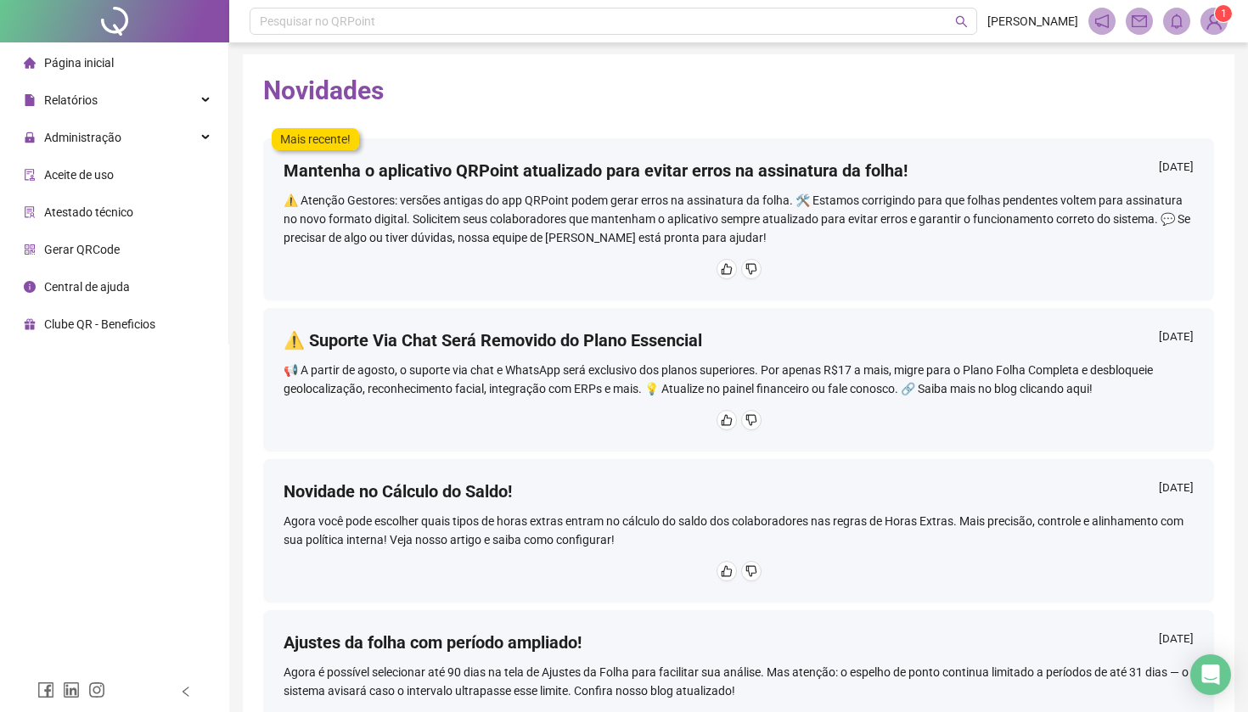
scroll to position [2, 0]
click at [207, 143] on div "Administração" at bounding box center [114, 138] width 222 height 34
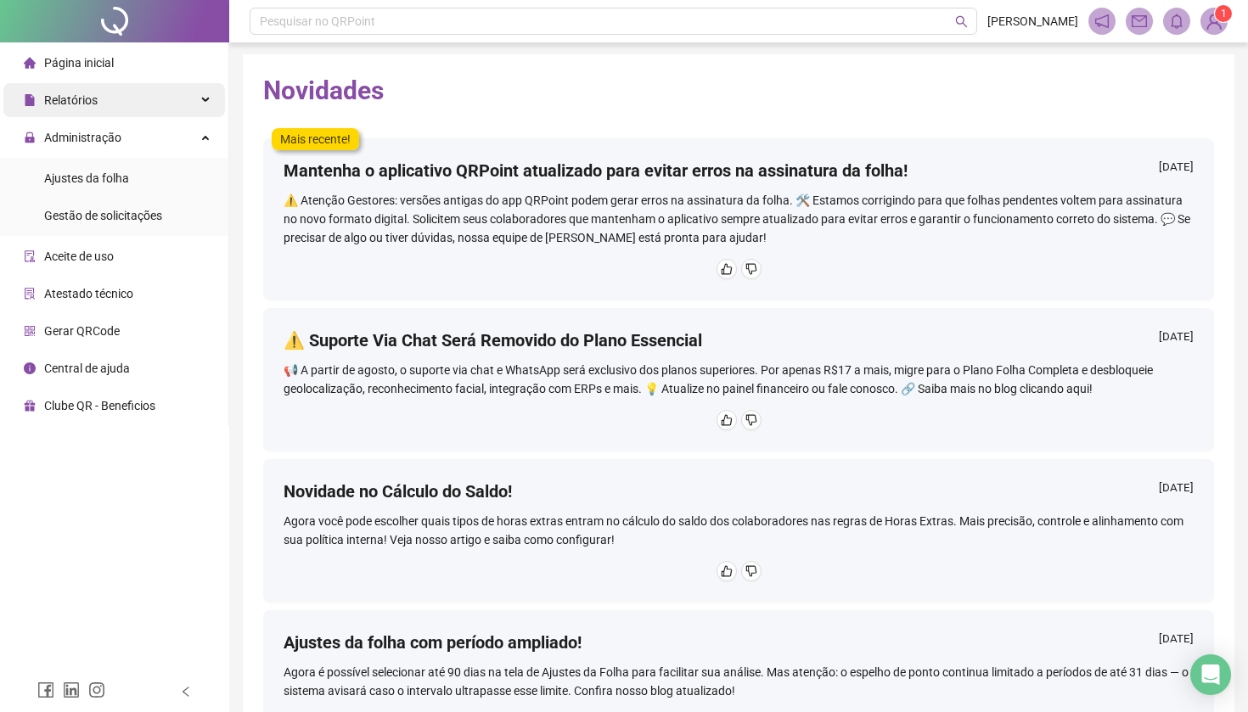
click at [199, 104] on div "Relatórios" at bounding box center [114, 100] width 222 height 34
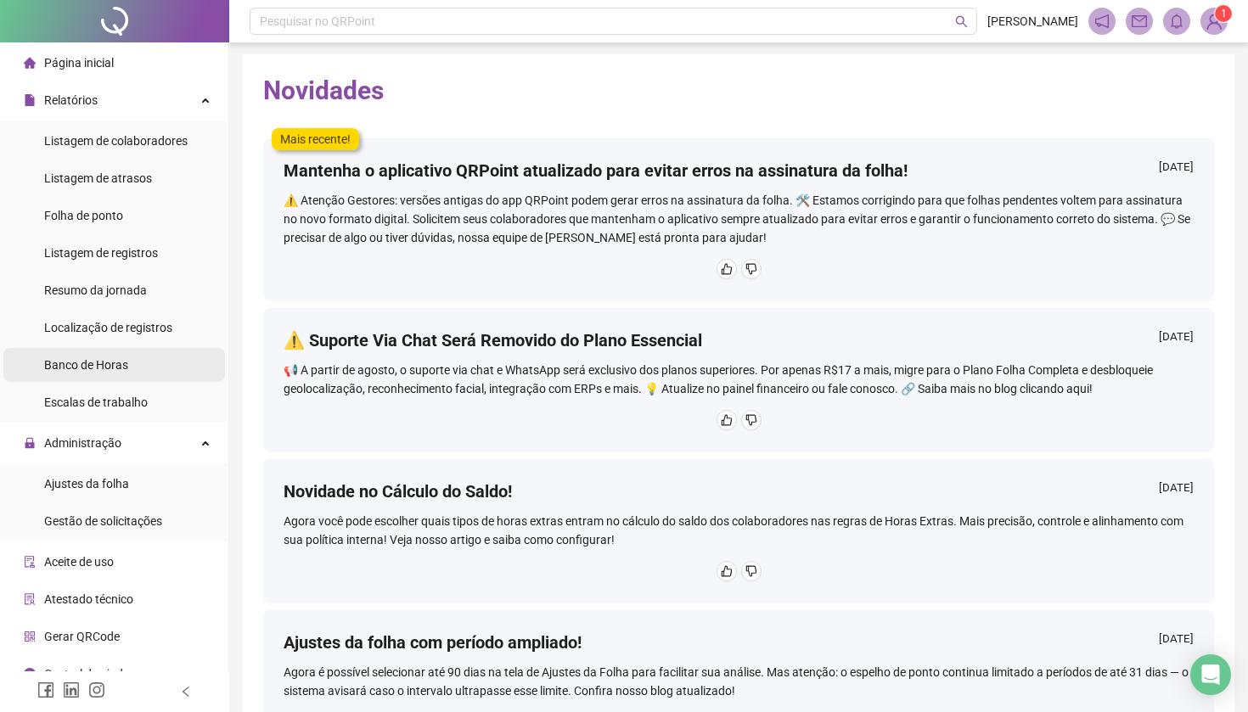
click at [78, 363] on span "Banco de Horas" at bounding box center [86, 365] width 84 height 14
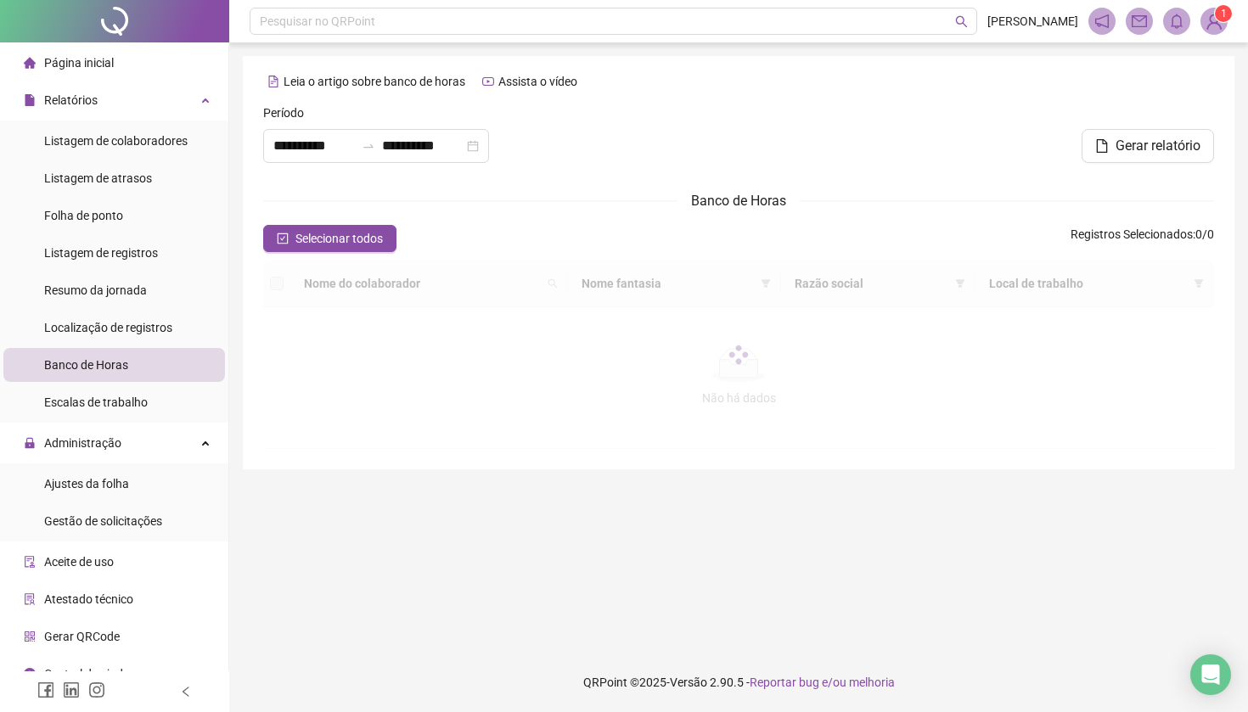
type input "**********"
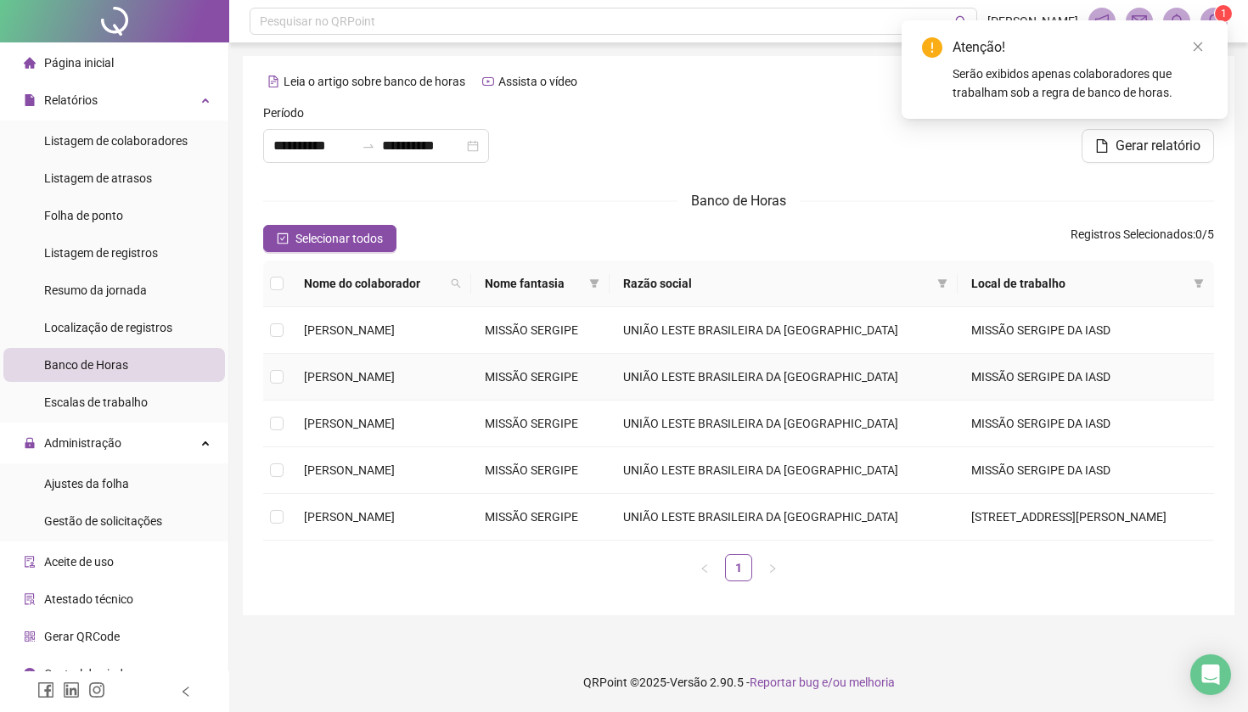
click at [344, 384] on span "[PERSON_NAME]" at bounding box center [349, 377] width 91 height 14
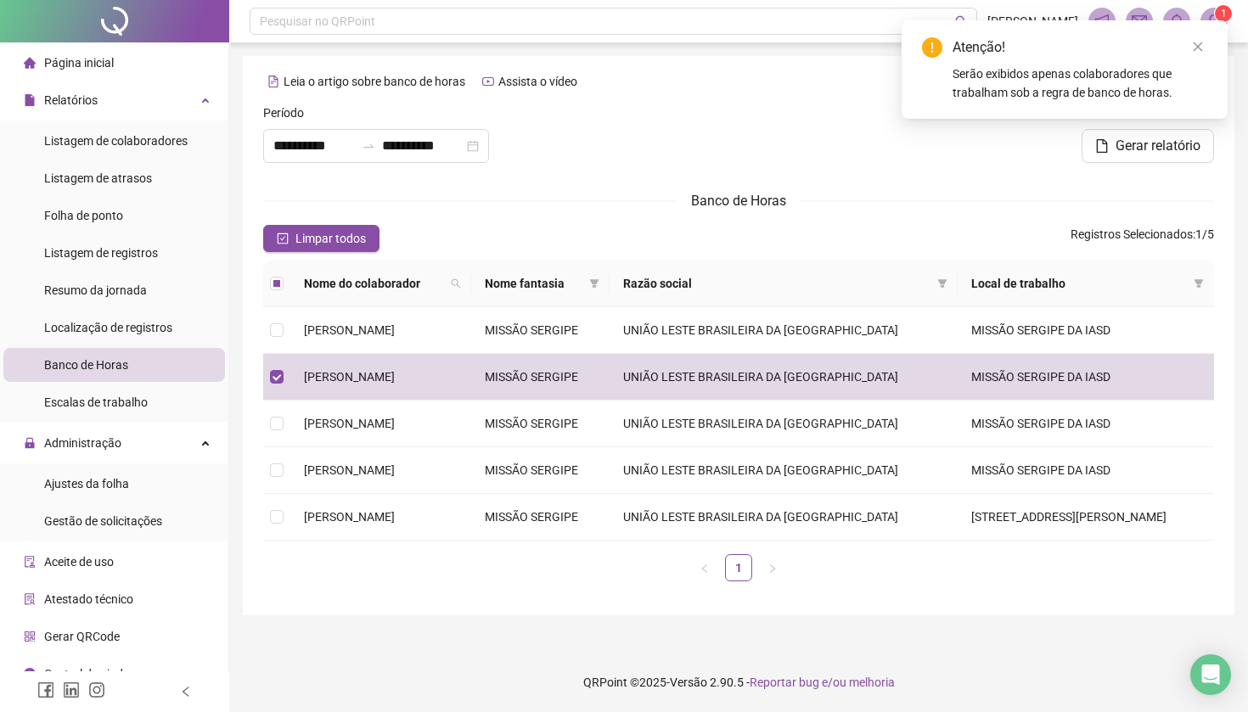
click at [1064, 84] on div "Serão exibidos apenas colaboradores que trabalham sob a regra de banco de horas." at bounding box center [1080, 83] width 255 height 37
click at [1219, 17] on sup "1" at bounding box center [1223, 13] width 17 height 17
click at [1196, 45] on icon "close" at bounding box center [1198, 46] width 9 height 9
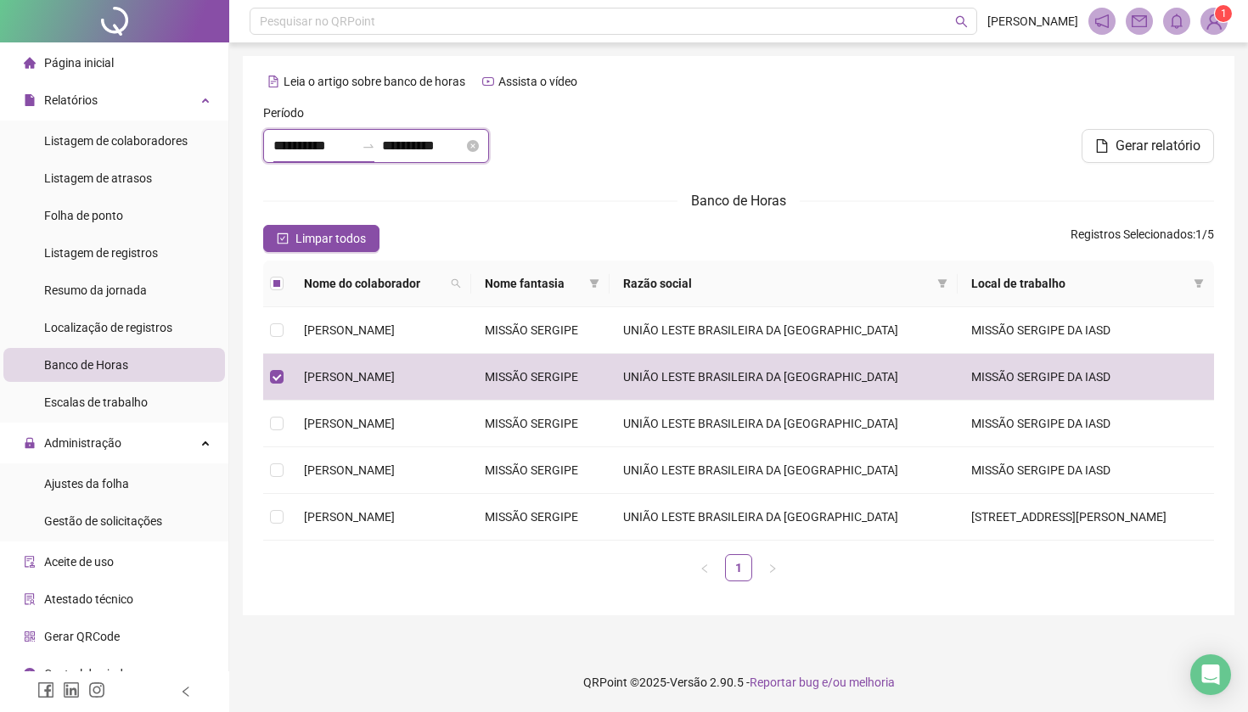
click at [355, 151] on input "**********" at bounding box center [314, 146] width 82 height 20
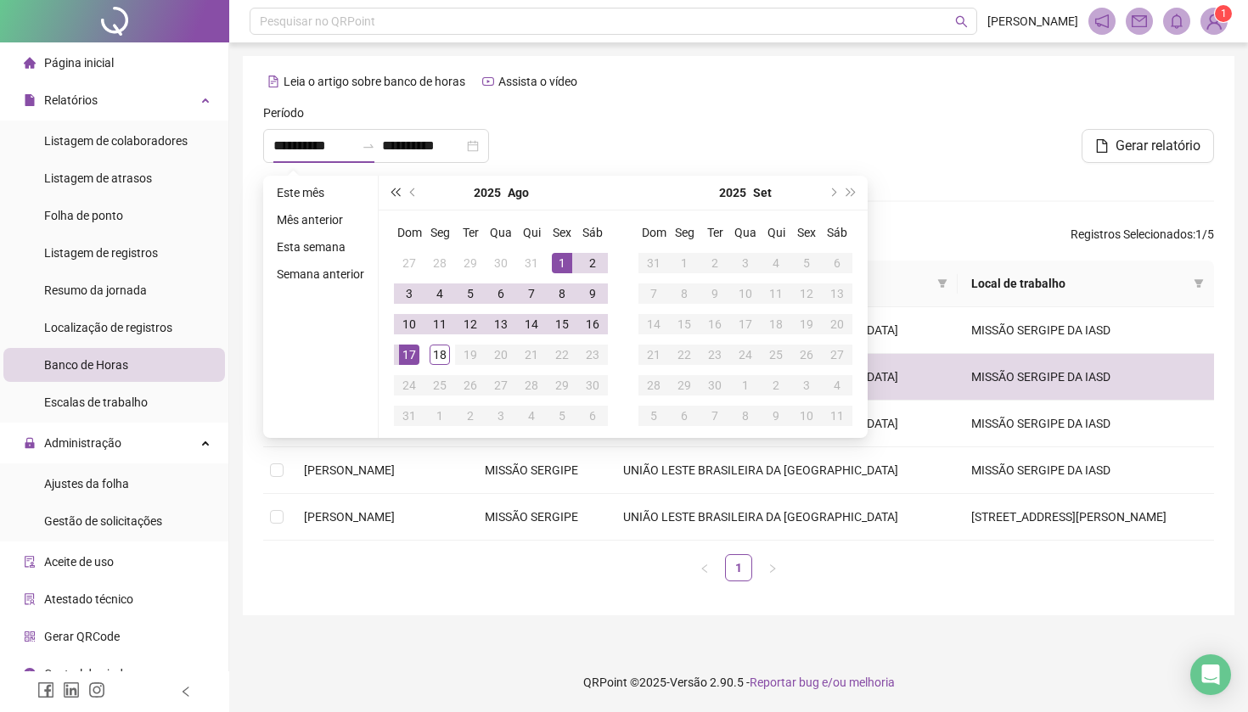
click at [398, 190] on span "super-prev-year" at bounding box center [395, 192] width 8 height 8
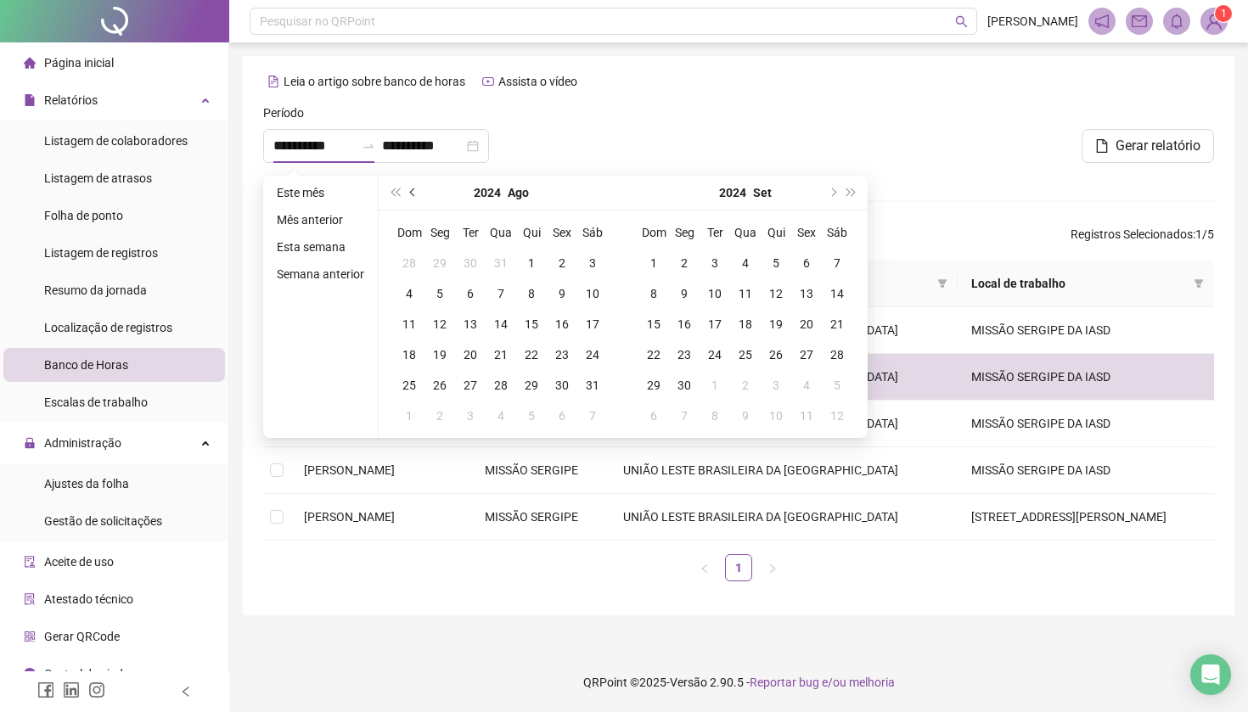
click at [419, 190] on button "prev-year" at bounding box center [413, 193] width 19 height 34
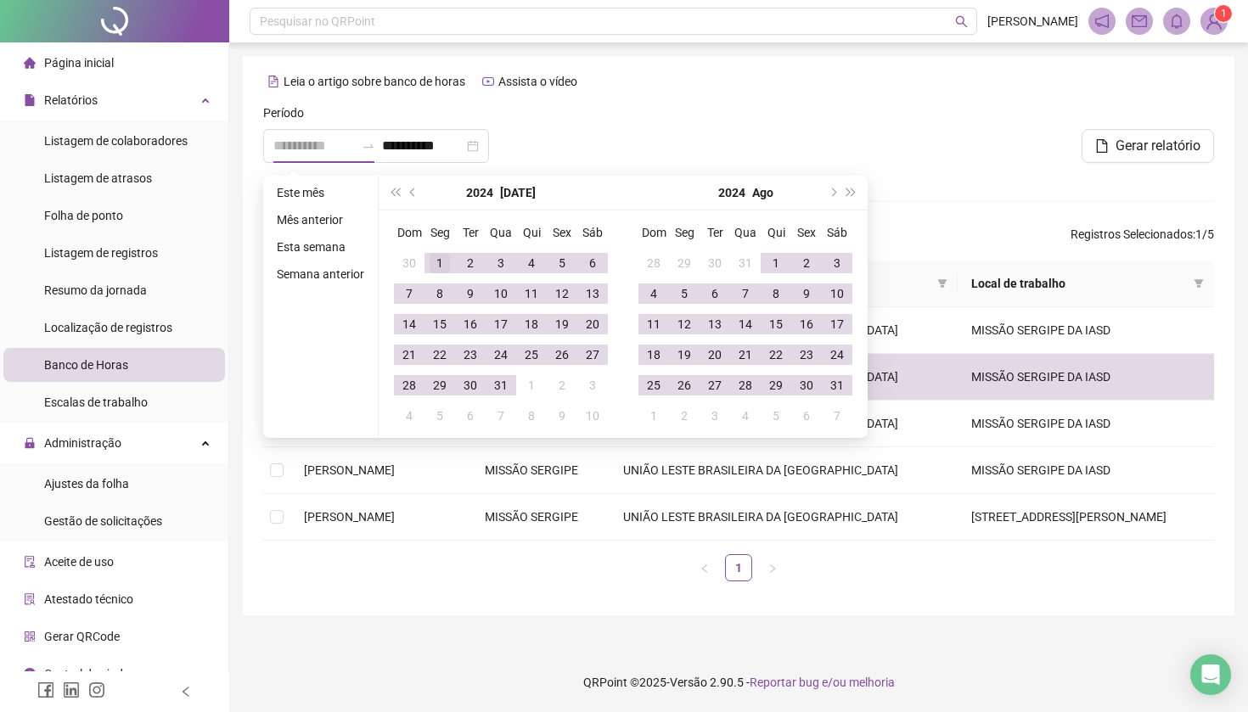
type input "**********"
click at [439, 261] on div "1" at bounding box center [440, 263] width 20 height 20
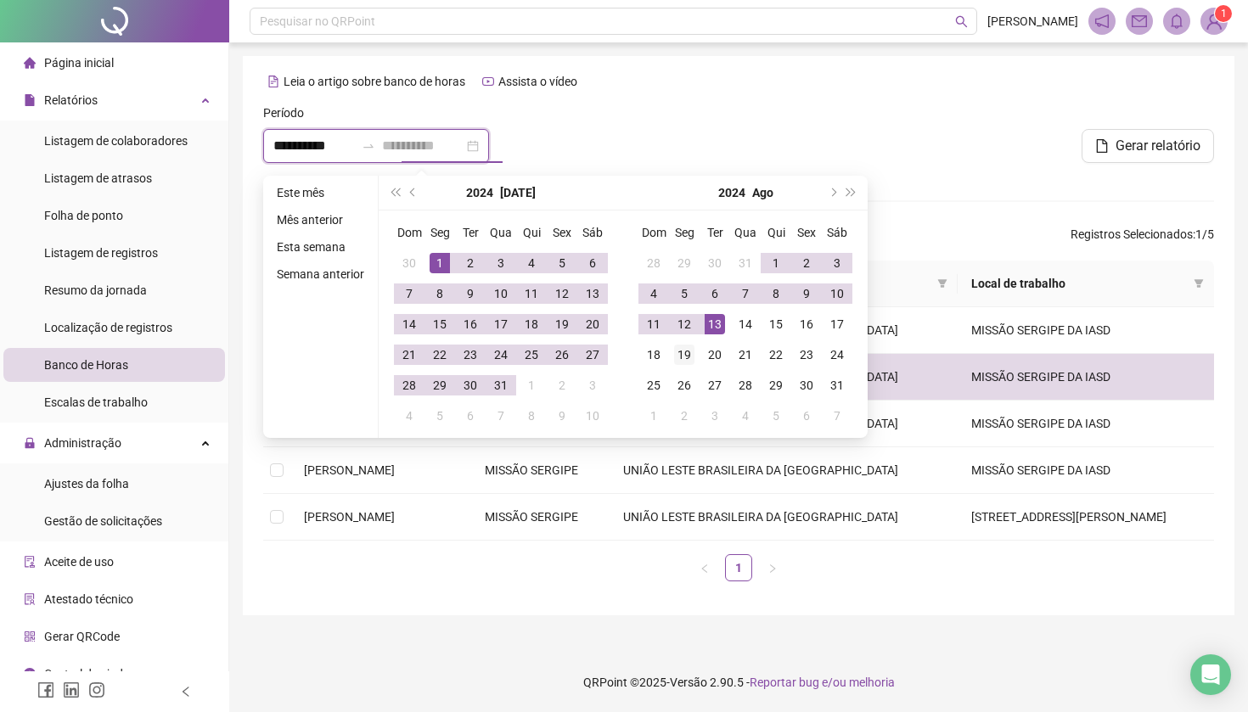
type input "**********"
click at [694, 354] on div "19" at bounding box center [684, 355] width 20 height 20
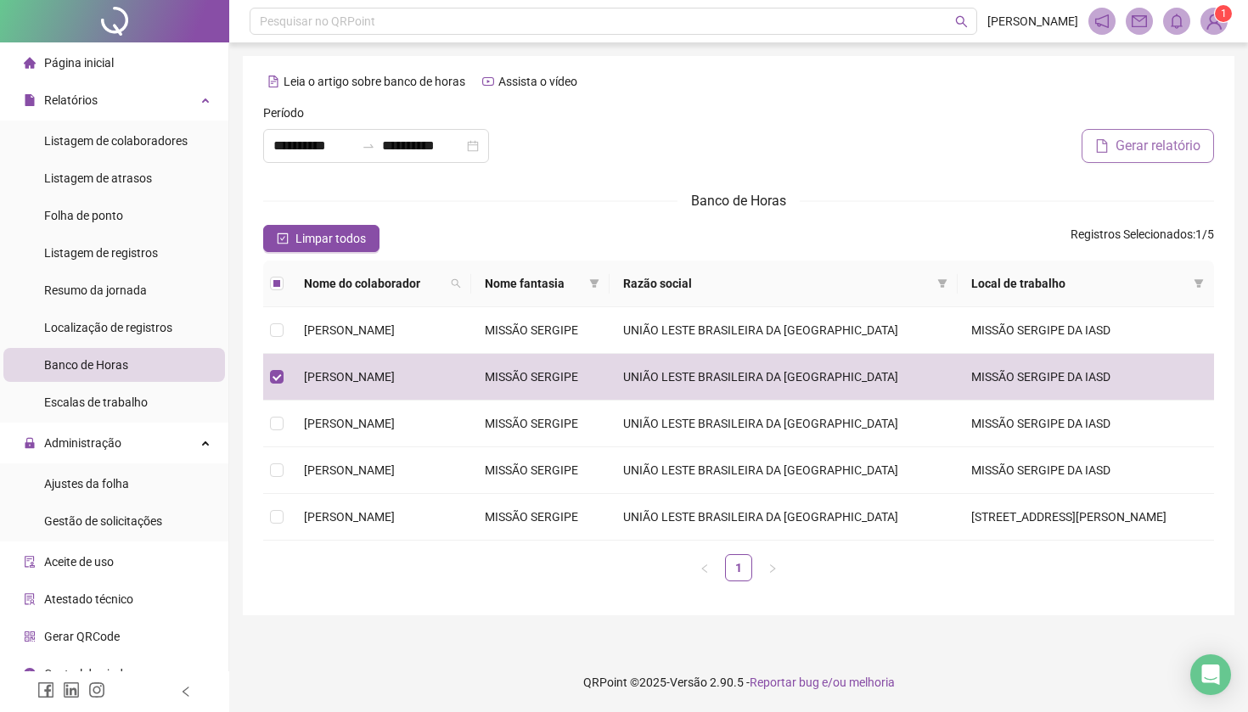
click at [1142, 141] on span "Gerar relatório" at bounding box center [1158, 146] width 85 height 20
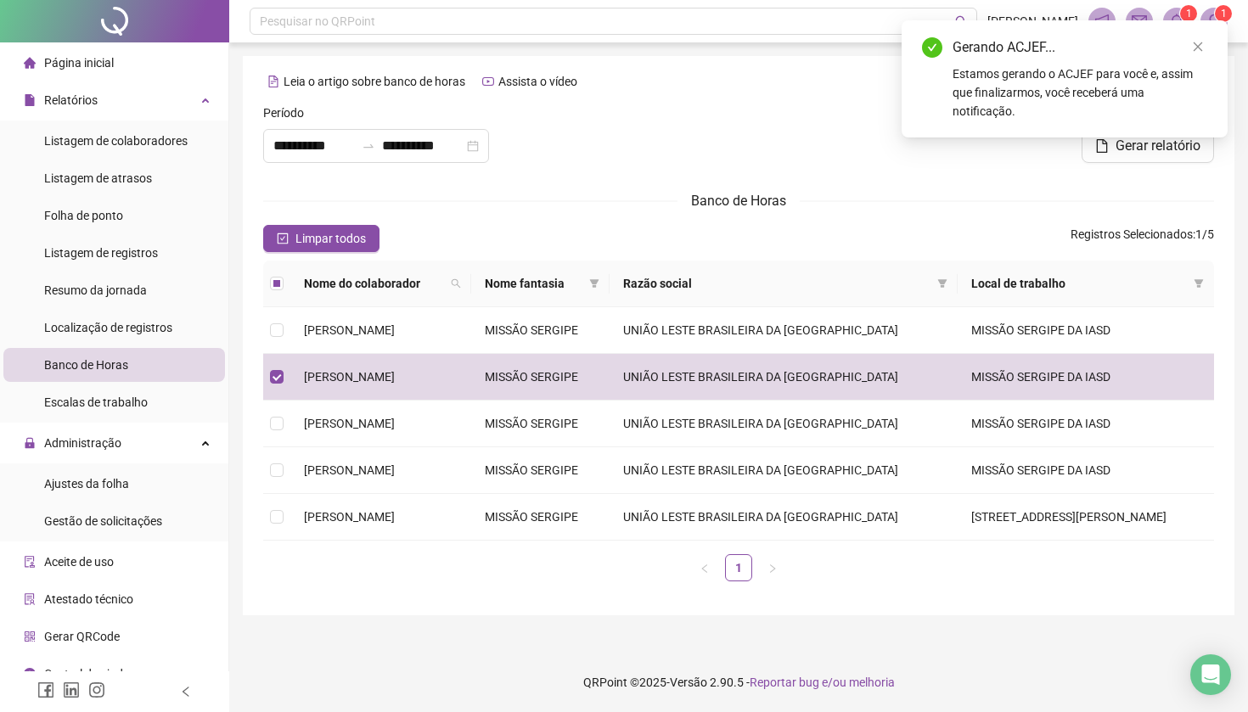
click at [1122, 104] on div "Estamos gerando o ACJEF para você e, assim que finalizarmos, você receberá uma …" at bounding box center [1080, 93] width 255 height 56
click at [1202, 48] on icon "close" at bounding box center [1198, 47] width 12 height 12
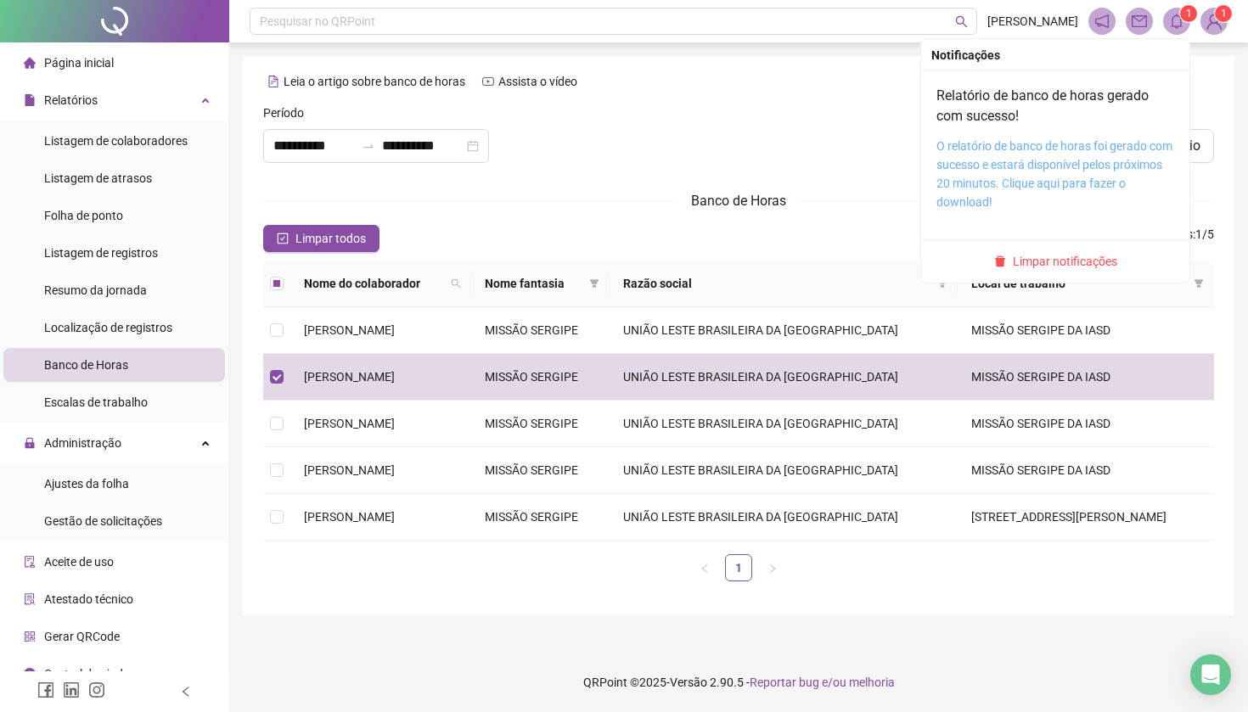
click at [1019, 171] on link "O relatório de banco de horas foi gerado com sucesso e estará disponível pelos …" at bounding box center [1054, 174] width 236 height 70
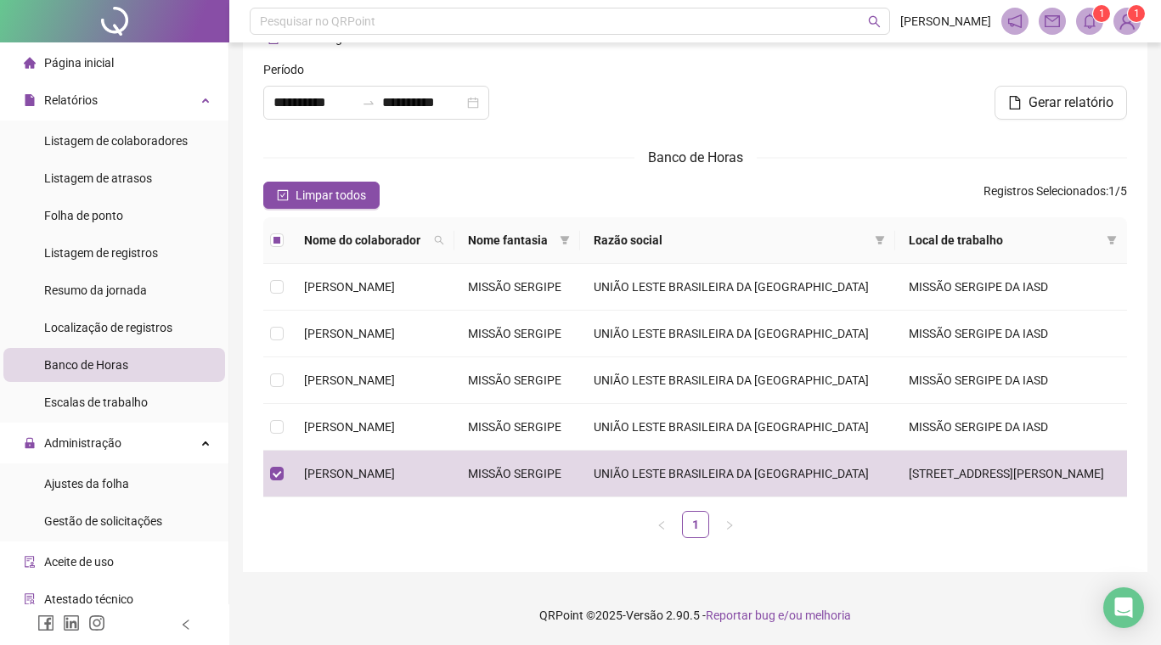
scroll to position [55, 0]
click at [1073, 93] on span "Gerar relatório" at bounding box center [1070, 103] width 85 height 20
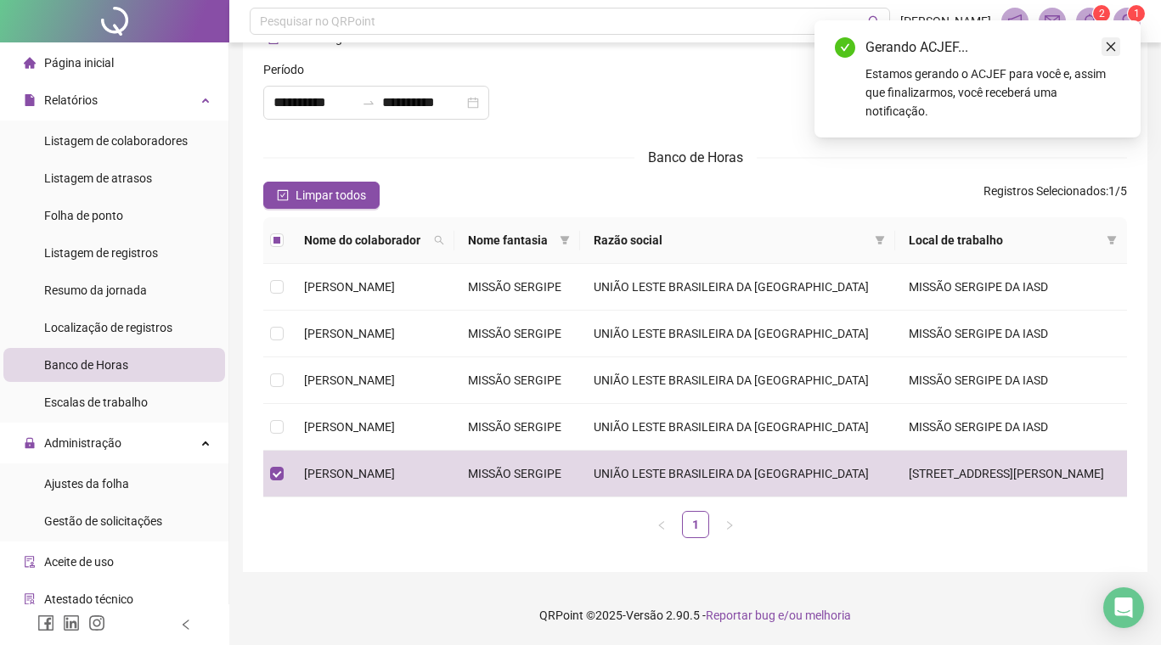
click at [1115, 45] on icon "close" at bounding box center [1111, 47] width 12 height 12
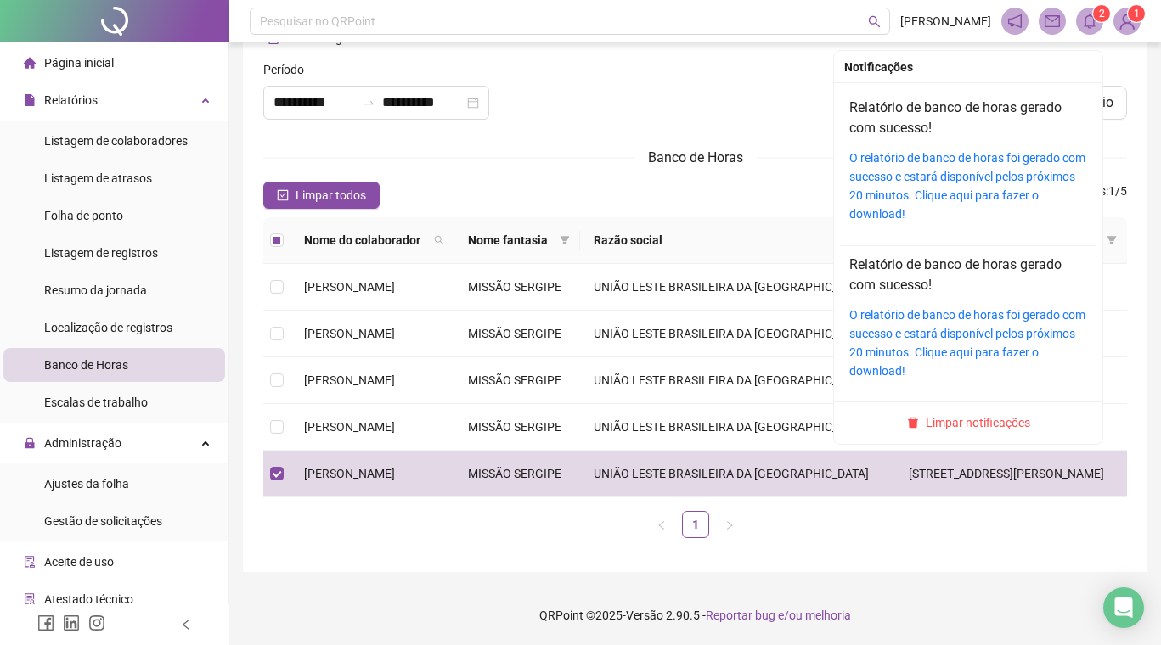
click at [1094, 20] on icon "bell" at bounding box center [1089, 21] width 12 height 15
click at [940, 166] on link "O relatório de banco de horas foi gerado com sucesso e estará disponível pelos …" at bounding box center [967, 186] width 236 height 70
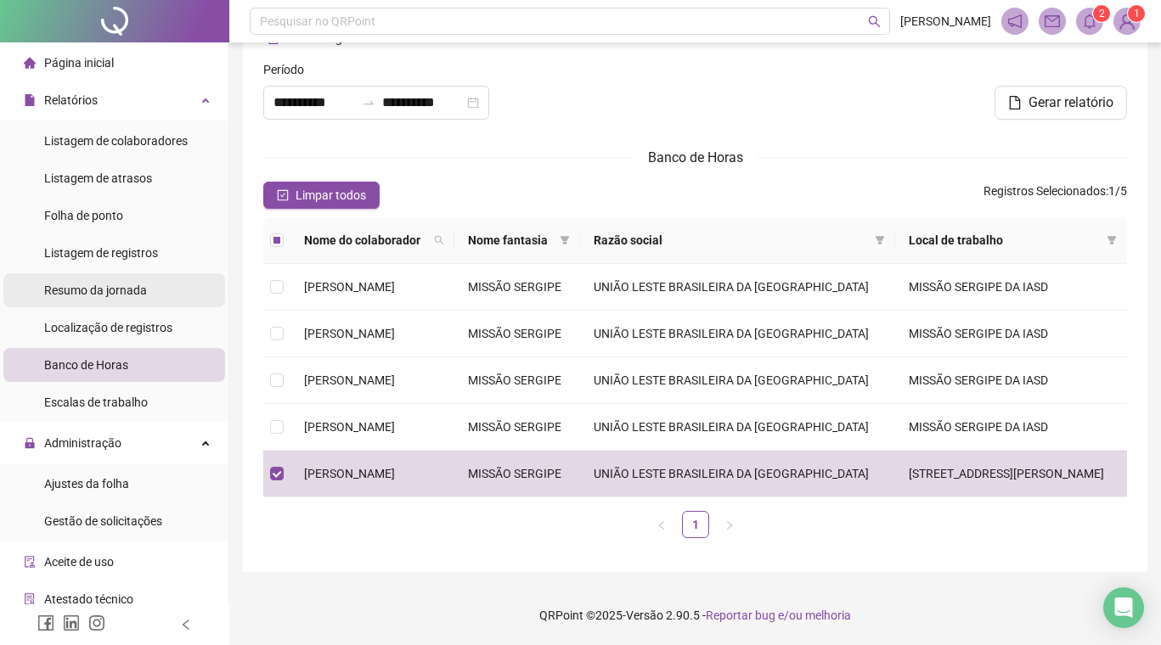
scroll to position [0, 0]
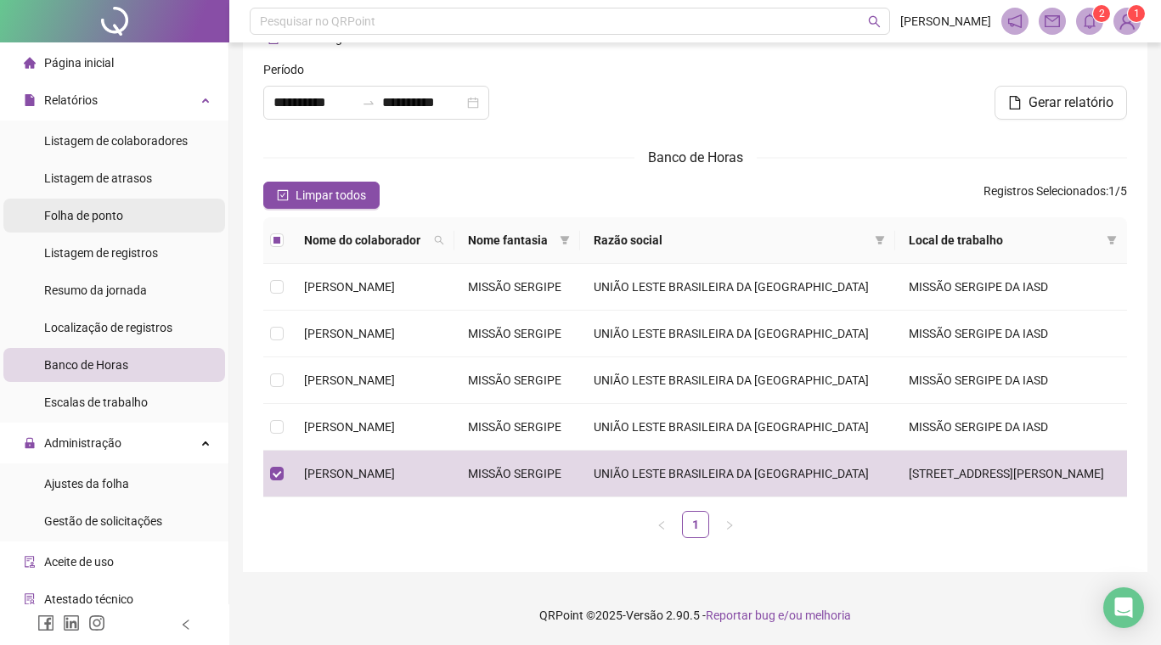
click at [122, 216] on span "Folha de ponto" at bounding box center [83, 216] width 79 height 14
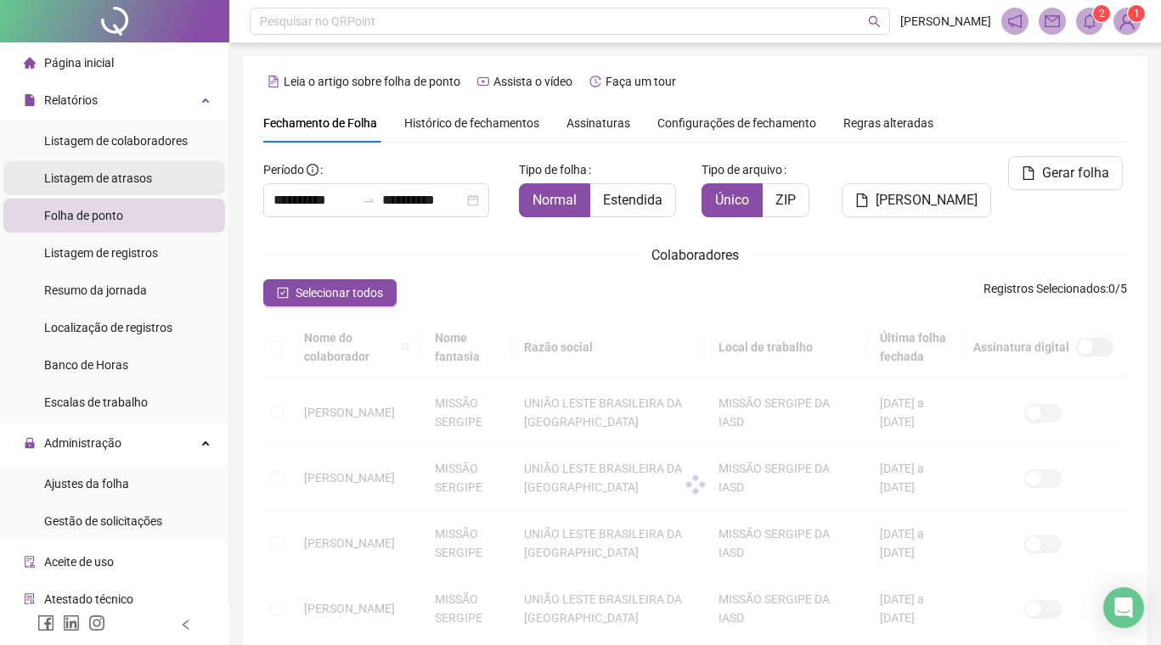
scroll to position [25, 0]
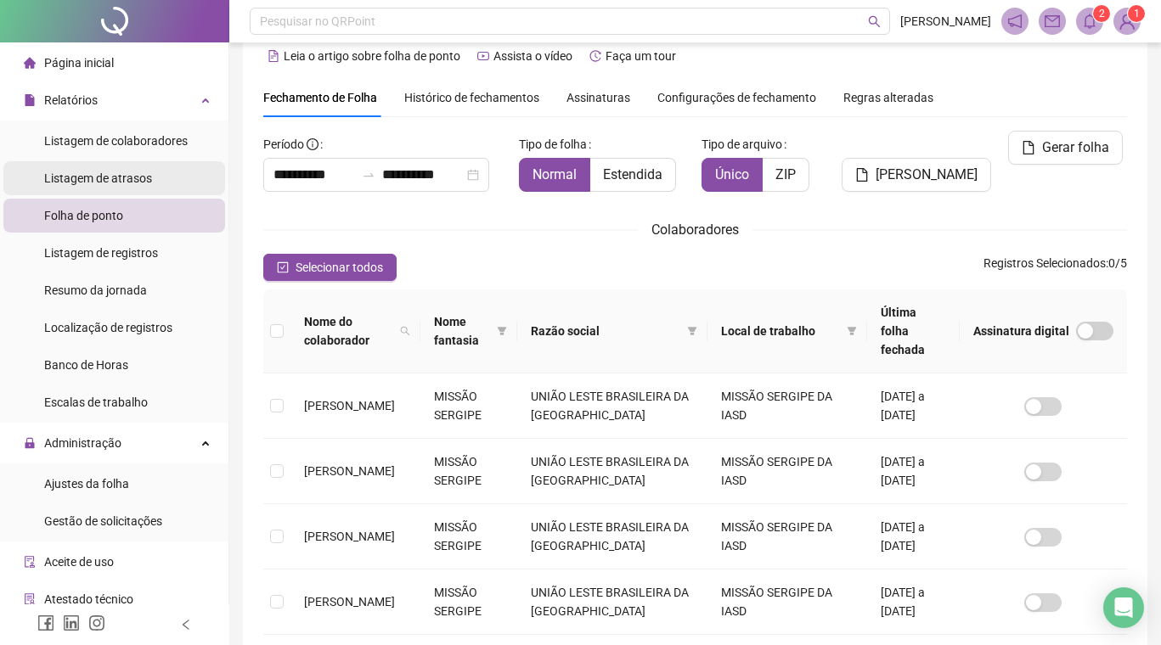
click at [131, 179] on span "Listagem de atrasos" at bounding box center [98, 178] width 108 height 14
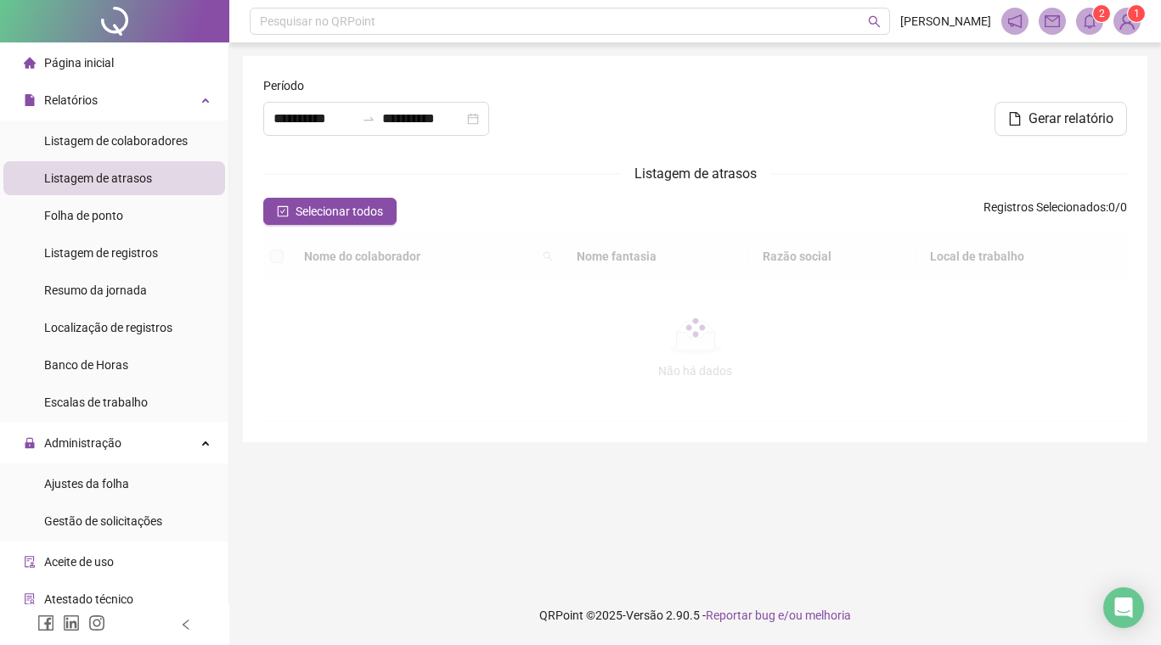
type input "**********"
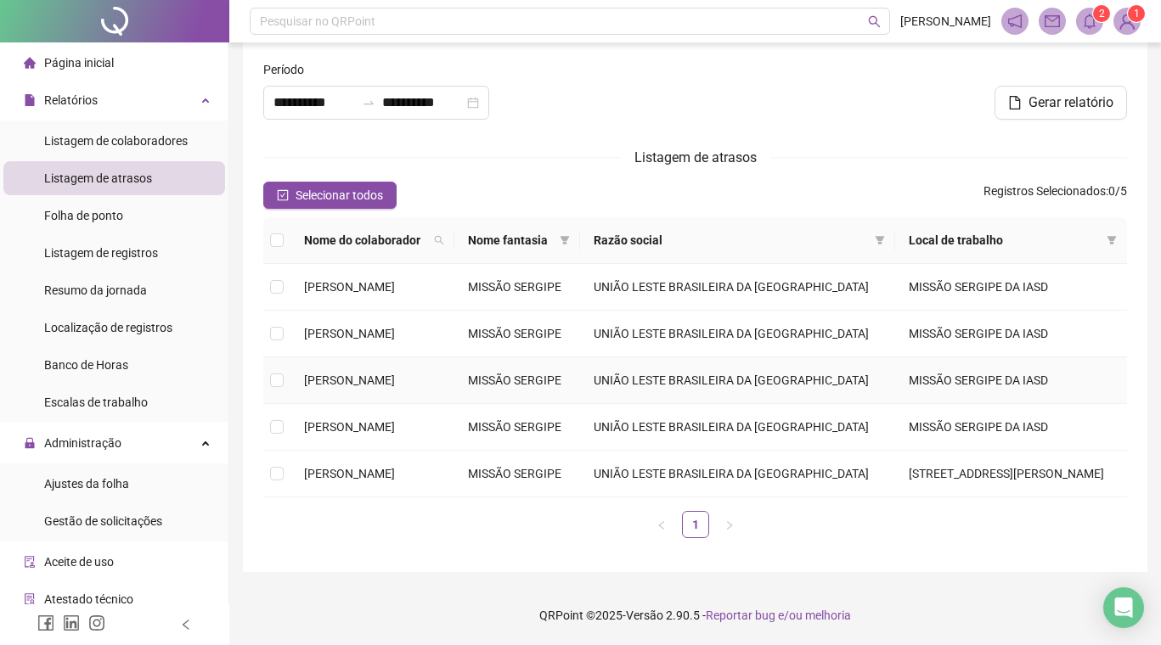
scroll to position [125, 0]
click at [507, 477] on td "MISSÃO SERGIPE" at bounding box center [517, 474] width 126 height 47
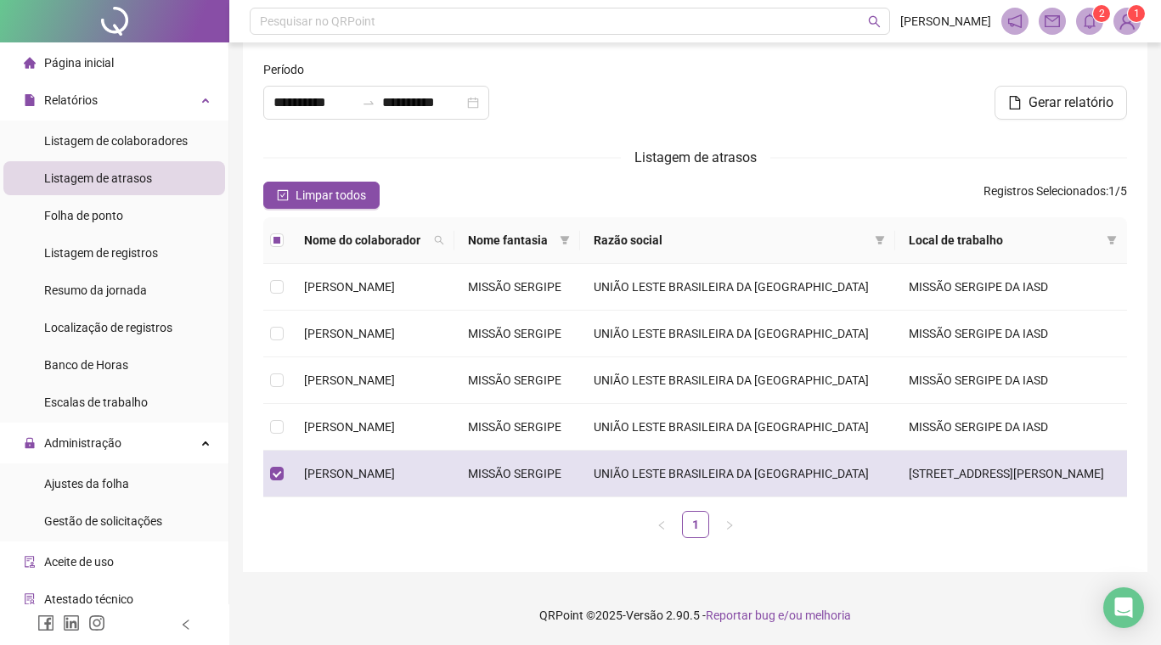
click at [506, 471] on td "MISSÃO SERGIPE" at bounding box center [517, 474] width 126 height 47
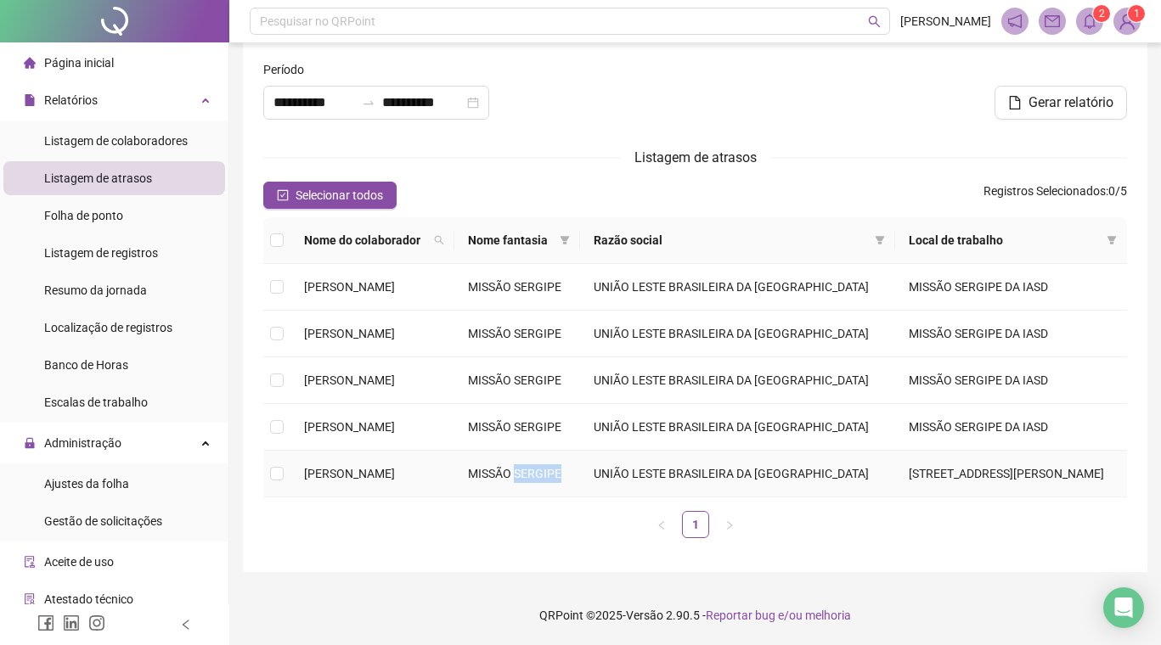
click at [506, 471] on td "MISSÃO SERGIPE" at bounding box center [517, 474] width 126 height 47
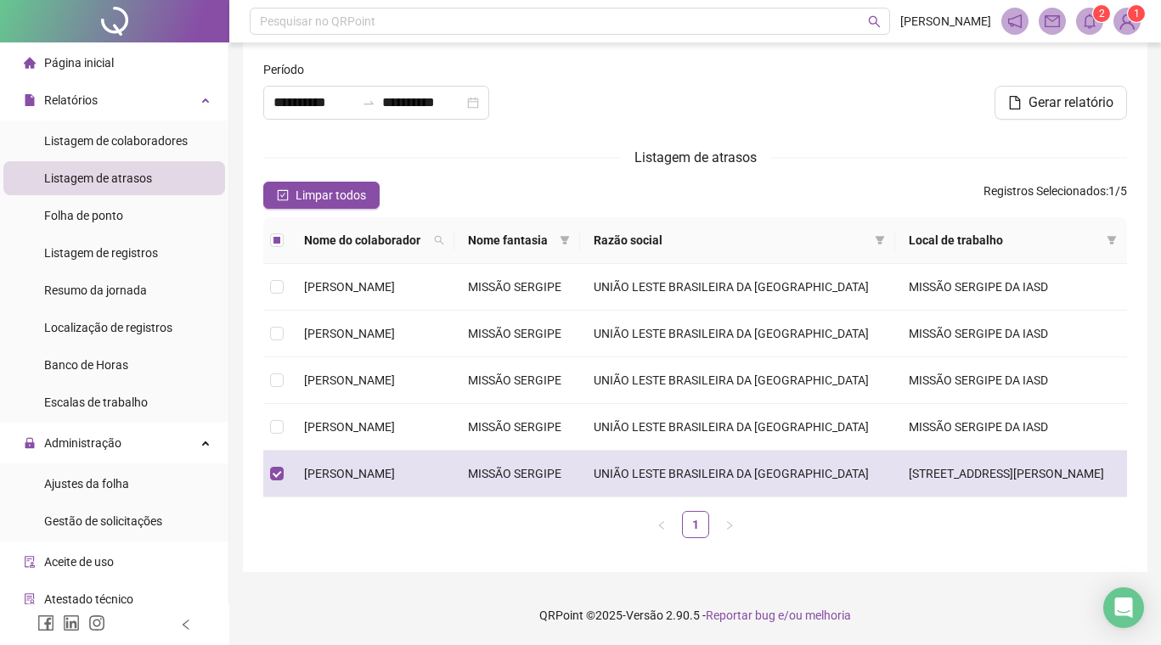
click at [395, 467] on span "[PERSON_NAME]" at bounding box center [349, 474] width 91 height 14
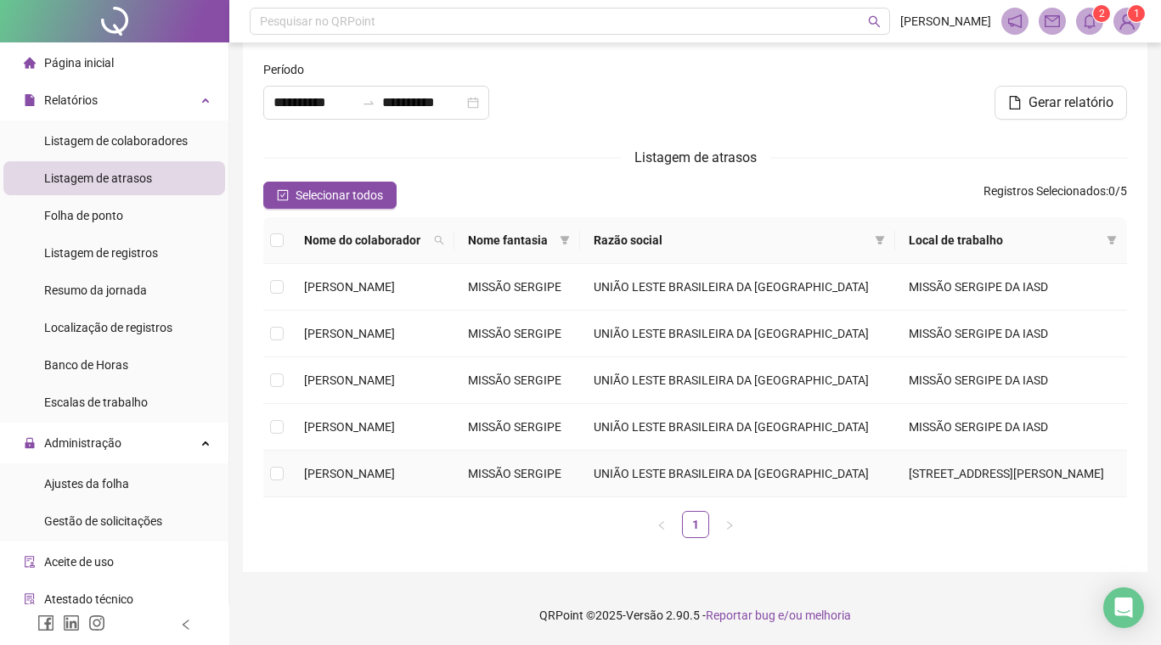
click at [395, 467] on span "[PERSON_NAME]" at bounding box center [349, 474] width 91 height 14
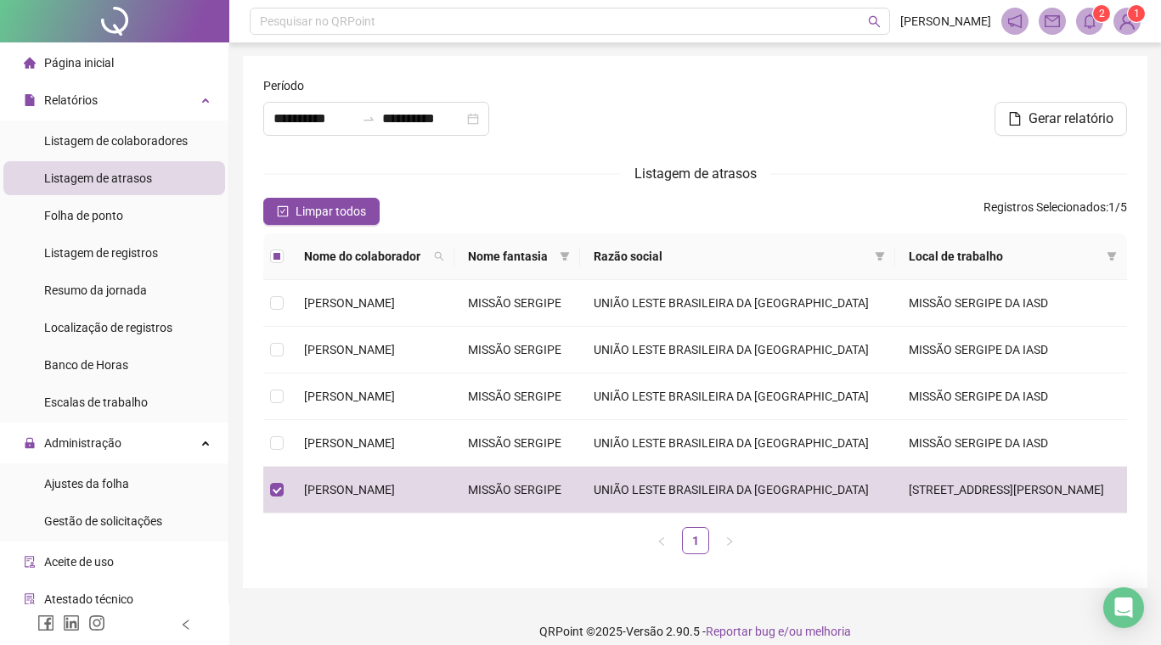
scroll to position [0, 0]
click at [1082, 120] on span "Gerar relatório" at bounding box center [1070, 119] width 85 height 20
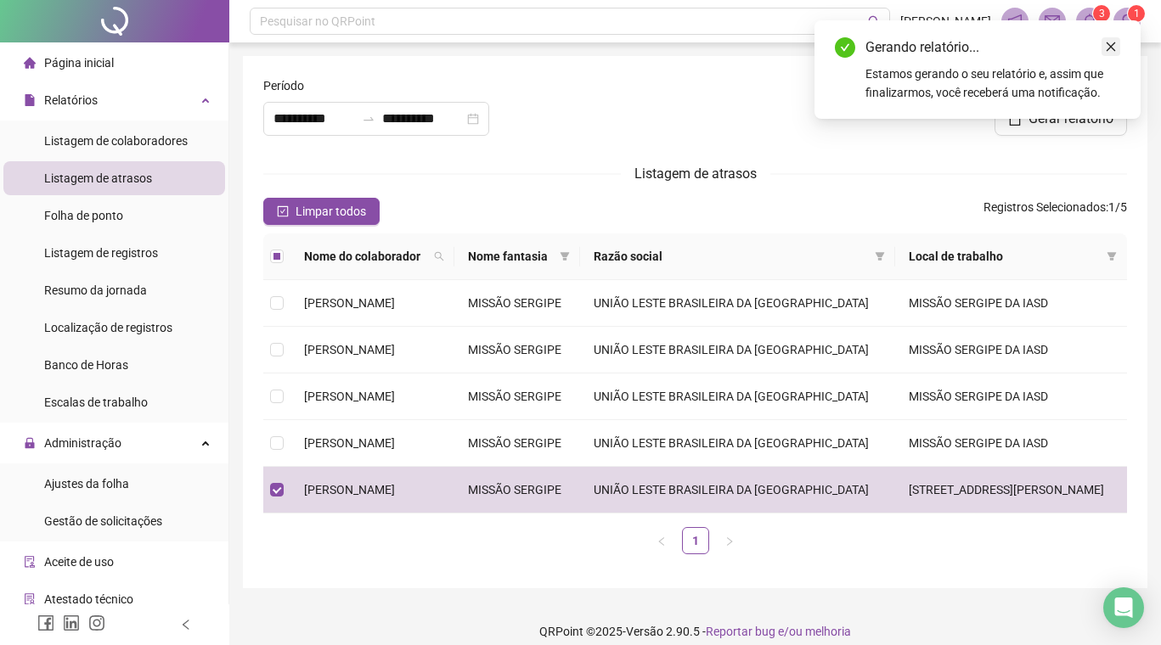
click at [1112, 42] on icon "close" at bounding box center [1111, 47] width 12 height 12
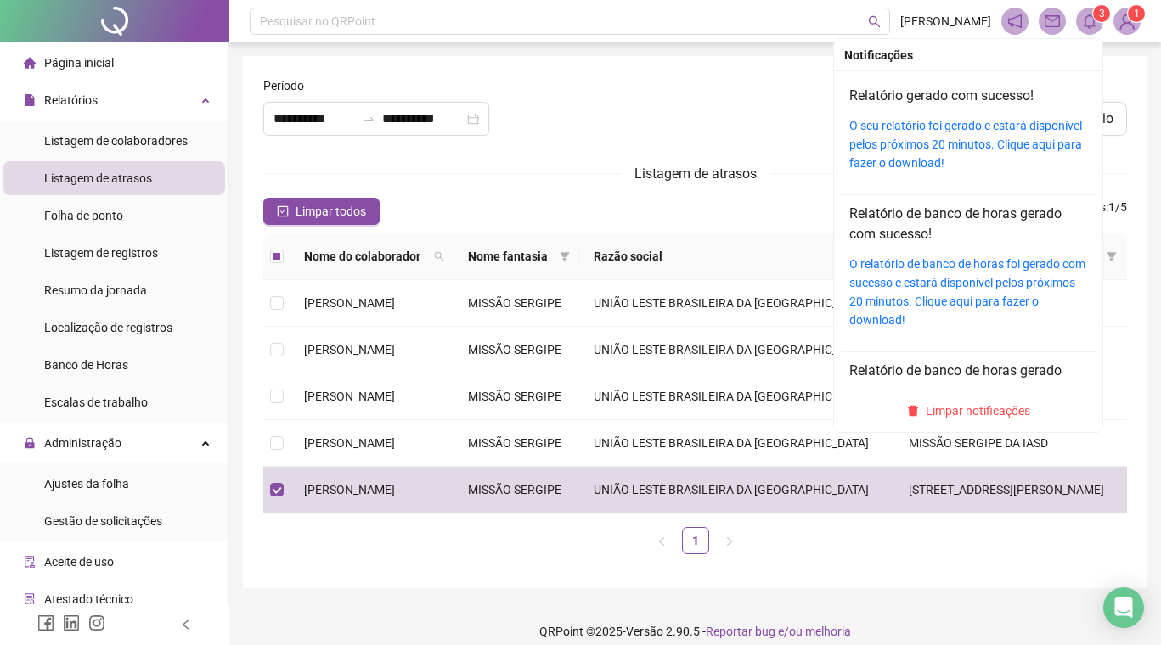
click at [1096, 20] on sup "3" at bounding box center [1101, 13] width 17 height 17
click at [893, 159] on link "O seu relatório foi gerado e estará disponível pelos próximos 20 minutos. Cliqu…" at bounding box center [965, 144] width 233 height 51
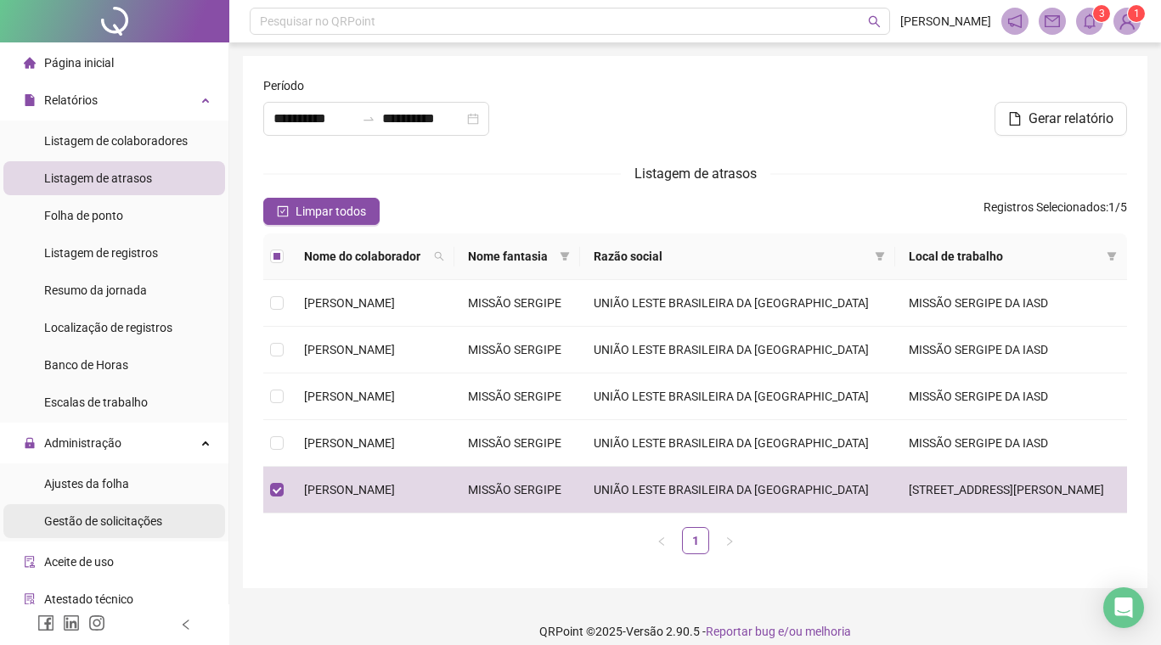
click at [83, 516] on span "Gestão de solicitações" at bounding box center [103, 521] width 118 height 14
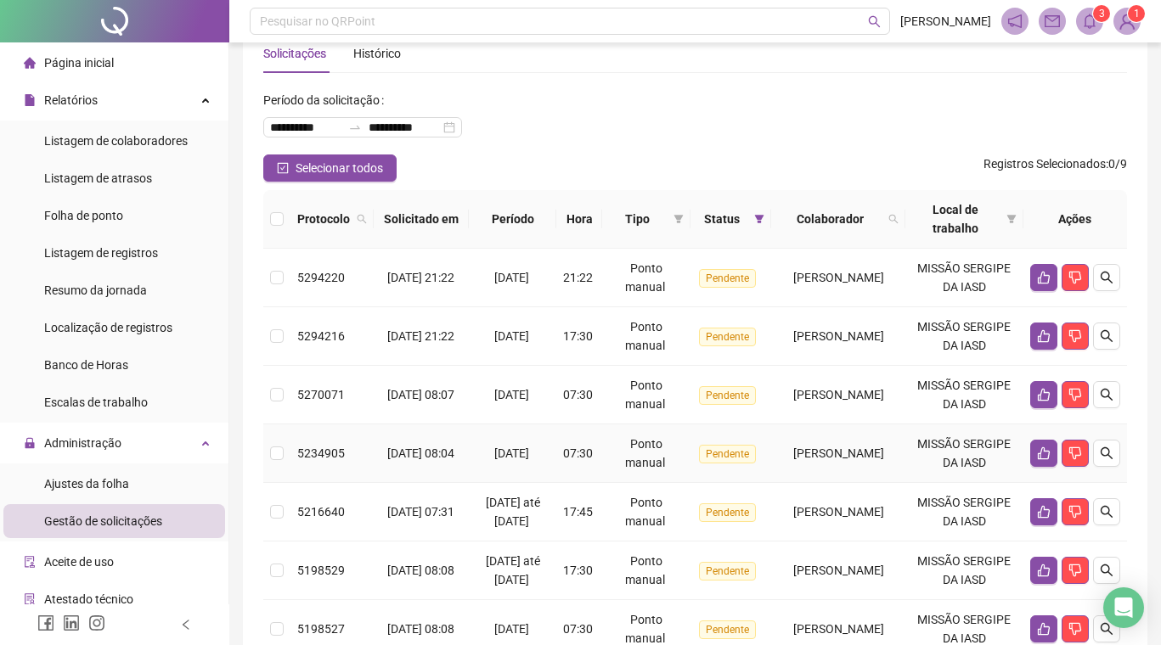
scroll to position [39, 0]
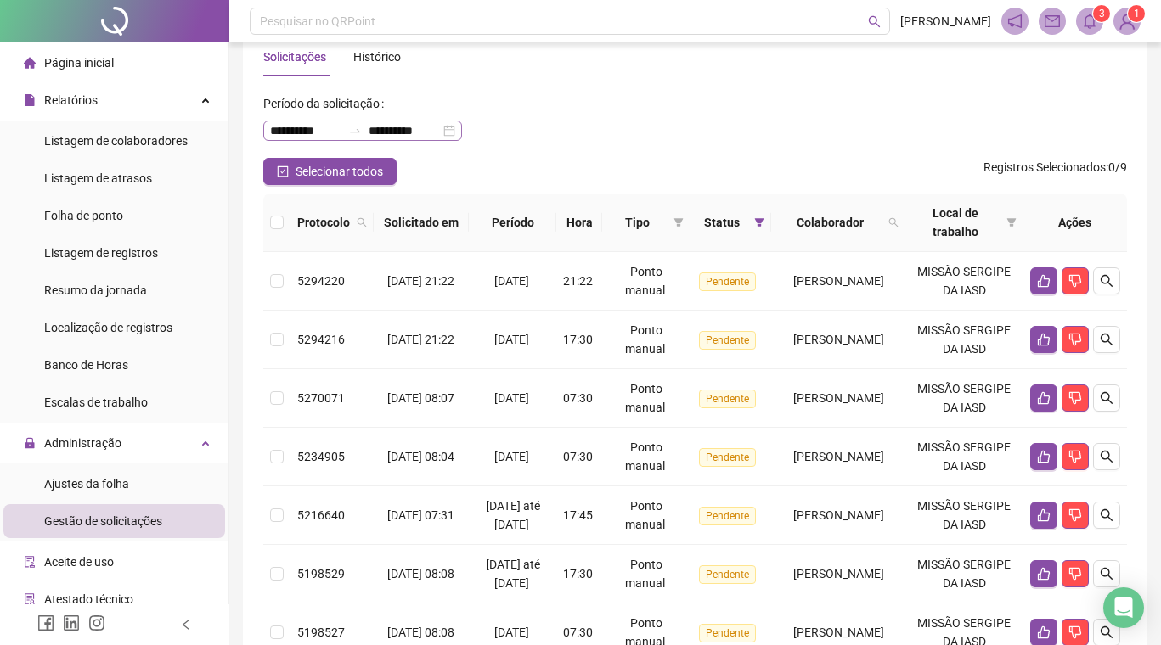
click at [462, 131] on div "**********" at bounding box center [362, 131] width 199 height 20
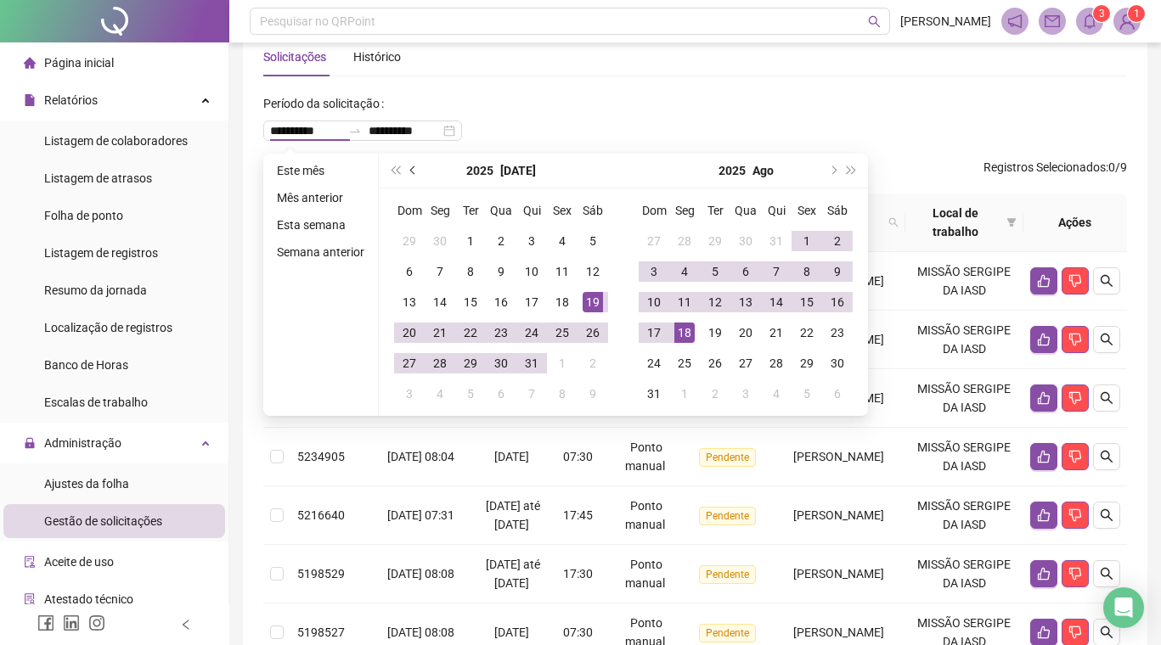
click at [417, 166] on button "prev-year" at bounding box center [413, 171] width 19 height 34
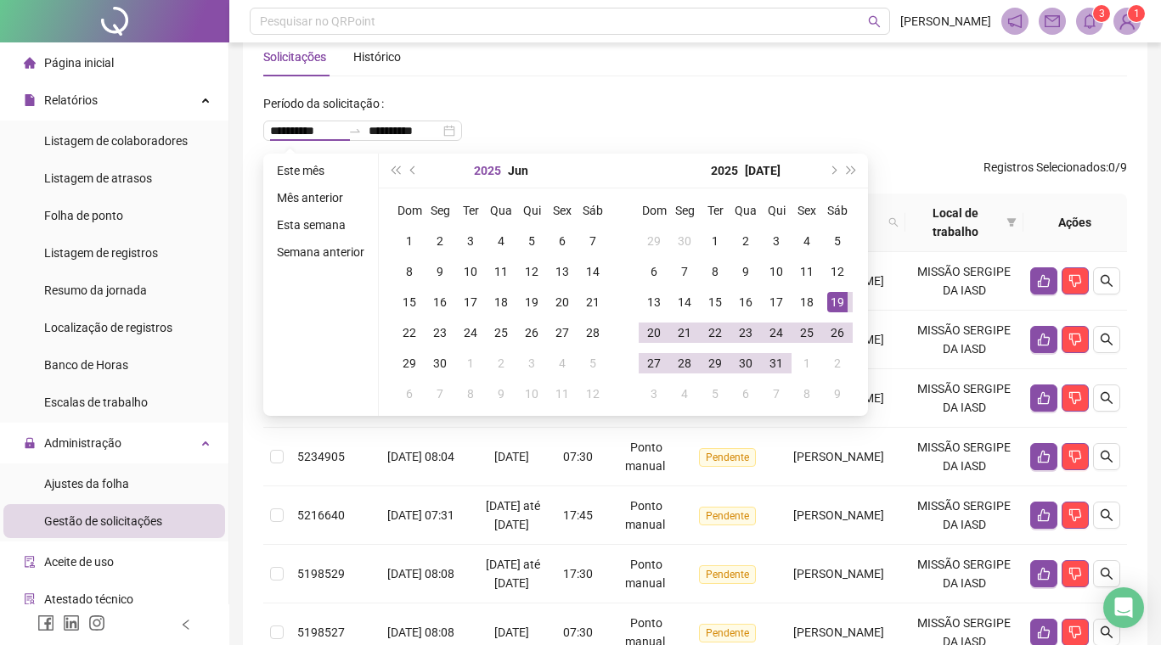
click at [481, 171] on button "2025" at bounding box center [487, 171] width 27 height 34
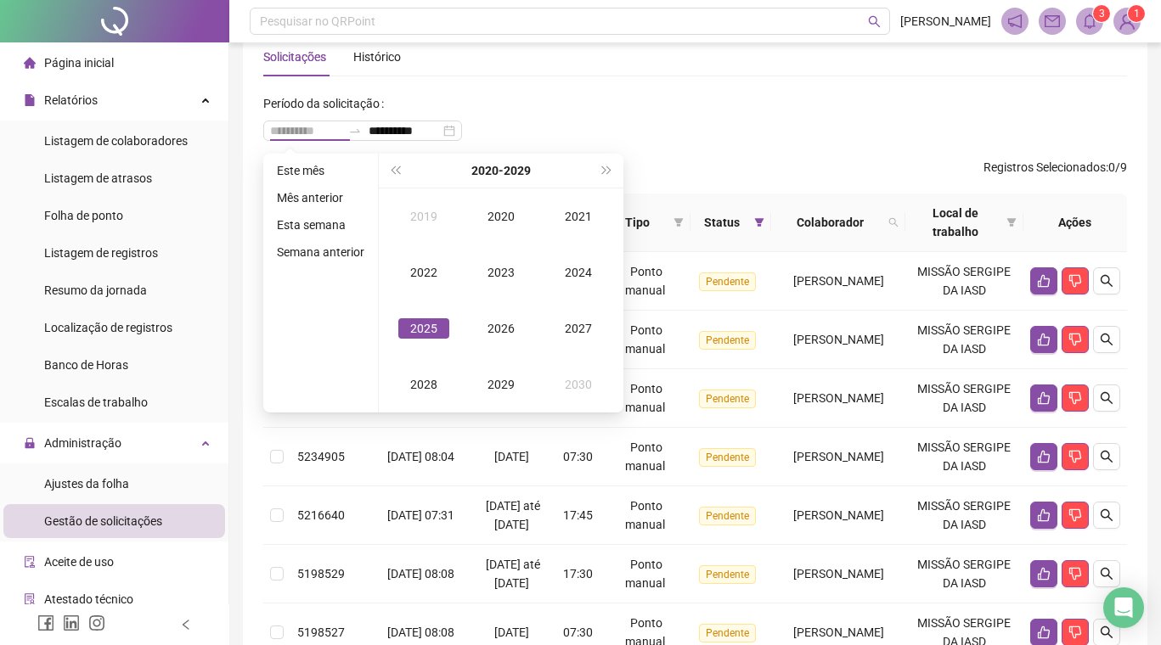
click at [419, 324] on div "2025" at bounding box center [423, 328] width 51 height 20
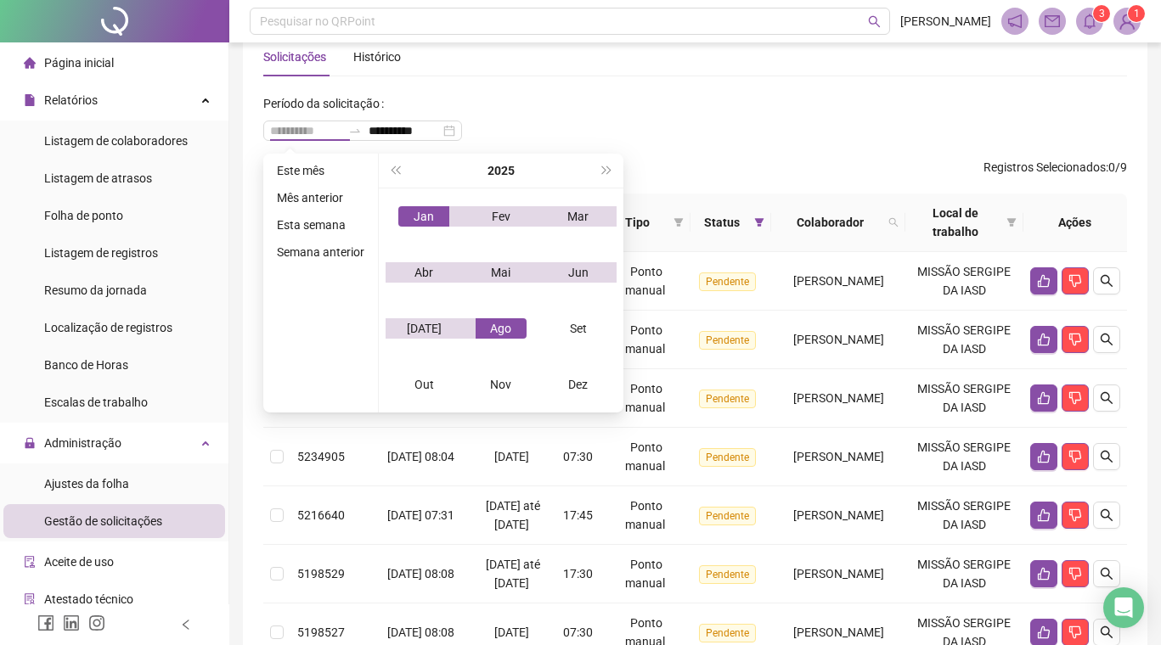
click at [427, 225] on div "Jan" at bounding box center [423, 216] width 51 height 20
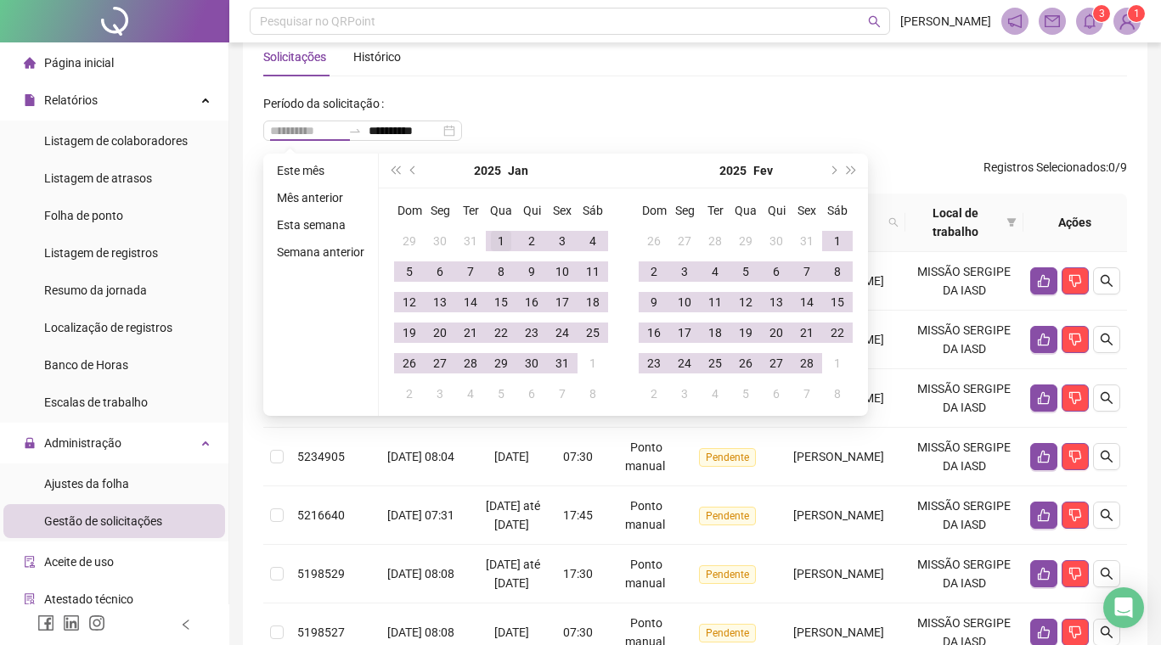
type input "**********"
click at [502, 243] on div "1" at bounding box center [501, 241] width 20 height 20
click at [854, 163] on button "super-next-year" at bounding box center [851, 171] width 19 height 34
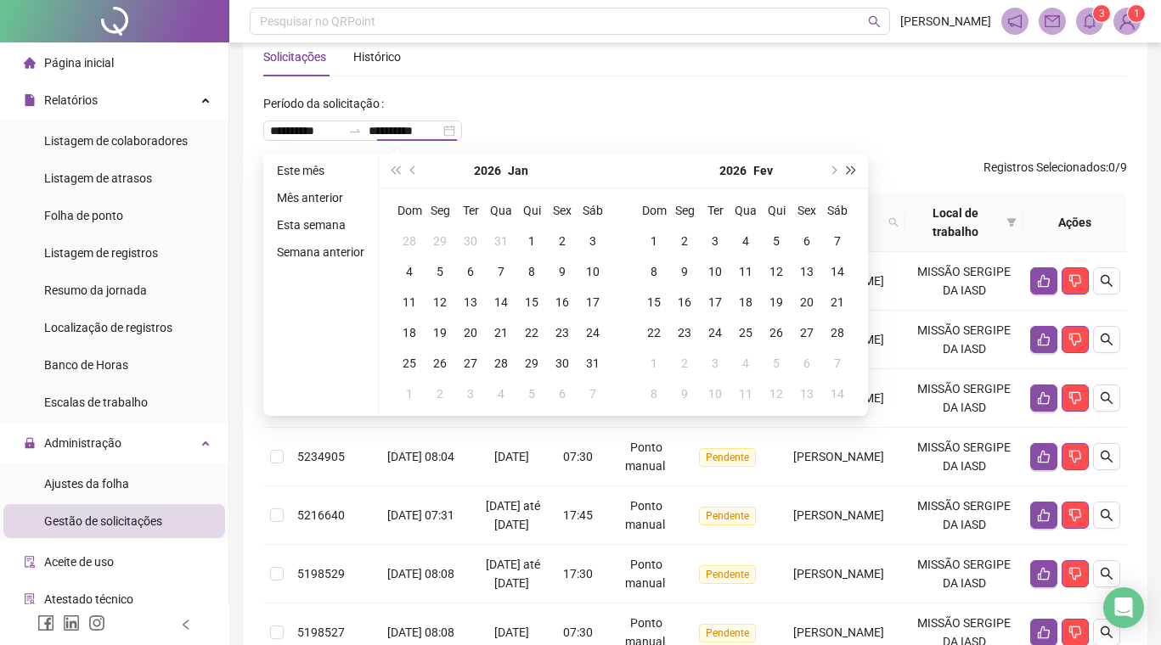
click at [854, 164] on button "super-next-year" at bounding box center [851, 171] width 19 height 34
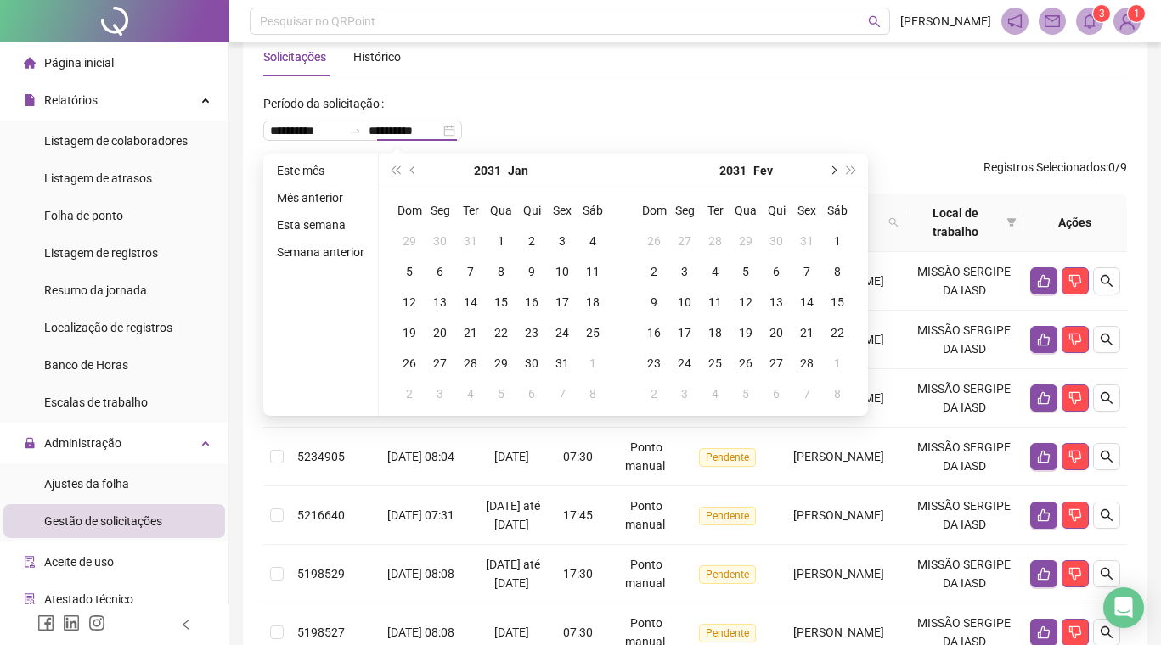
click at [840, 170] on button "next-year" at bounding box center [832, 171] width 19 height 34
click at [839, 170] on button "next-year" at bounding box center [832, 171] width 19 height 34
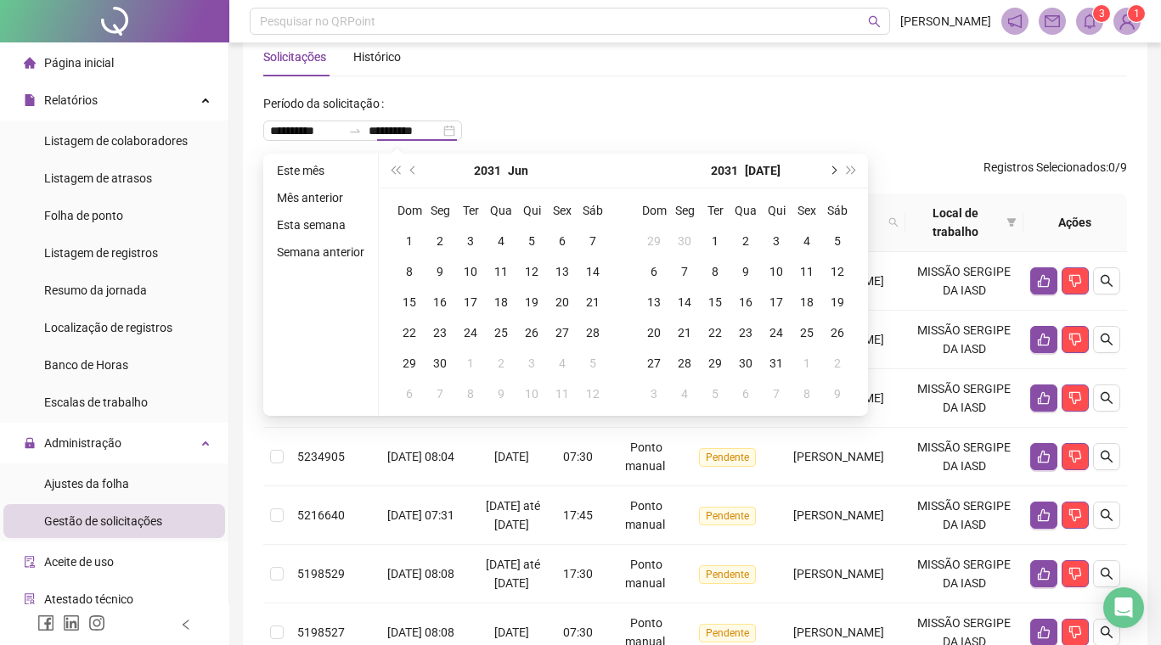
click at [839, 170] on button "next-year" at bounding box center [832, 171] width 19 height 34
type input "**********"
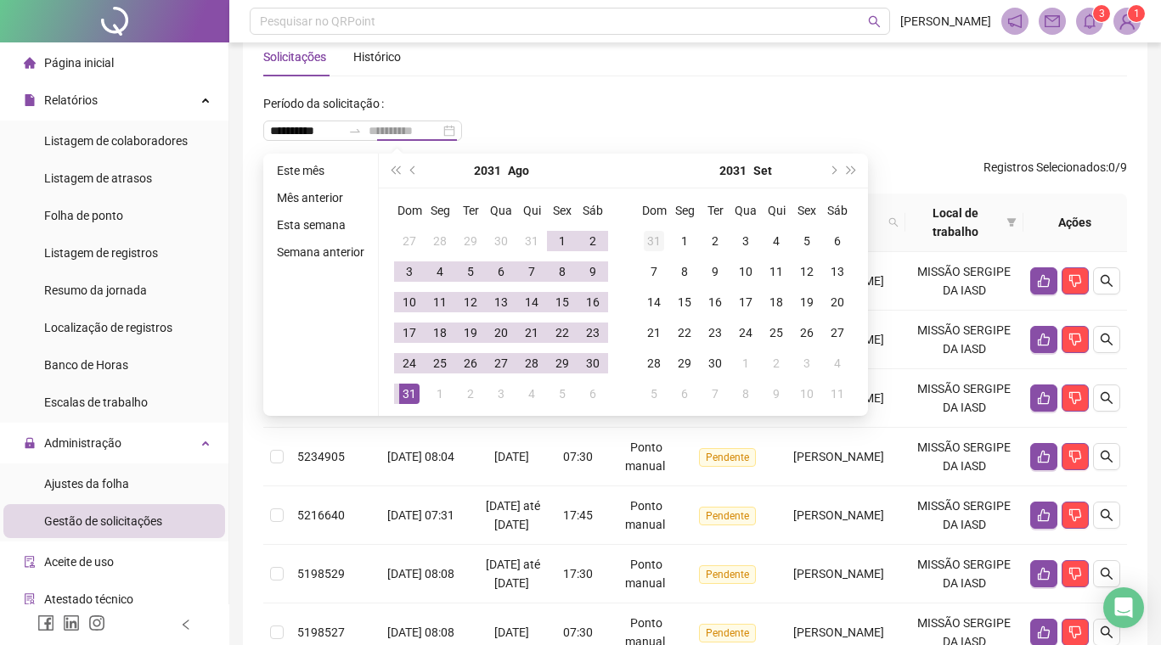
click at [655, 245] on div "31" at bounding box center [654, 241] width 20 height 20
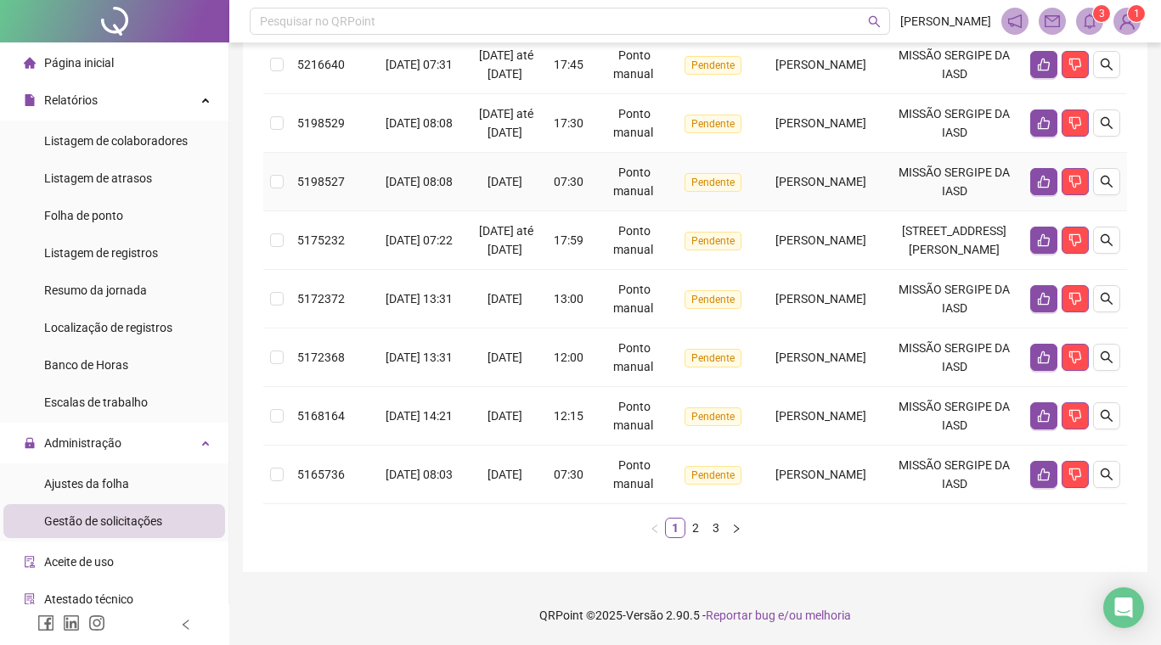
scroll to position [529, 0]
click at [1107, 247] on icon "search" at bounding box center [1106, 240] width 14 height 14
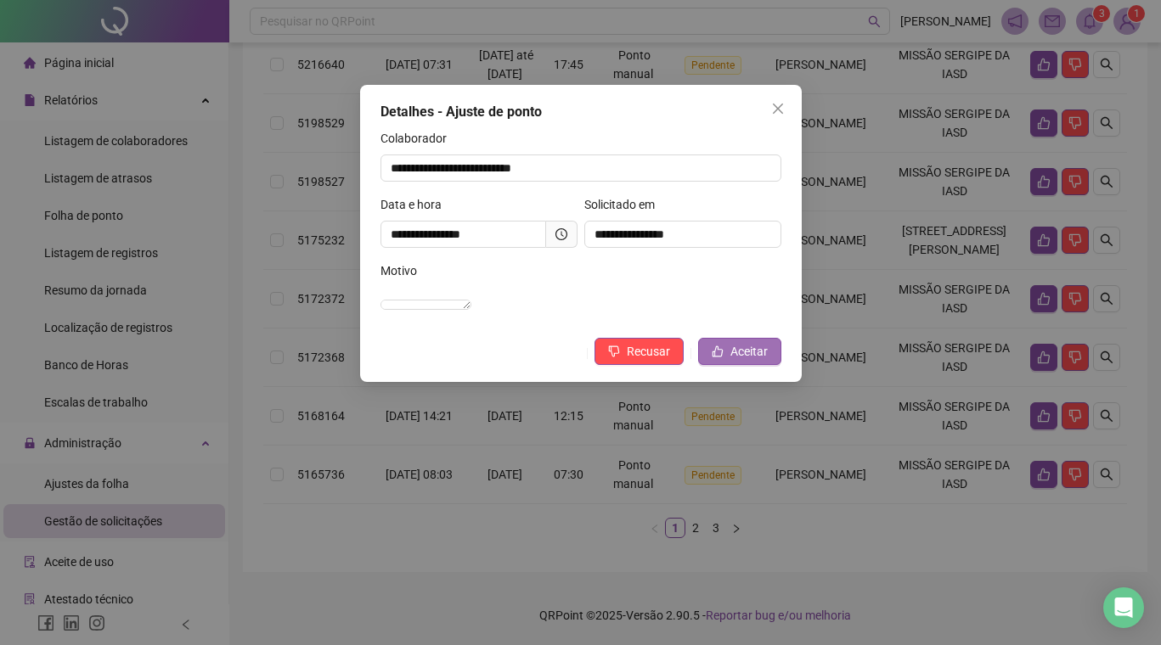
click at [756, 361] on span "Aceitar" at bounding box center [748, 351] width 37 height 19
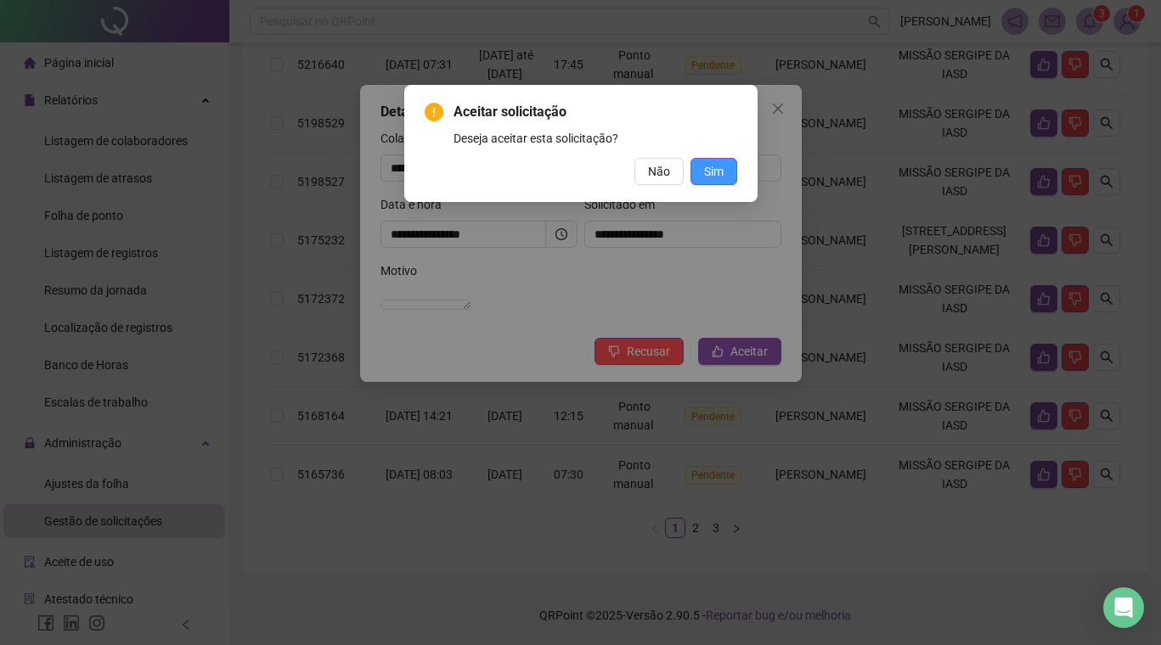
click at [726, 178] on button "Sim" at bounding box center [713, 171] width 47 height 27
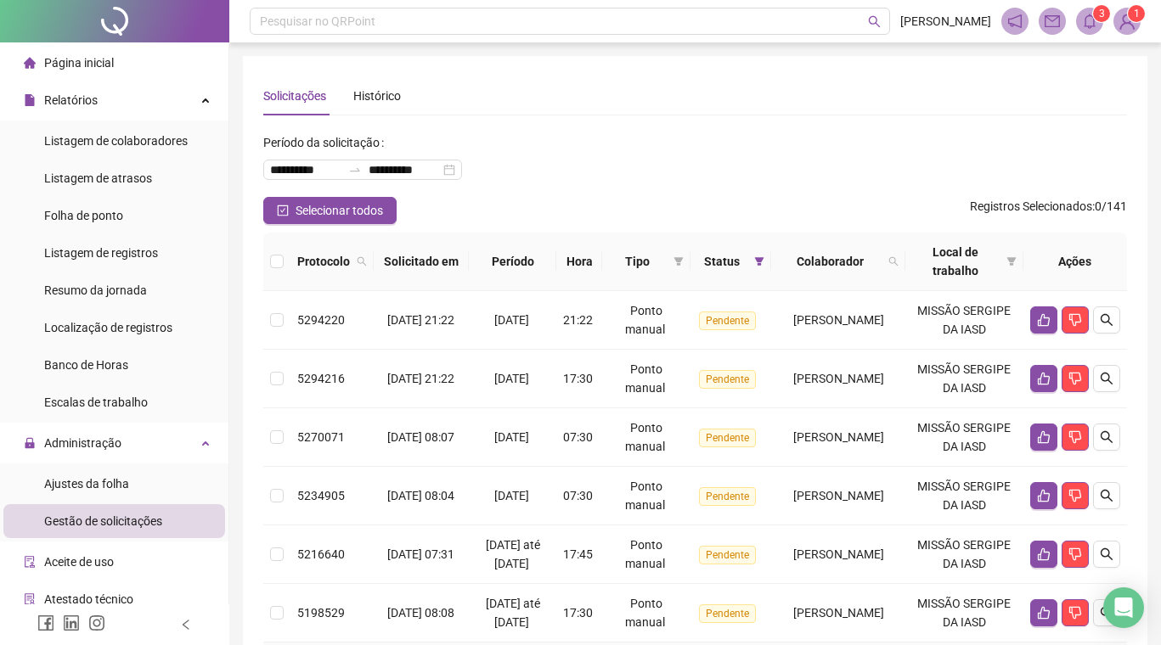
scroll to position [0, 0]
click at [829, 256] on span "Colaborador" at bounding box center [830, 261] width 104 height 19
click at [818, 263] on span "Colaborador" at bounding box center [830, 261] width 104 height 19
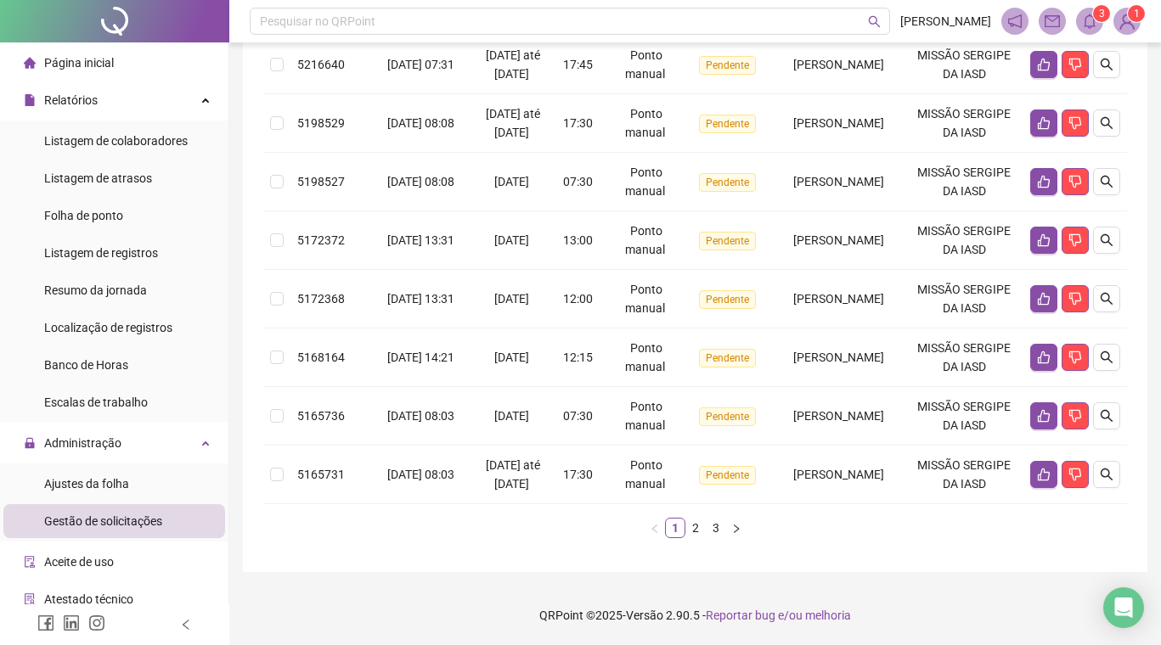
scroll to position [714, 0]
click at [1112, 351] on icon "search" at bounding box center [1106, 358] width 14 height 14
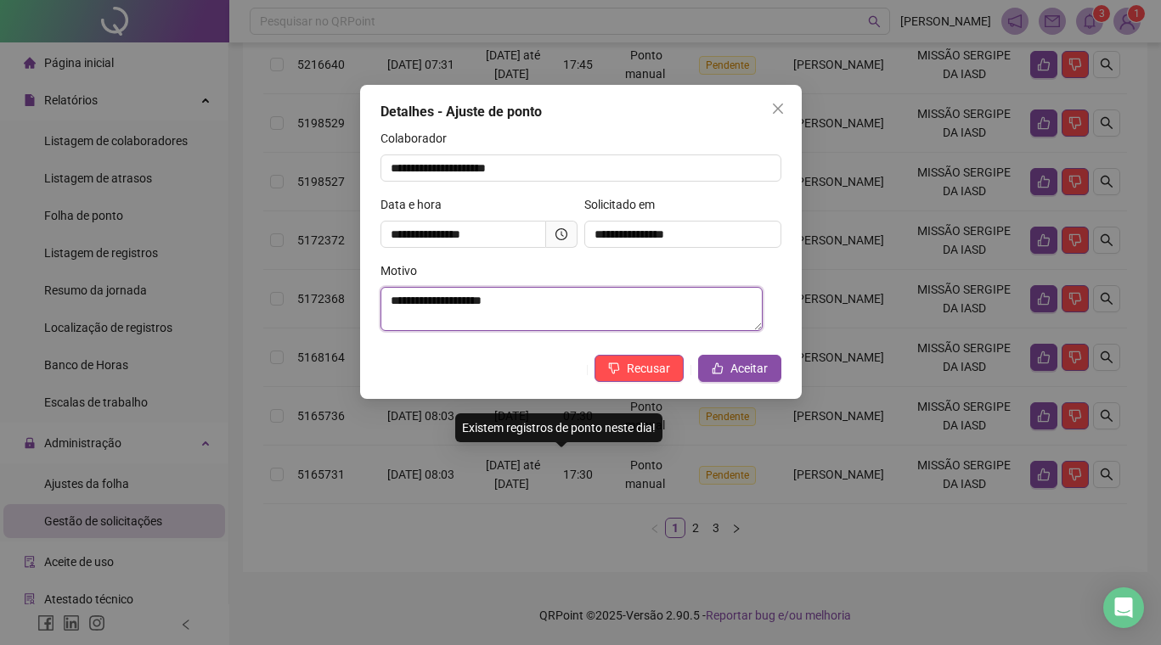
click at [542, 301] on textarea "**********" at bounding box center [571, 309] width 383 height 44
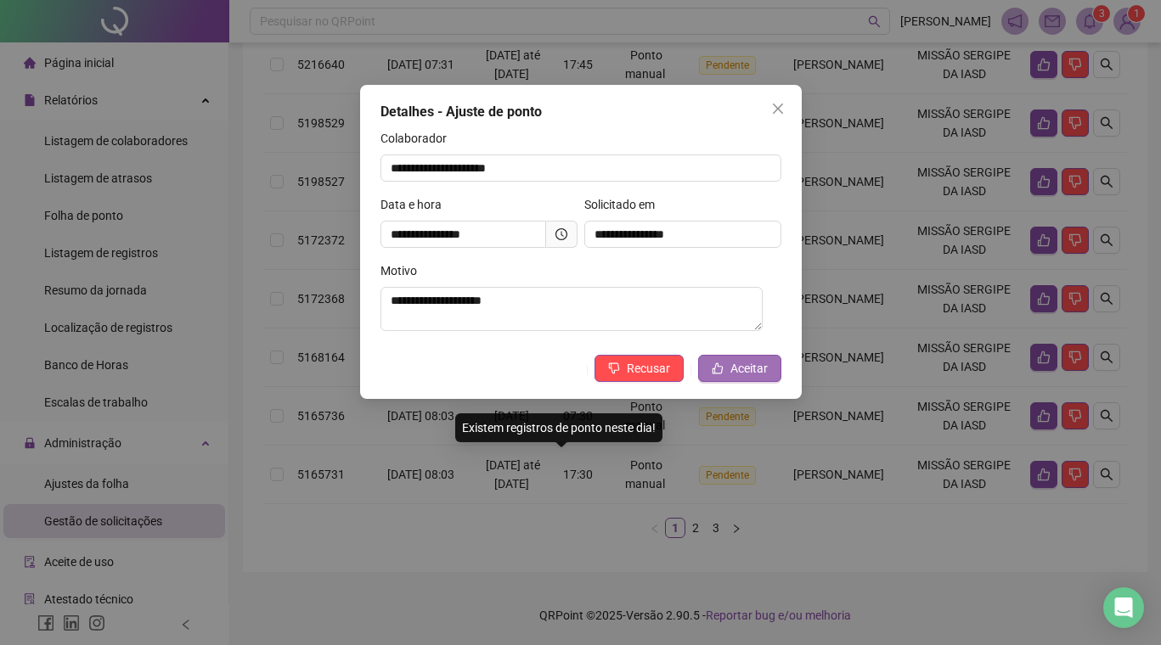
click at [747, 375] on span "Aceitar" at bounding box center [748, 368] width 37 height 19
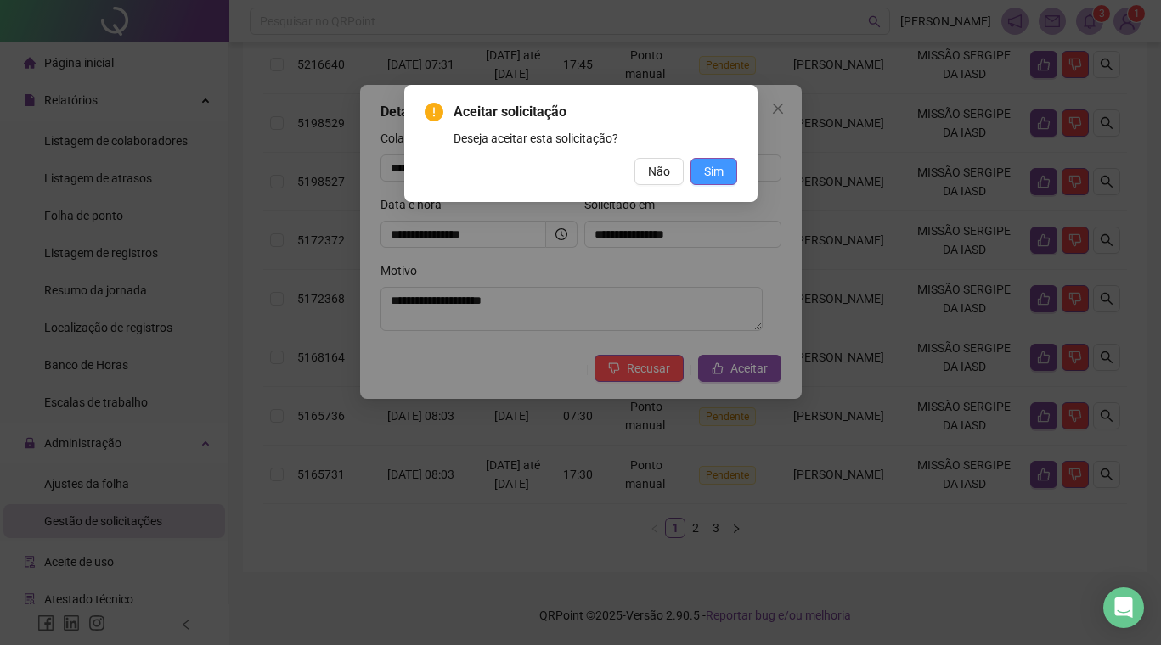
click at [724, 166] on button "Sim" at bounding box center [713, 171] width 47 height 27
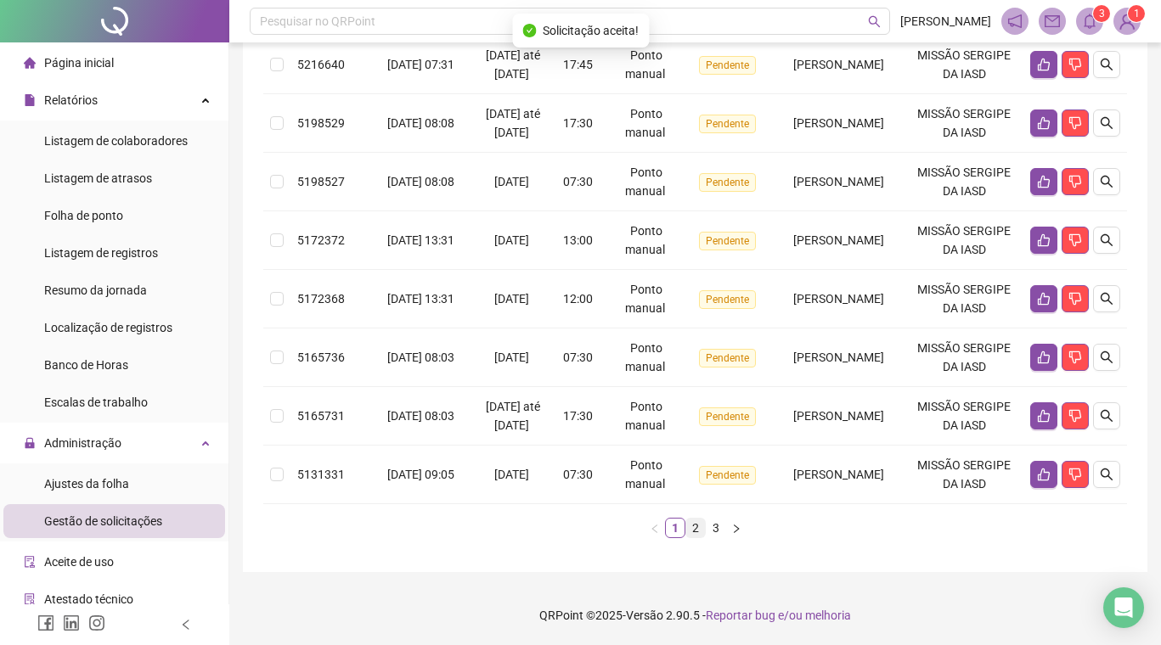
click at [693, 529] on link "2" at bounding box center [695, 528] width 19 height 19
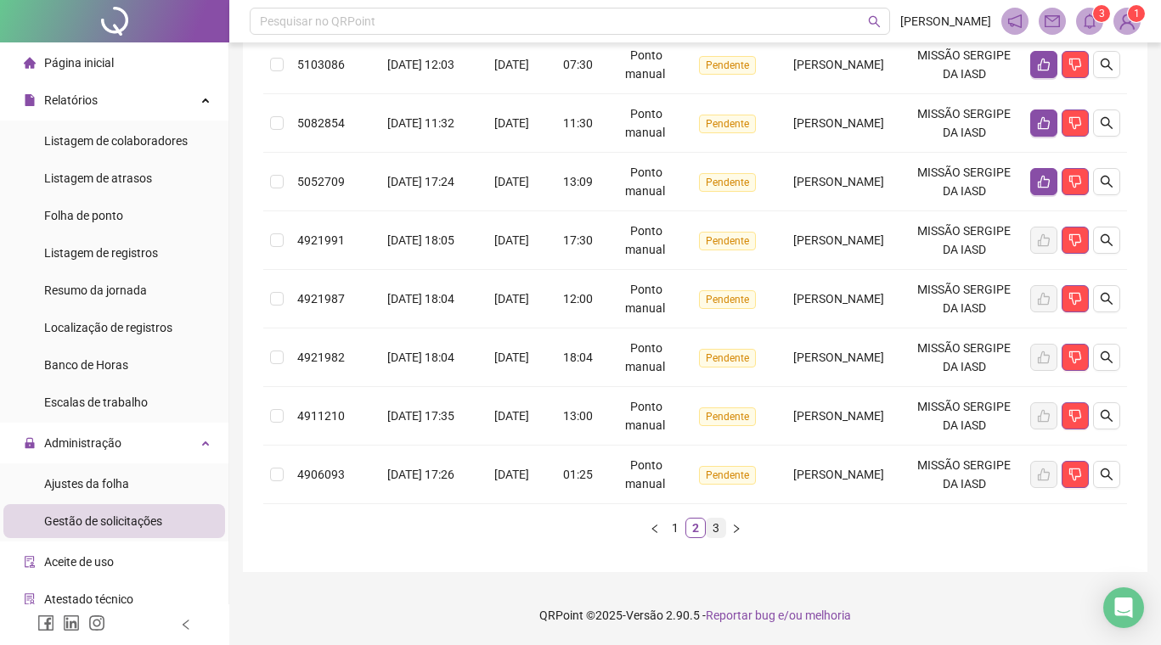
click at [717, 526] on link "3" at bounding box center [715, 528] width 19 height 19
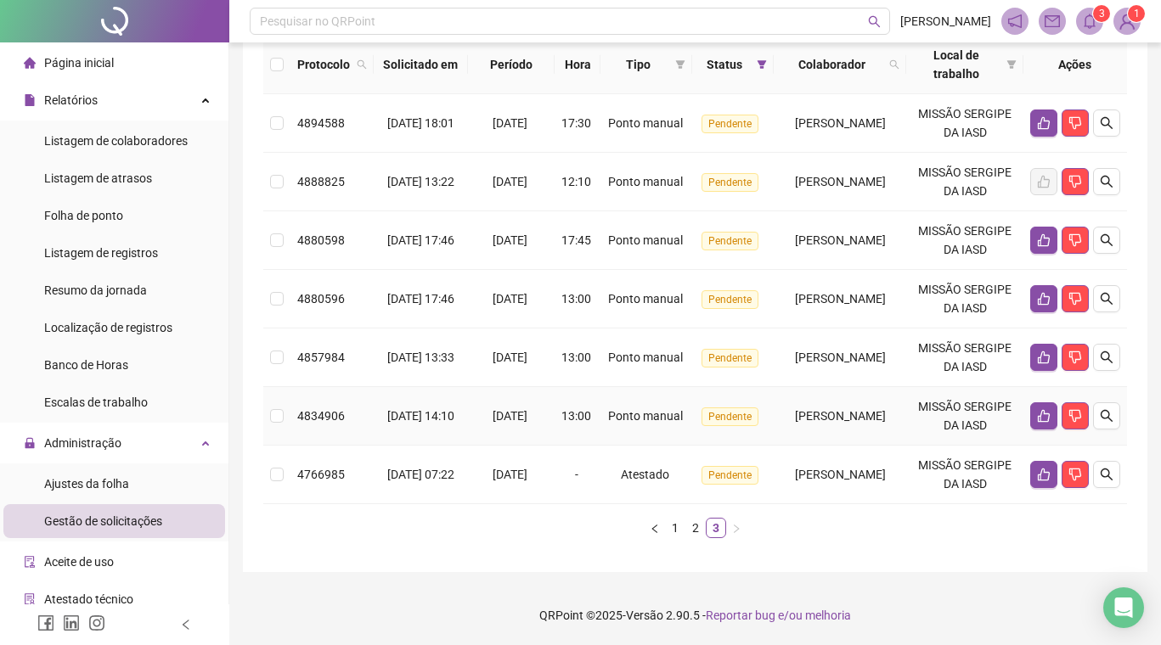
scroll to position [328, 0]
click at [694, 528] on link "2" at bounding box center [695, 528] width 19 height 19
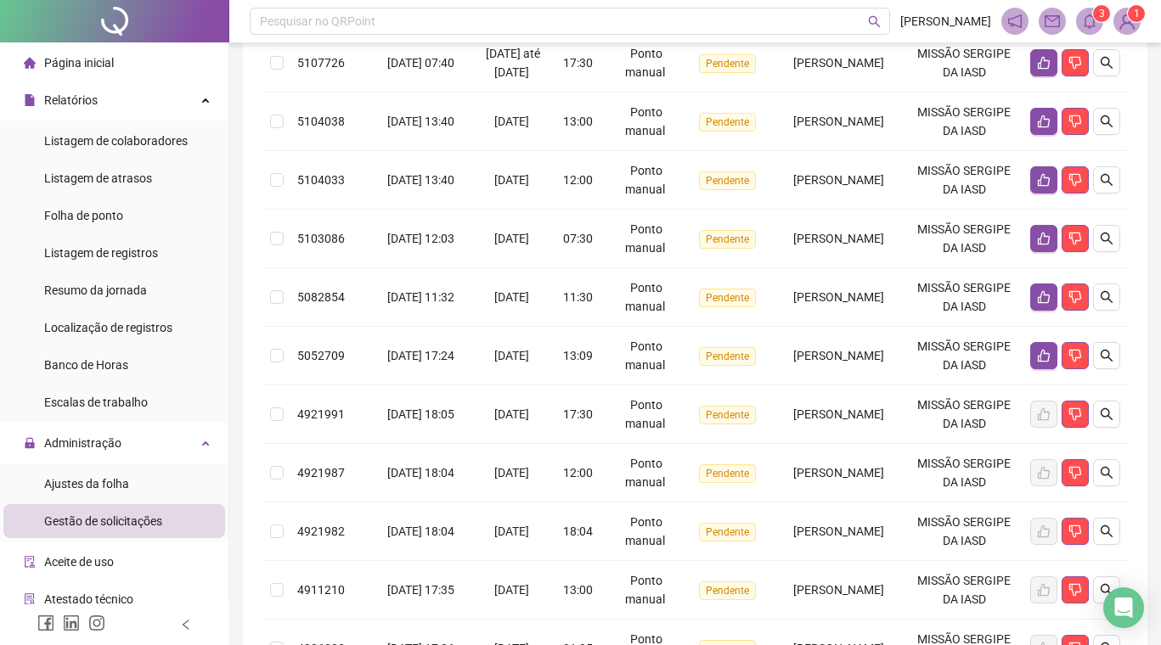
scroll to position [317, 0]
click at [1075, 186] on icon "dislike" at bounding box center [1075, 179] width 12 height 13
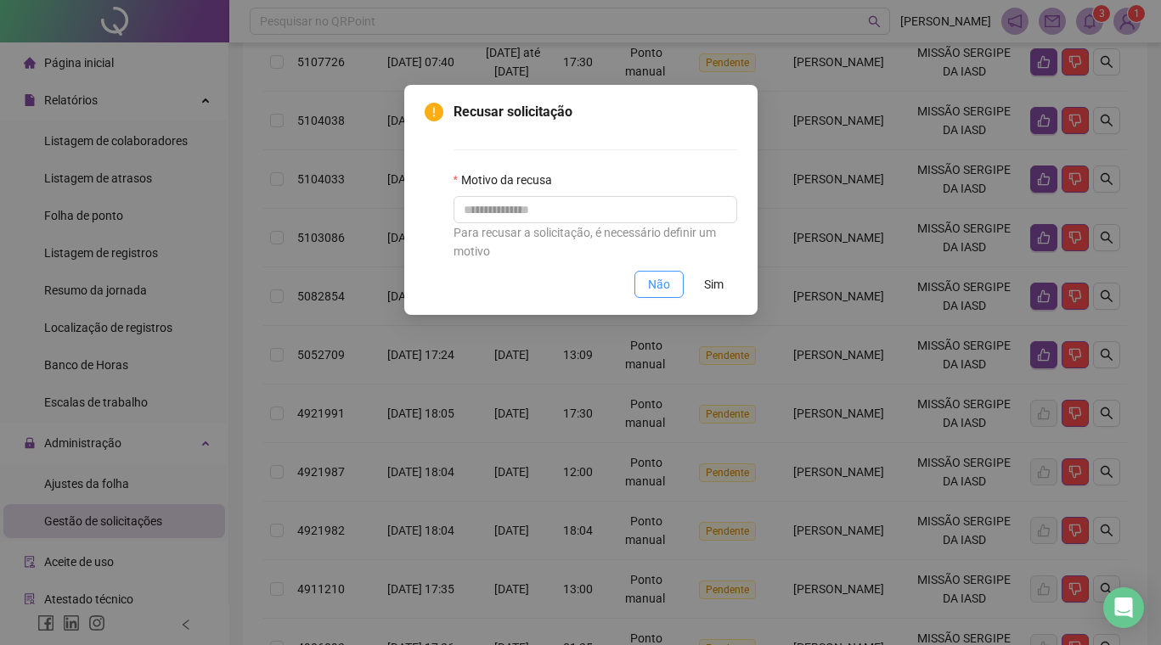
click at [662, 284] on span "Não" at bounding box center [659, 284] width 22 height 19
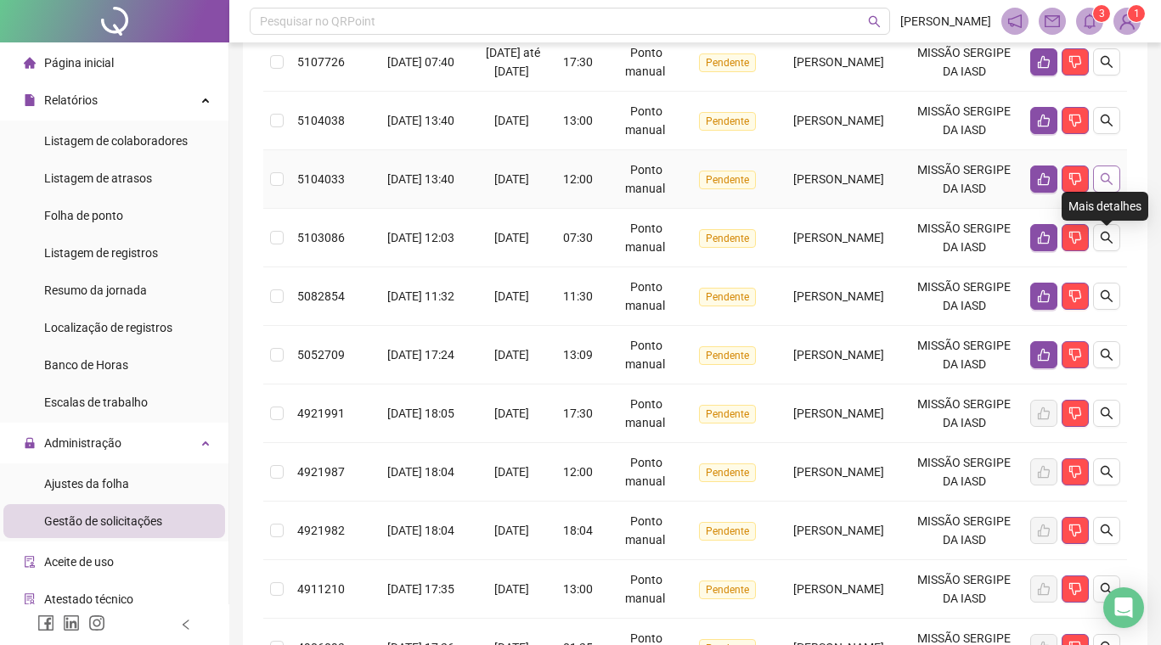
click at [1111, 186] on icon "search" at bounding box center [1106, 179] width 14 height 14
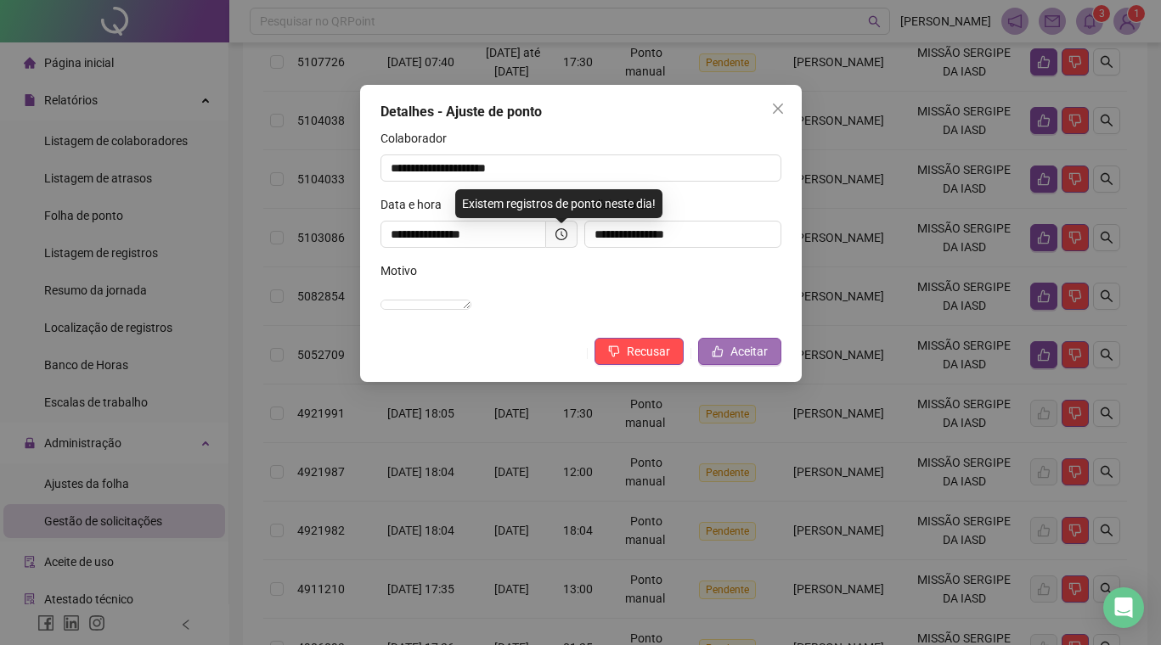
click at [740, 361] on span "Aceitar" at bounding box center [748, 351] width 37 height 19
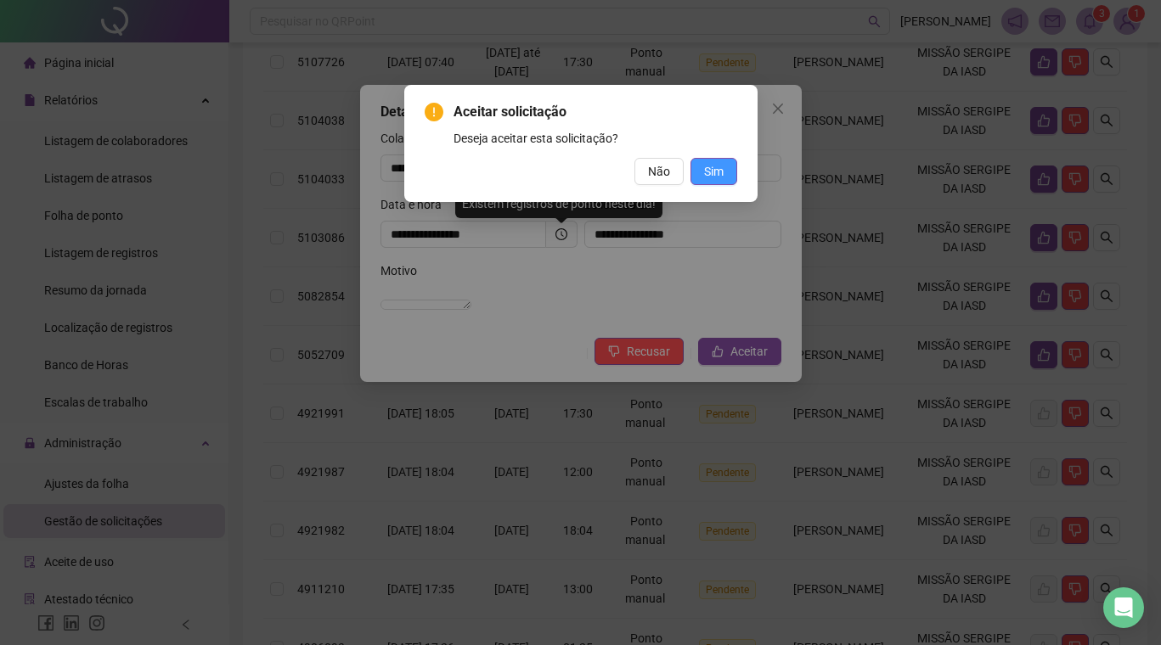
click at [718, 166] on span "Sim" at bounding box center [714, 171] width 20 height 19
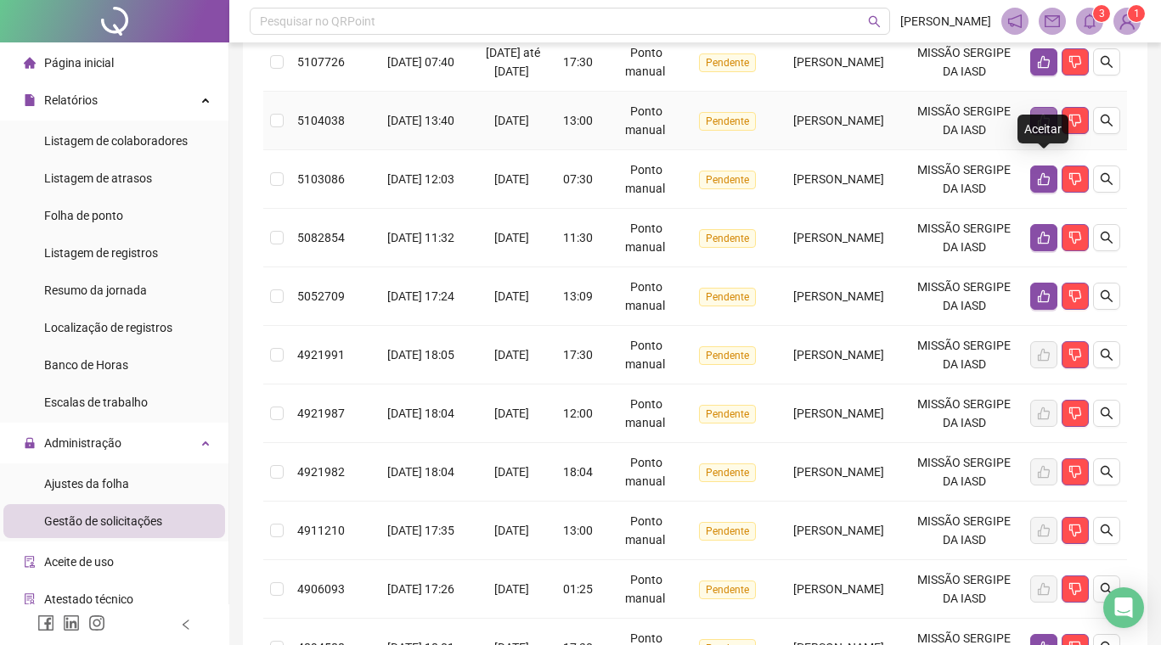
click at [1043, 127] on icon "like" at bounding box center [1044, 121] width 14 height 14
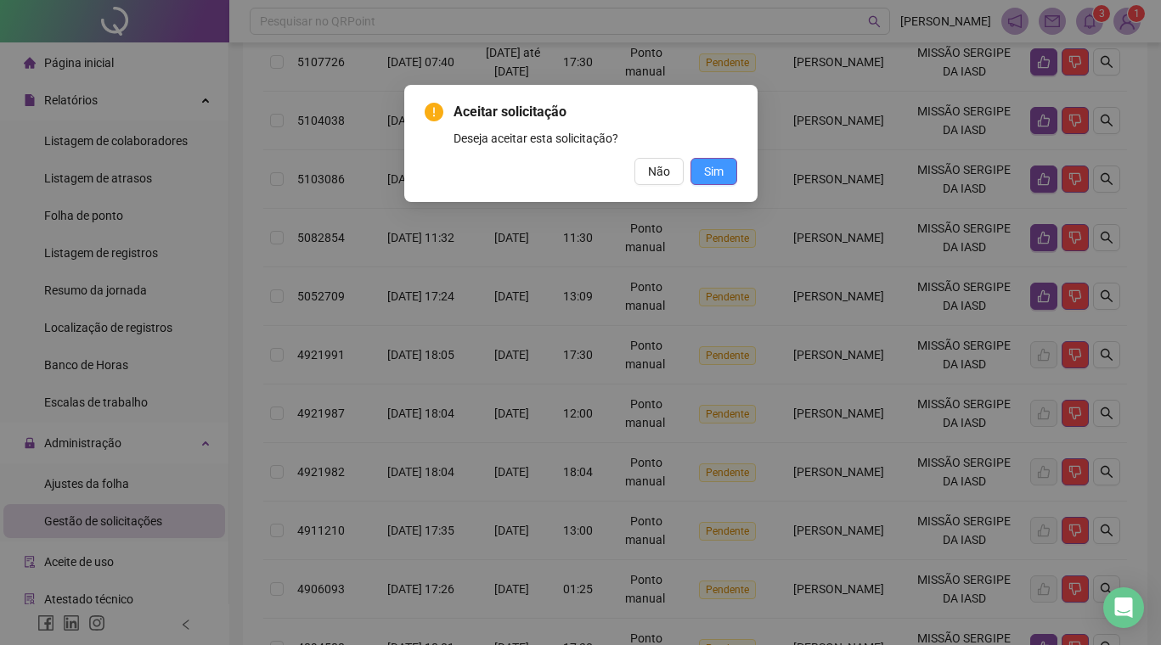
click at [727, 167] on button "Sim" at bounding box center [713, 171] width 47 height 27
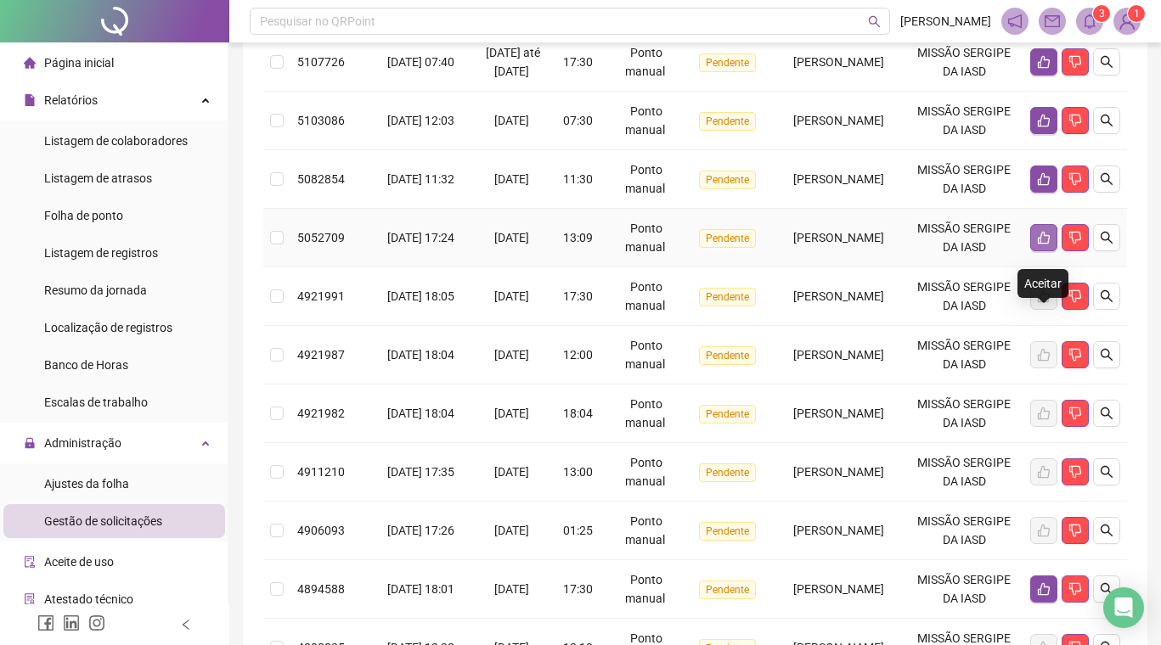
click at [1044, 245] on icon "like" at bounding box center [1044, 238] width 14 height 14
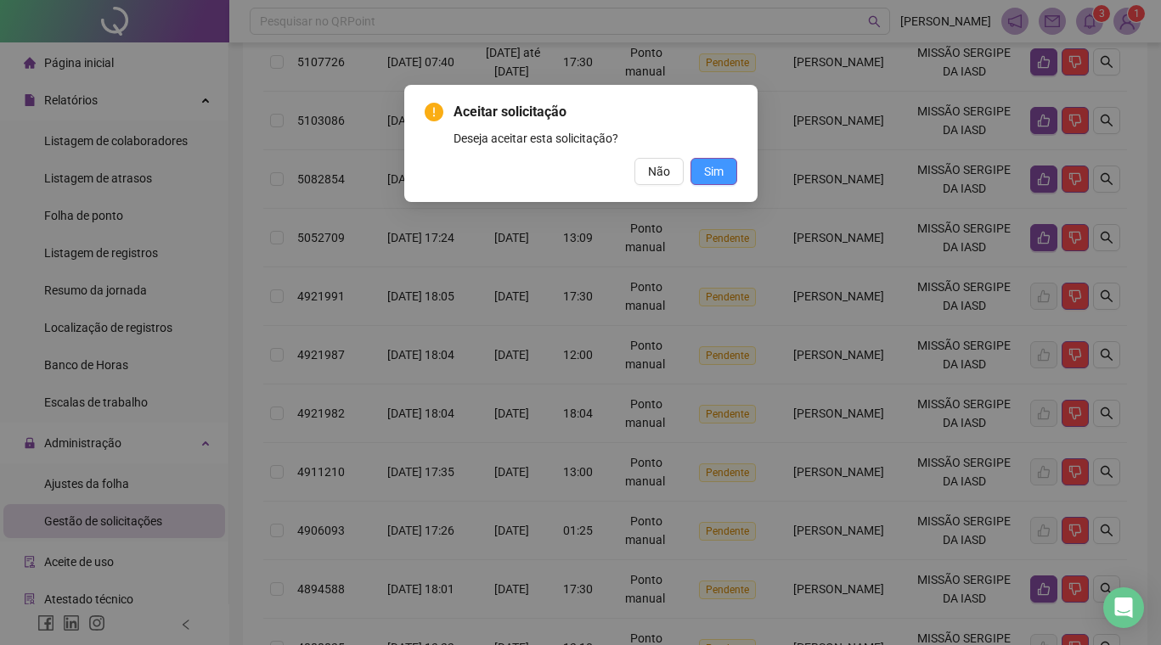
click at [725, 168] on button "Sim" at bounding box center [713, 171] width 47 height 27
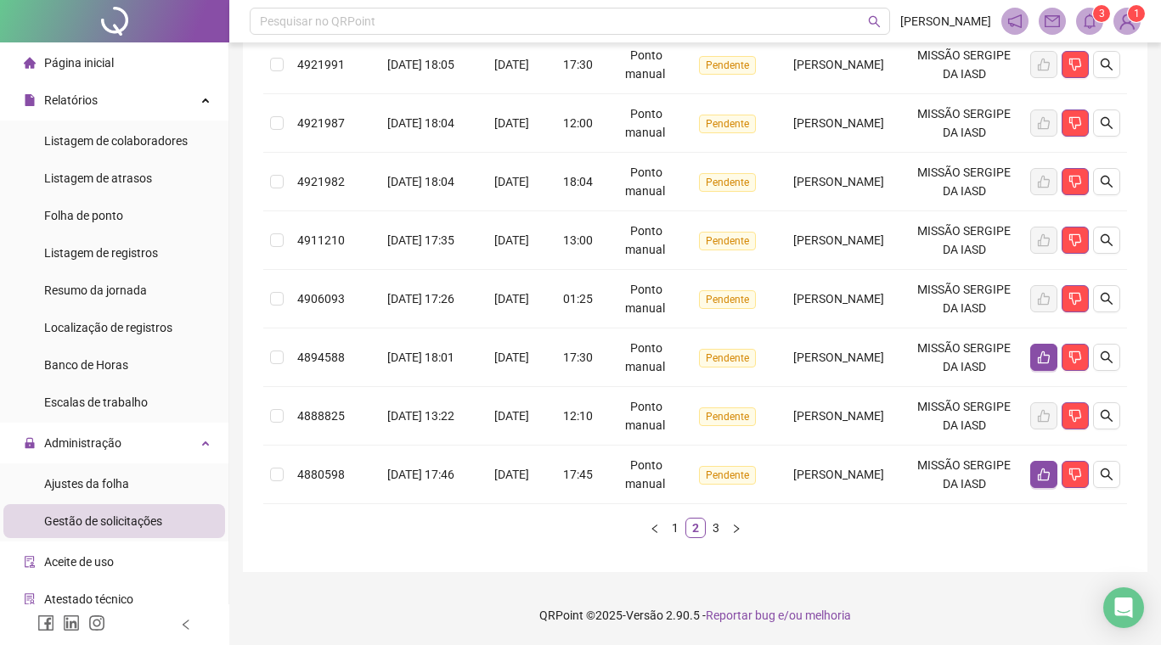
scroll to position [714, 0]
click at [675, 531] on link "1" at bounding box center [675, 528] width 19 height 19
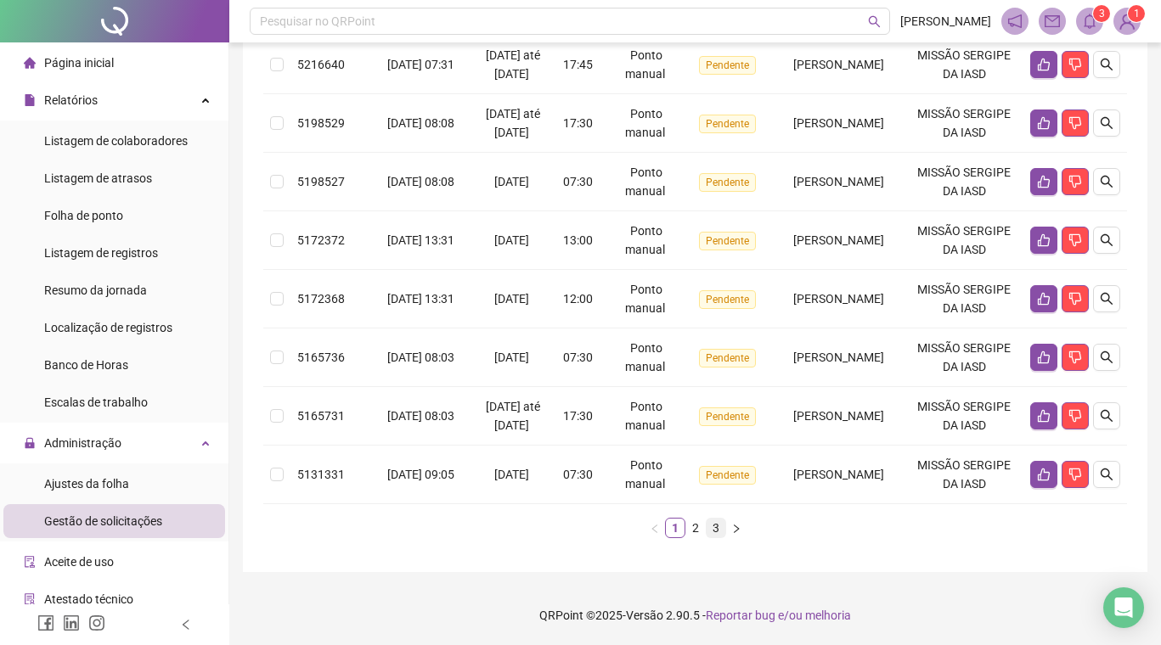
click at [715, 529] on link "3" at bounding box center [715, 528] width 19 height 19
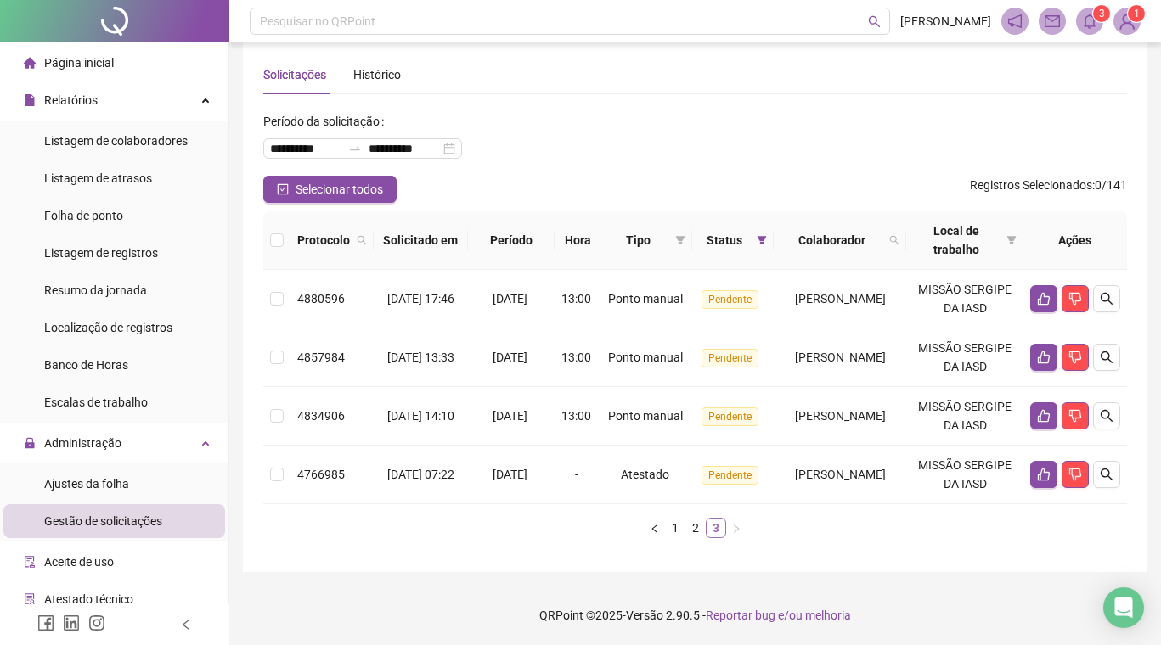
scroll to position [96, 0]
click at [699, 533] on link "2" at bounding box center [695, 528] width 19 height 19
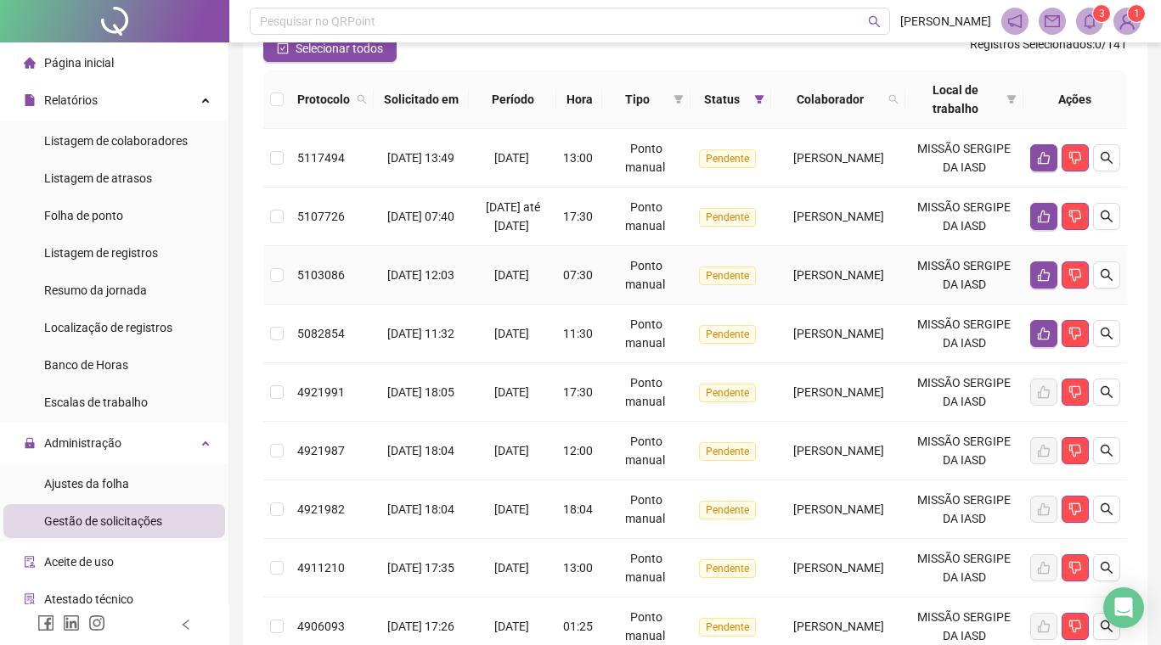
scroll to position [183, 0]
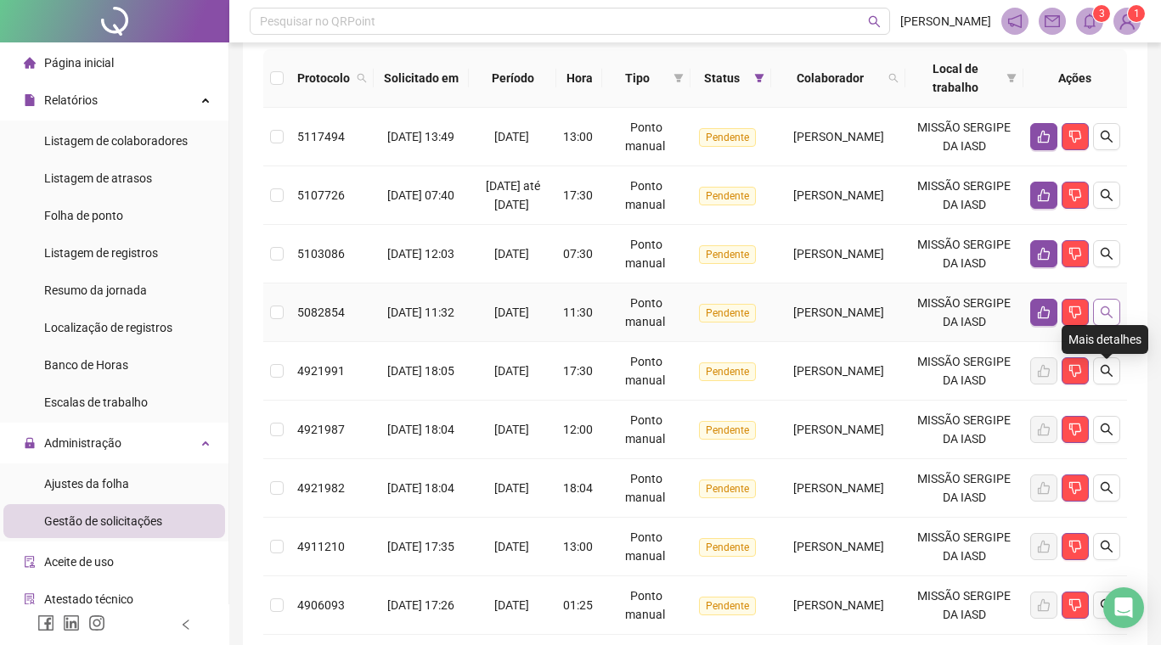
click at [1114, 326] on button "button" at bounding box center [1106, 312] width 27 height 27
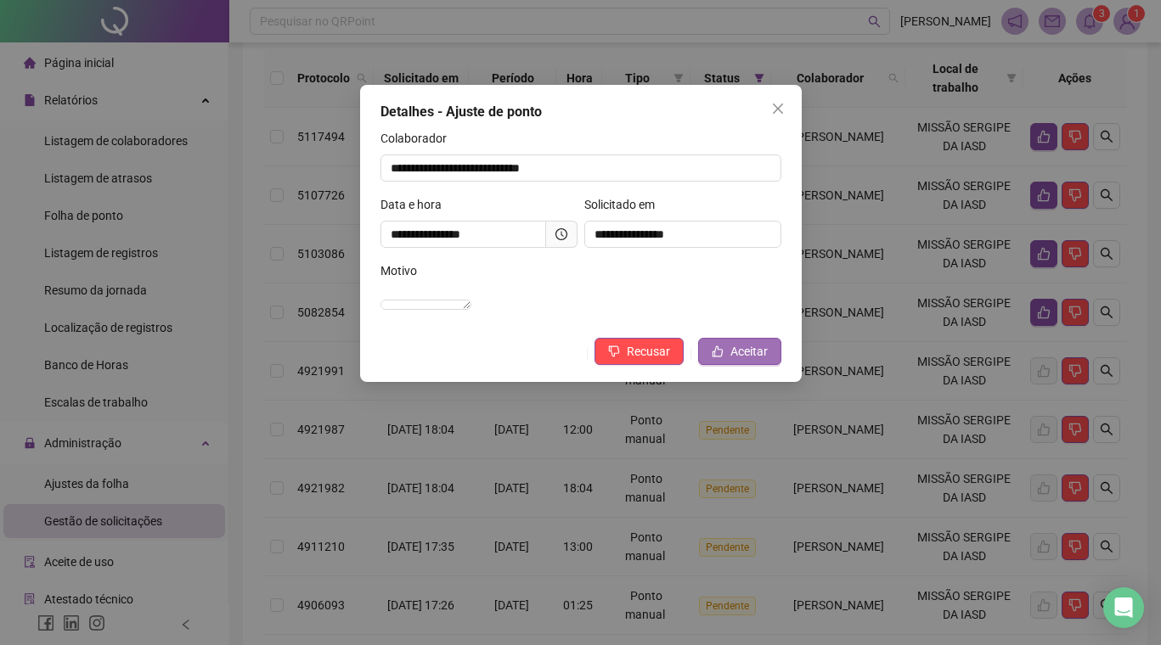
click at [747, 361] on span "Aceitar" at bounding box center [748, 351] width 37 height 19
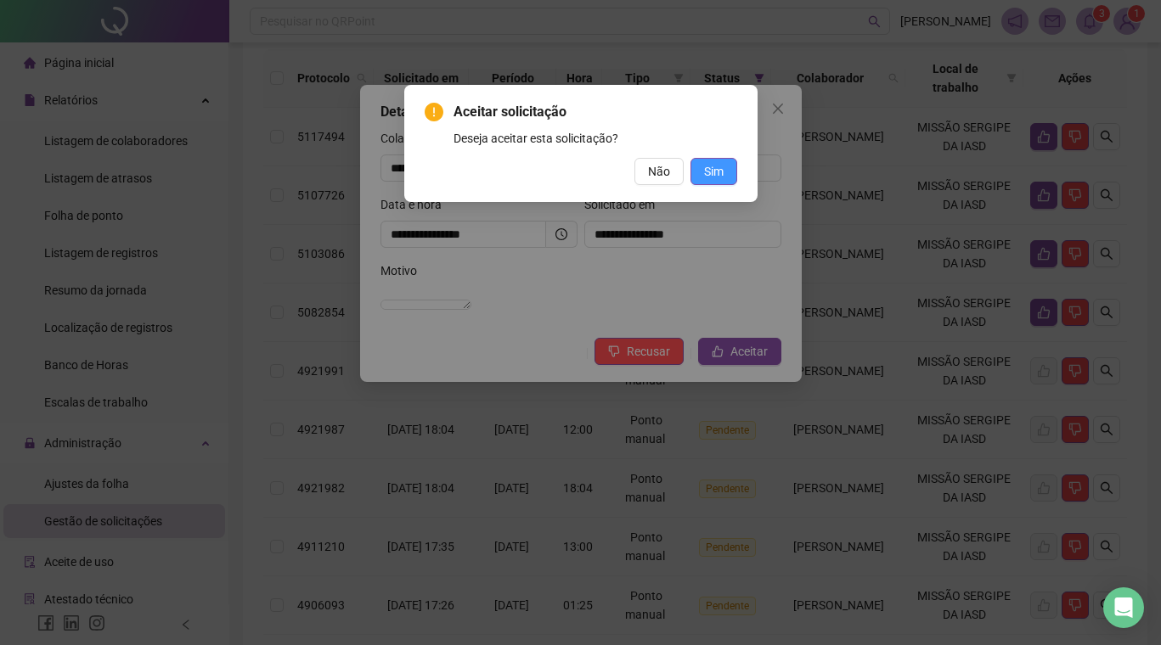
click at [726, 167] on button "Sim" at bounding box center [713, 171] width 47 height 27
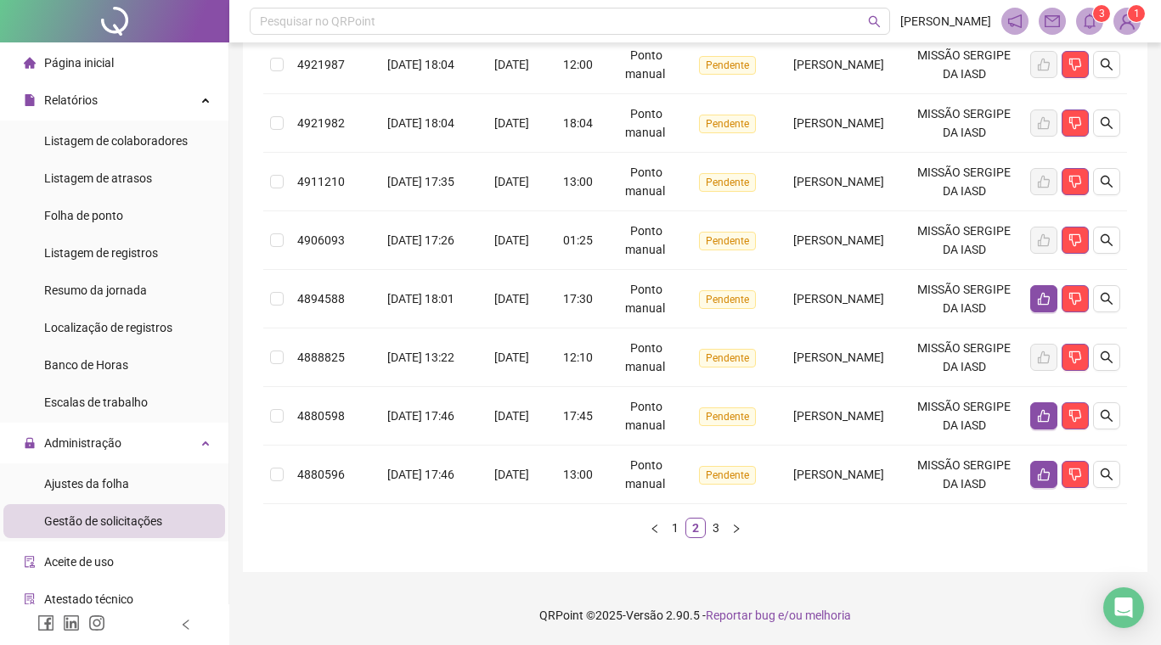
scroll to position [714, 0]
click at [681, 530] on link "1" at bounding box center [675, 528] width 19 height 19
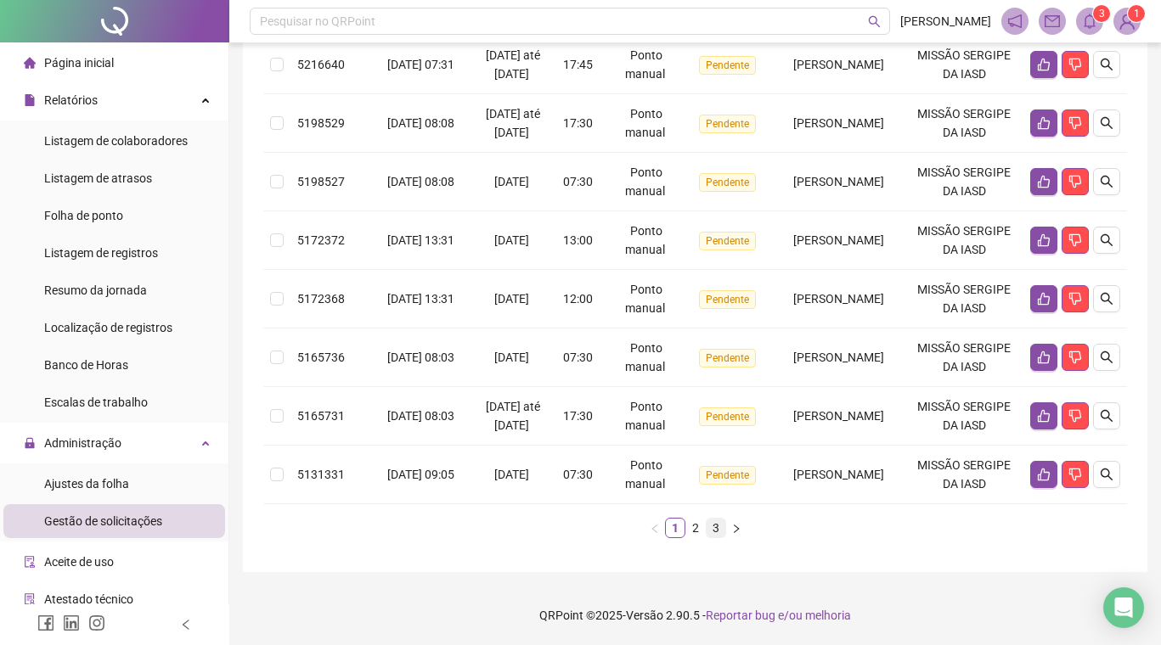
click at [716, 531] on link "3" at bounding box center [715, 528] width 19 height 19
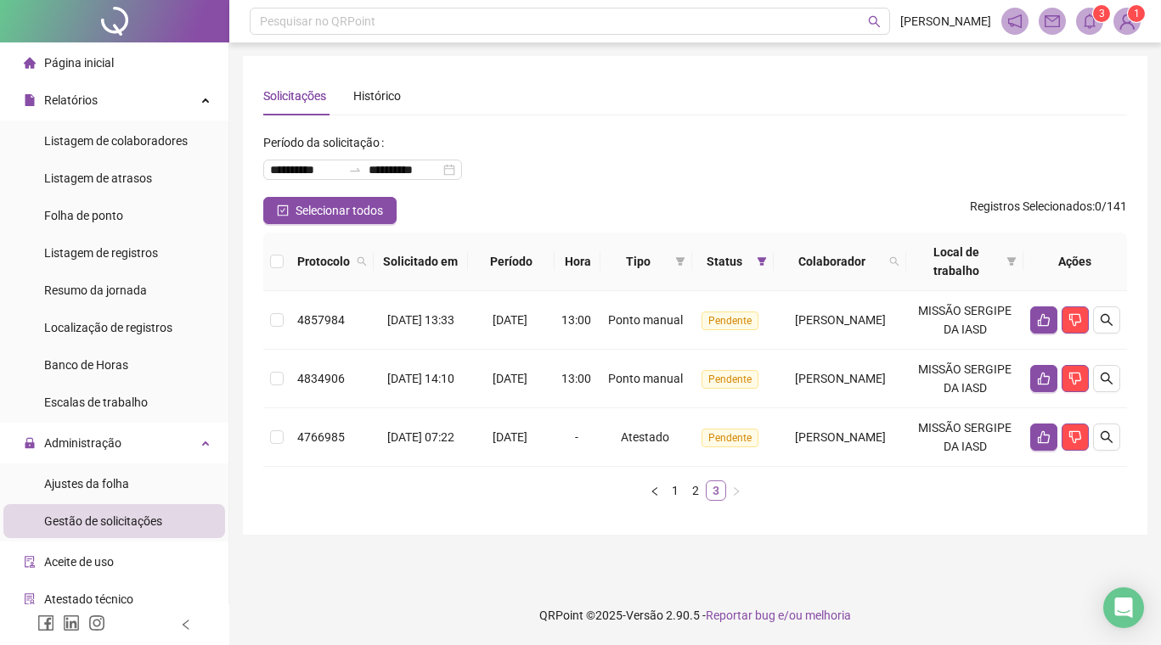
scroll to position [19, 0]
click at [698, 500] on link "2" at bounding box center [695, 490] width 19 height 19
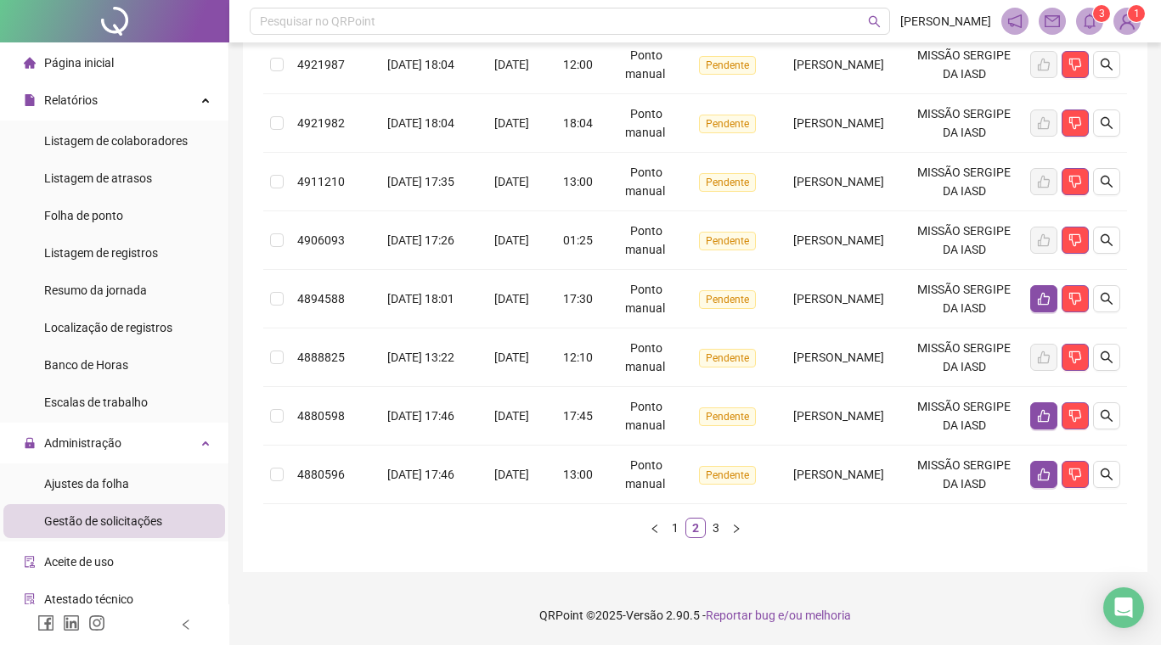
scroll to position [714, 0]
click at [671, 529] on link "1" at bounding box center [675, 528] width 19 height 19
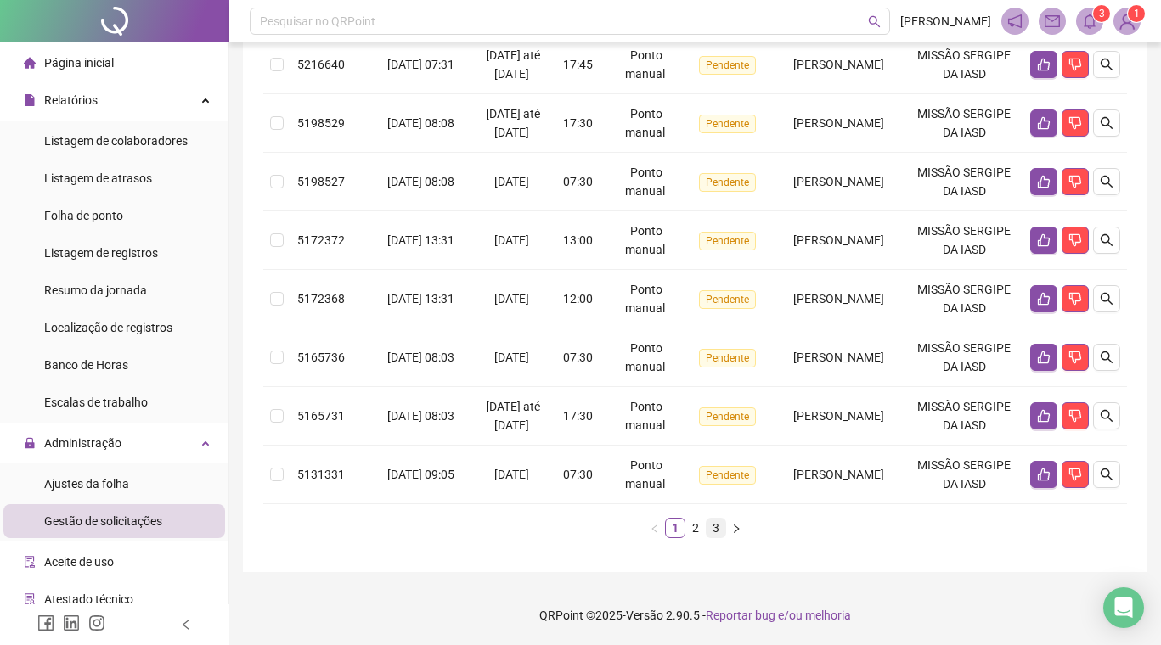
click at [715, 528] on link "3" at bounding box center [715, 528] width 19 height 19
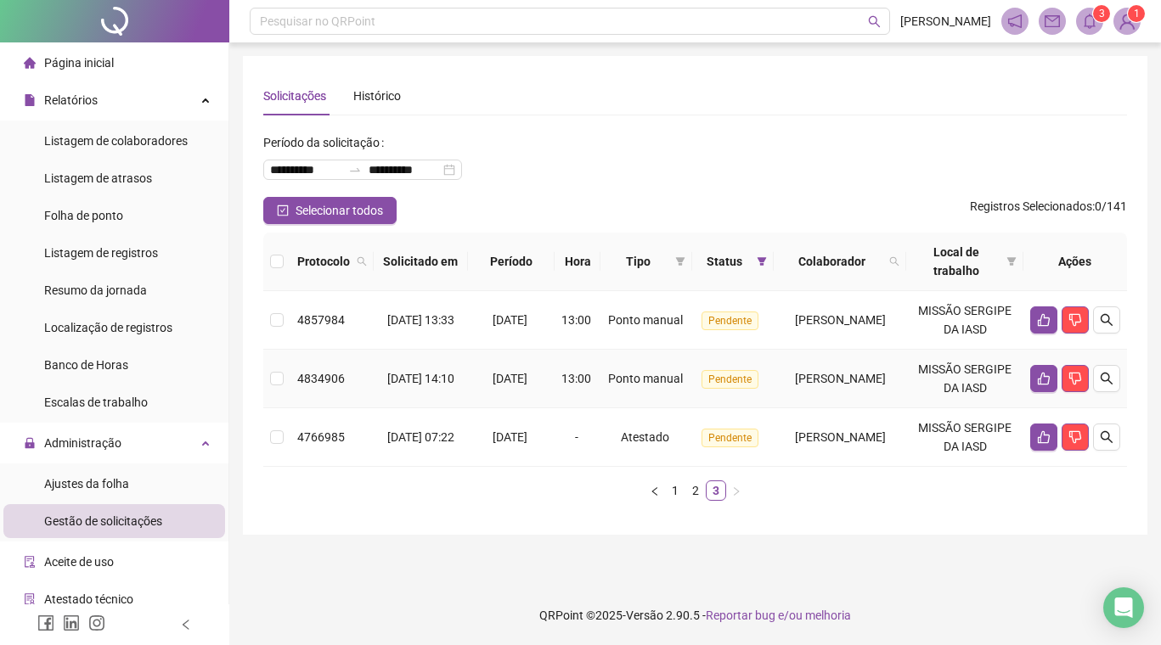
scroll to position [0, 0]
click at [97, 486] on span "Ajustes da folha" at bounding box center [86, 484] width 85 height 14
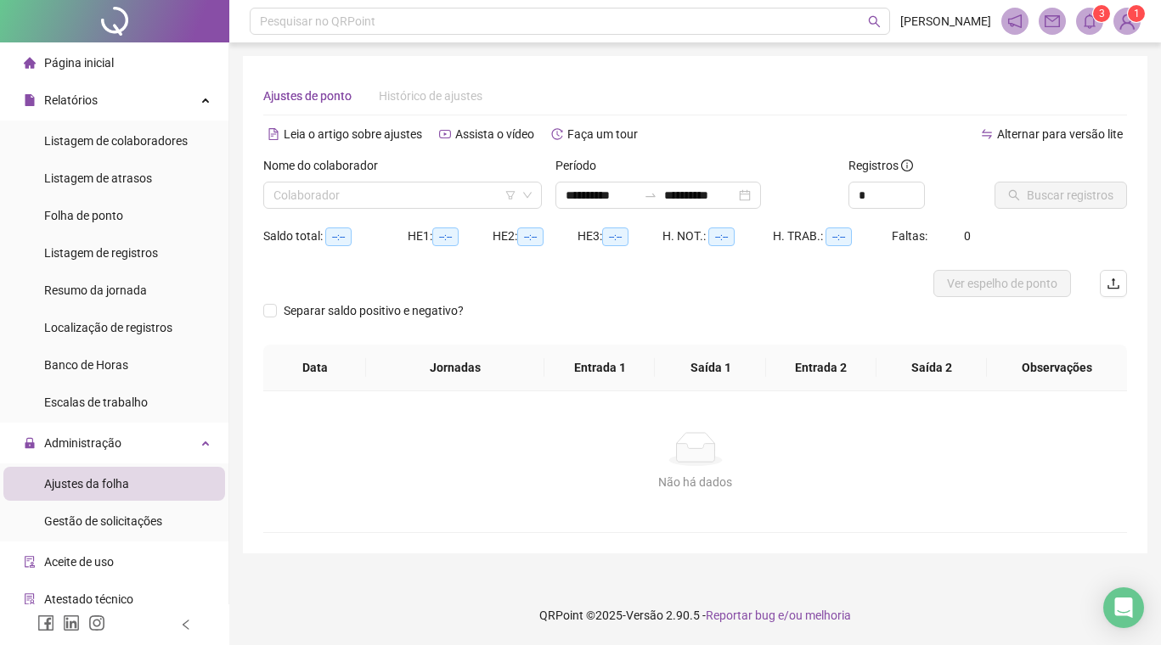
type input "**********"
click at [102, 61] on span "Página inicial" at bounding box center [79, 63] width 70 height 14
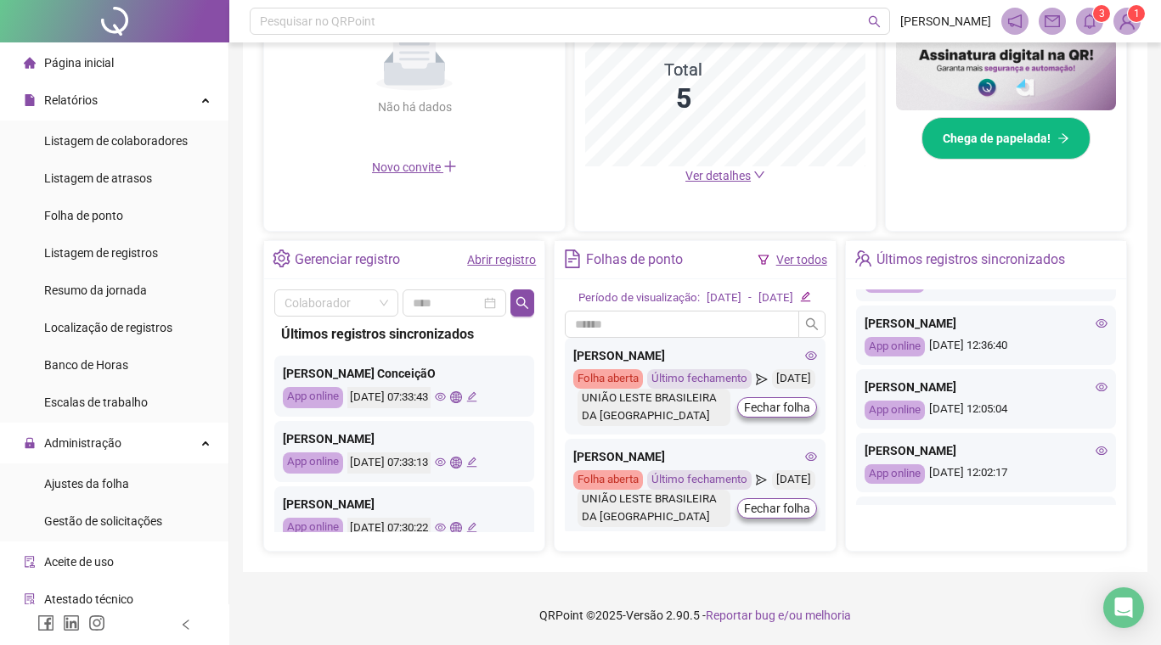
scroll to position [475, 0]
